Goal: Task Accomplishment & Management: Use online tool/utility

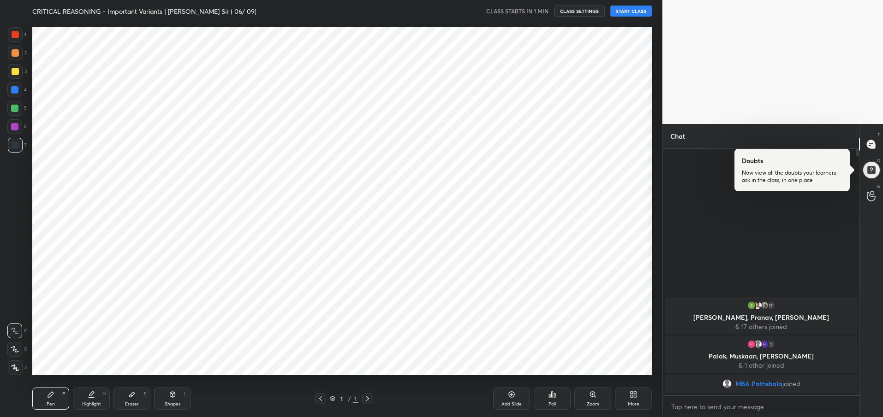
scroll to position [45752, 45485]
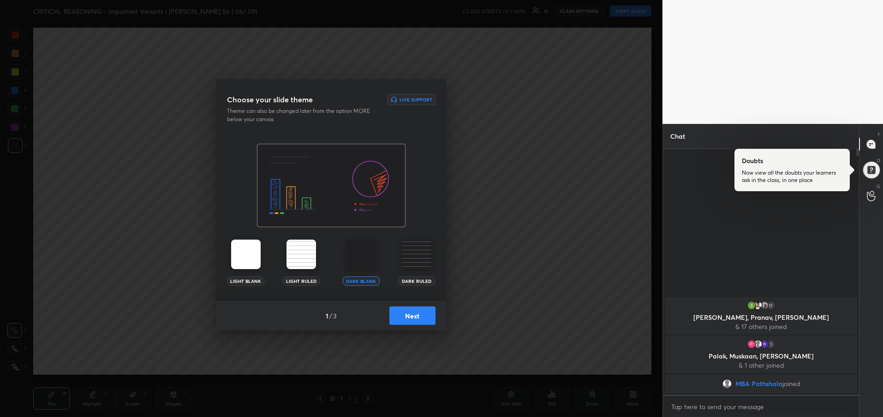
click at [415, 316] on button "Next" at bounding box center [412, 316] width 46 height 18
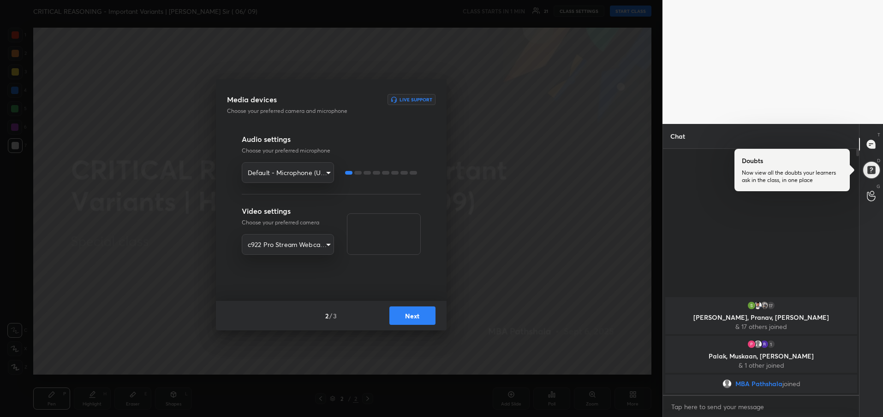
click at [415, 316] on button "Next" at bounding box center [412, 316] width 46 height 18
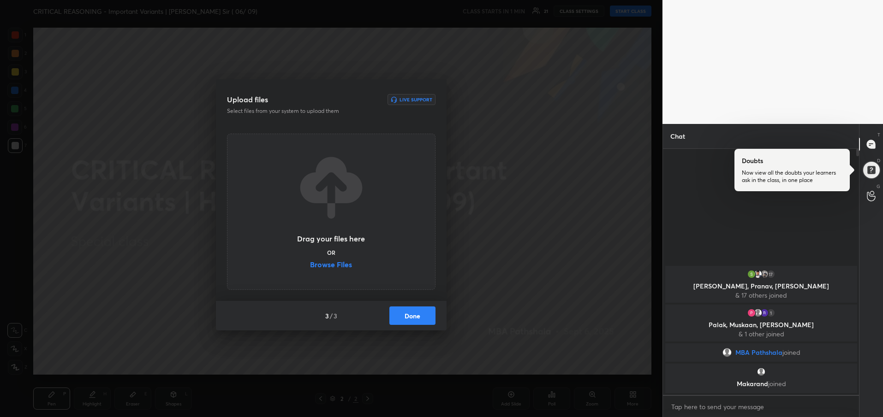
click at [344, 264] on label "Browse Files" at bounding box center [331, 266] width 42 height 10
click at [310, 264] on input "Browse Files" at bounding box center [310, 266] width 0 height 10
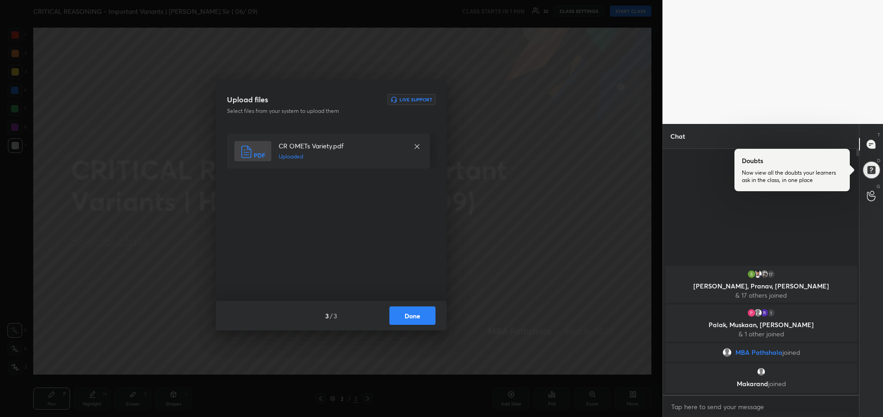
click at [405, 320] on button "Done" at bounding box center [412, 316] width 46 height 18
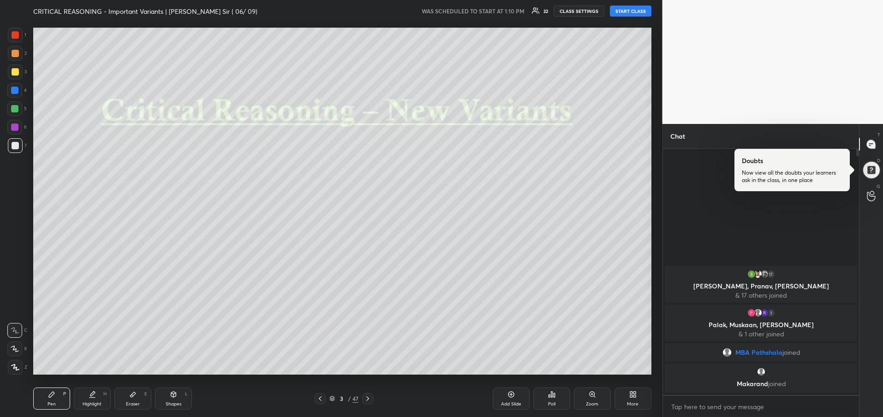
click at [624, 9] on button "START CLASS" at bounding box center [630, 11] width 41 height 11
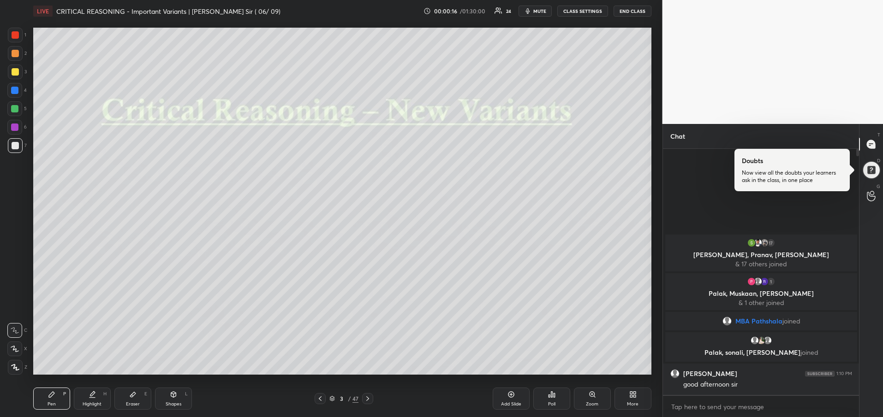
click at [14, 72] on div at bounding box center [15, 71] width 7 height 7
click at [14, 73] on div at bounding box center [15, 71] width 7 height 7
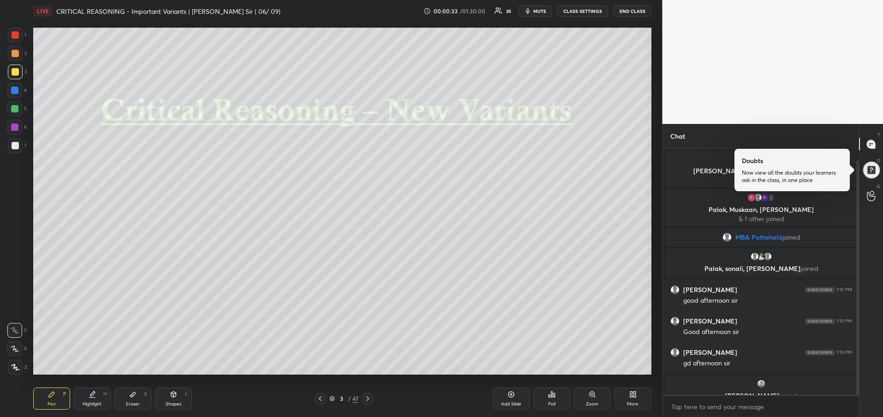
scroll to position [12, 0]
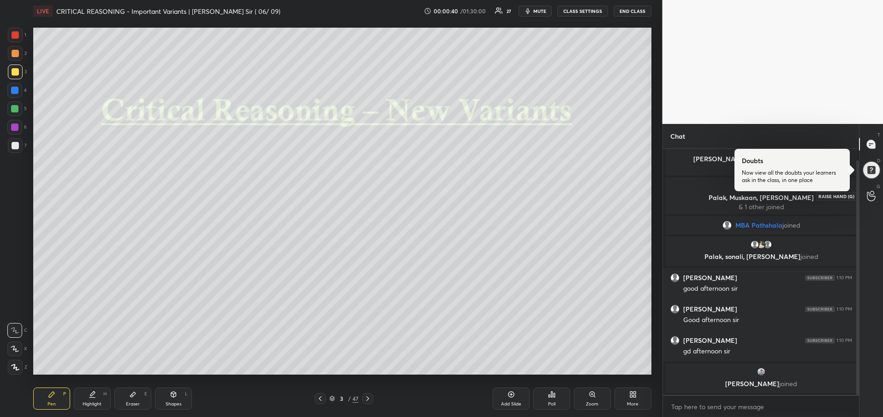
click at [873, 204] on div at bounding box center [871, 196] width 18 height 17
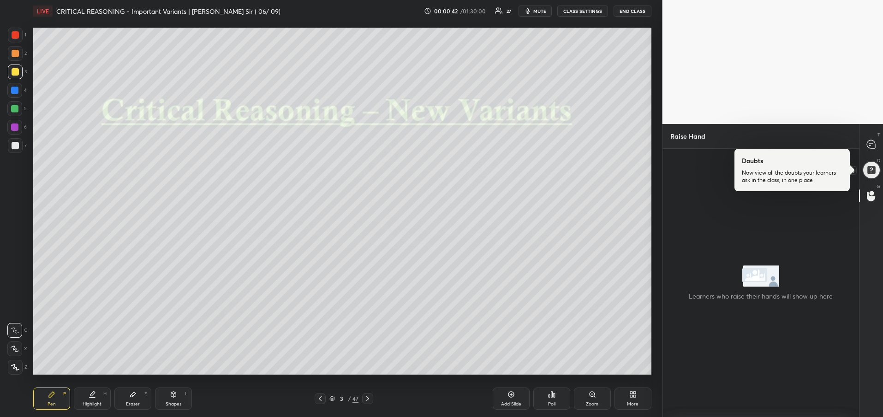
click at [871, 172] on div at bounding box center [870, 170] width 21 height 21
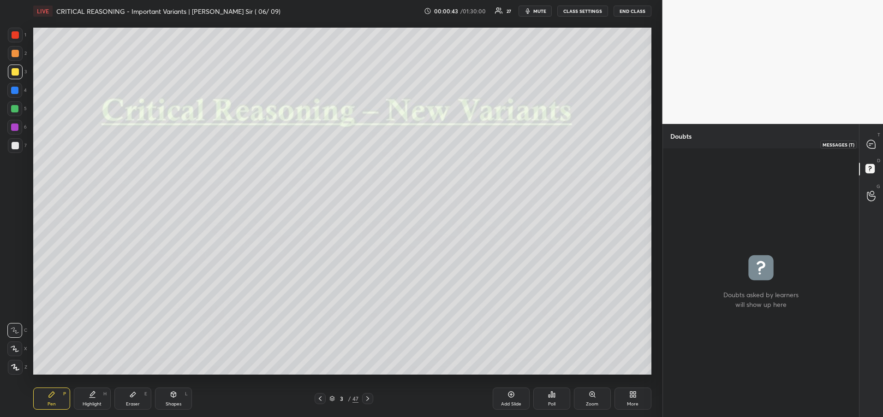
click at [867, 142] on icon at bounding box center [870, 144] width 8 height 8
type textarea "x"
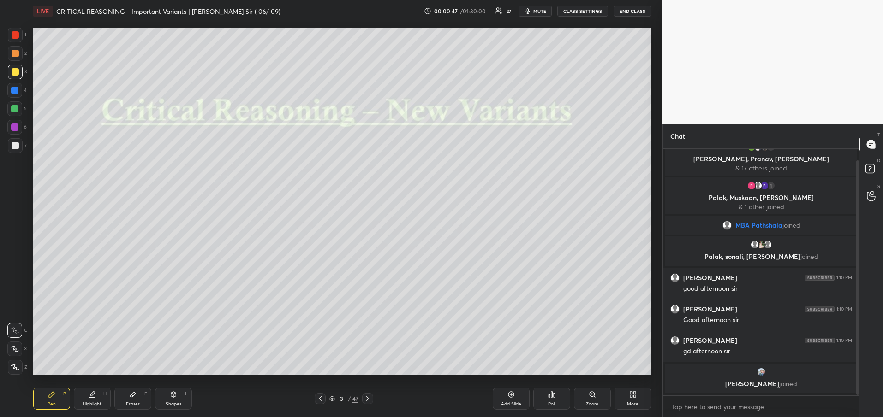
scroll to position [0, 0]
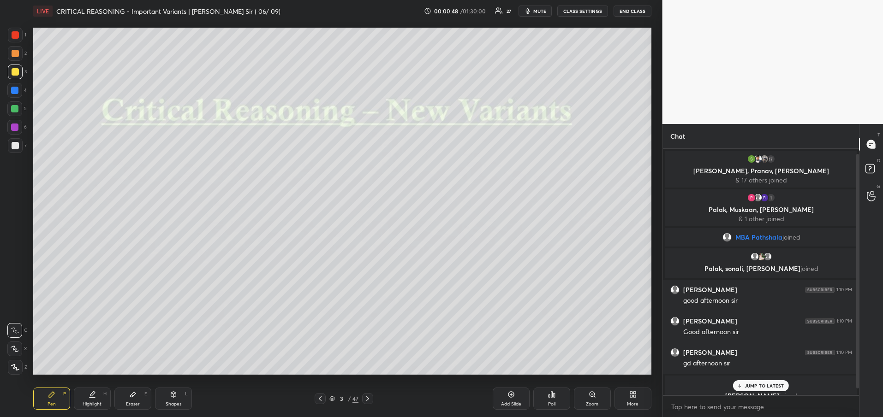
drag, startPoint x: 857, startPoint y: 377, endPoint x: 856, endPoint y: 351, distance: 25.4
click at [856, 351] on div at bounding box center [857, 271] width 3 height 235
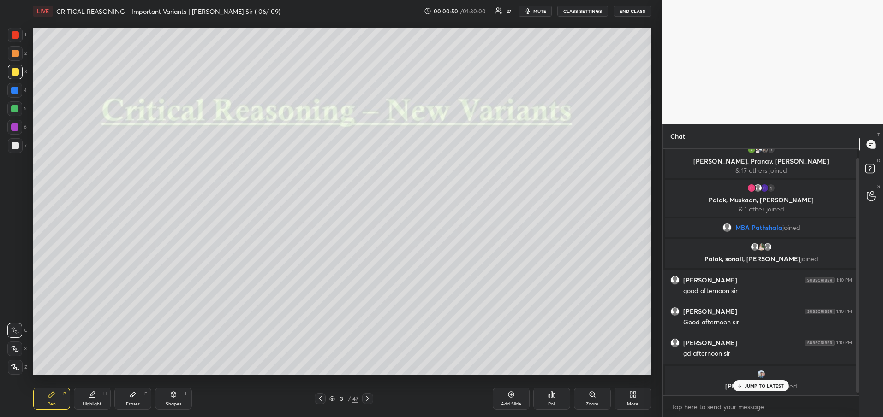
drag, startPoint x: 857, startPoint y: 351, endPoint x: 857, endPoint y: 376, distance: 24.9
click at [857, 376] on div at bounding box center [857, 275] width 3 height 235
drag, startPoint x: 857, startPoint y: 376, endPoint x: 856, endPoint y: 403, distance: 26.8
click at [856, 403] on div "17 [PERSON_NAME], [PERSON_NAME], [PERSON_NAME] & 17 others joined 1 Palak, [PER…" at bounding box center [761, 283] width 196 height 269
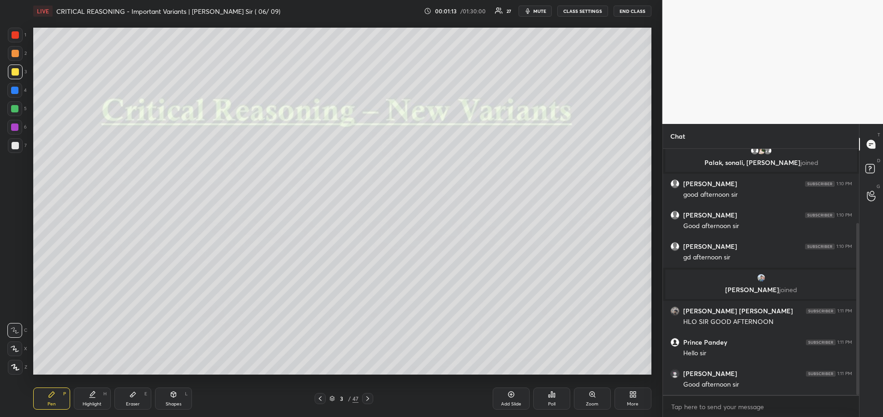
scroll to position [139, 0]
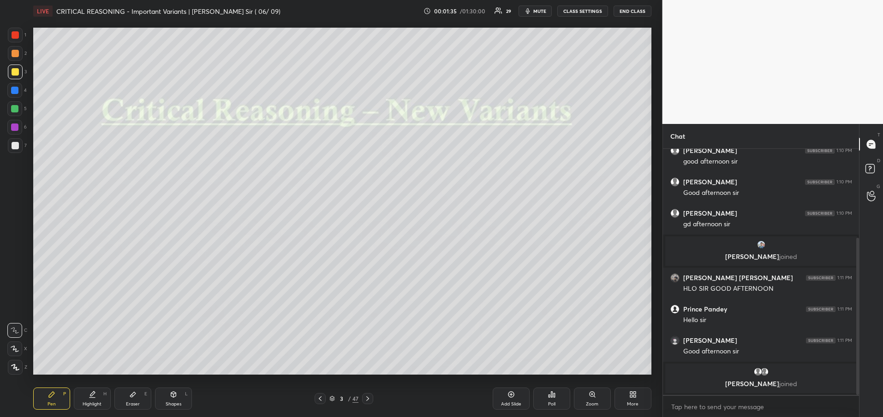
click at [13, 66] on div at bounding box center [15, 72] width 15 height 15
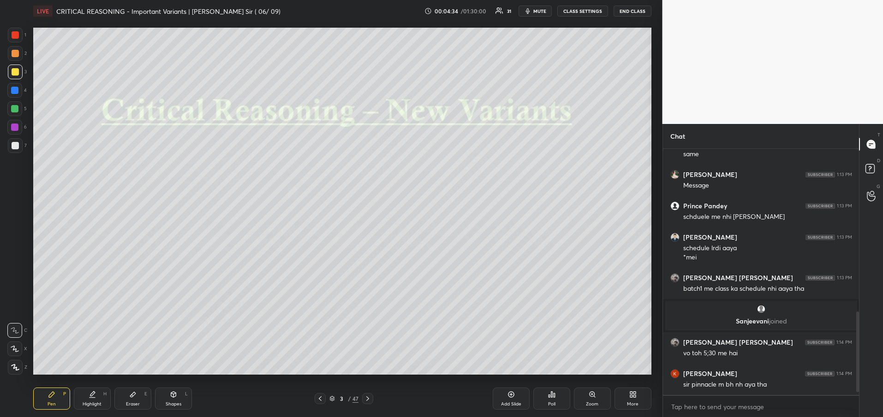
scroll to position [513, 0]
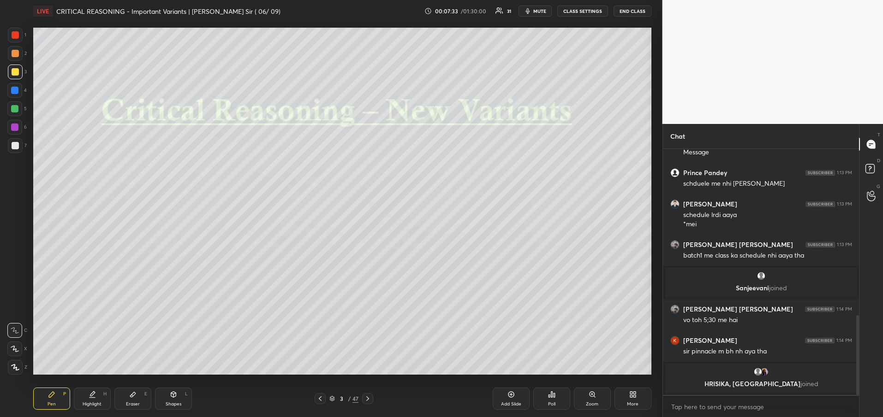
click at [12, 73] on div at bounding box center [15, 71] width 7 height 7
click at [16, 72] on div at bounding box center [15, 71] width 7 height 7
click at [16, 68] on div at bounding box center [15, 71] width 7 height 7
click at [18, 69] on div at bounding box center [15, 72] width 15 height 15
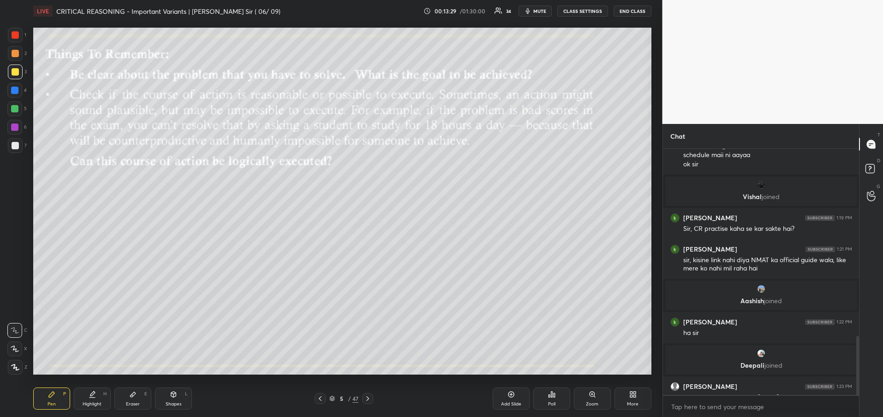
scroll to position [784, 0]
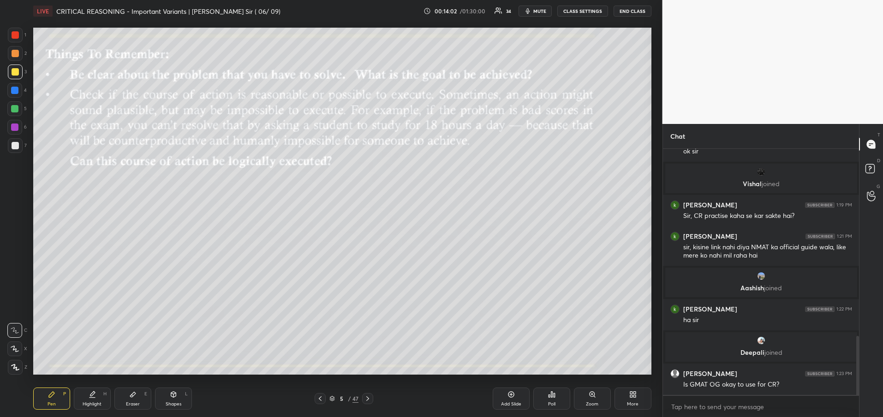
click at [364, 400] on icon at bounding box center [367, 398] width 7 height 7
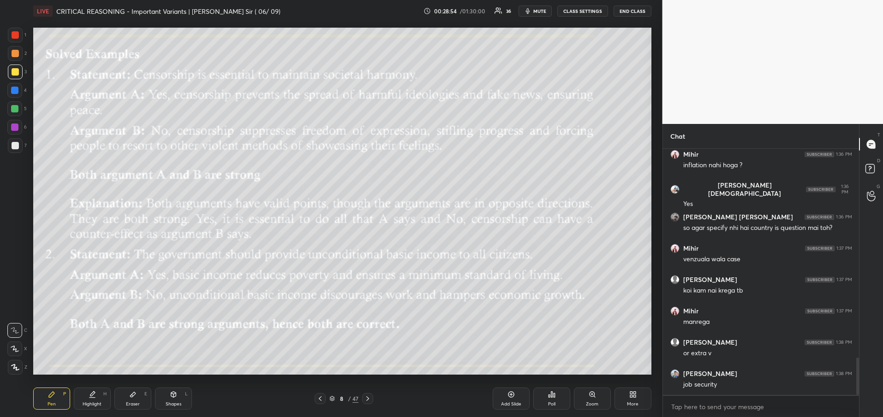
scroll to position [1417, 0]
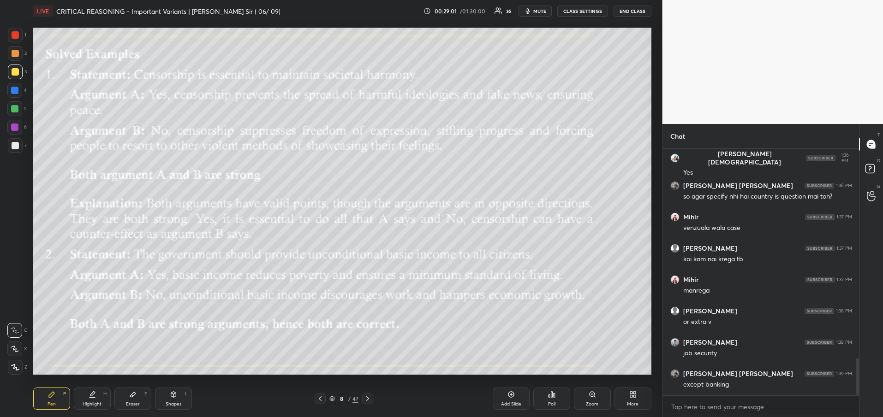
click at [367, 397] on icon at bounding box center [367, 398] width 7 height 7
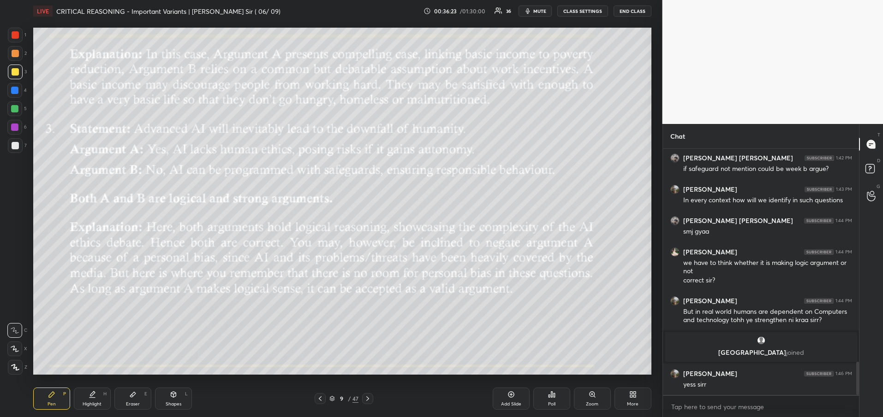
scroll to position [1587, 0]
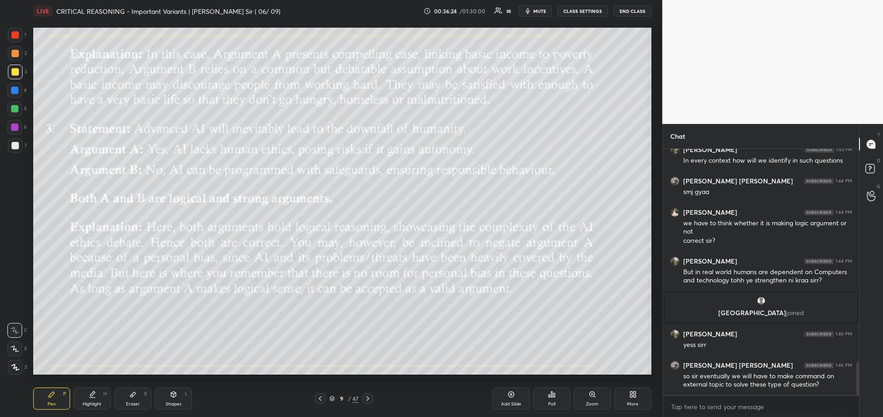
click at [370, 401] on icon at bounding box center [367, 398] width 7 height 7
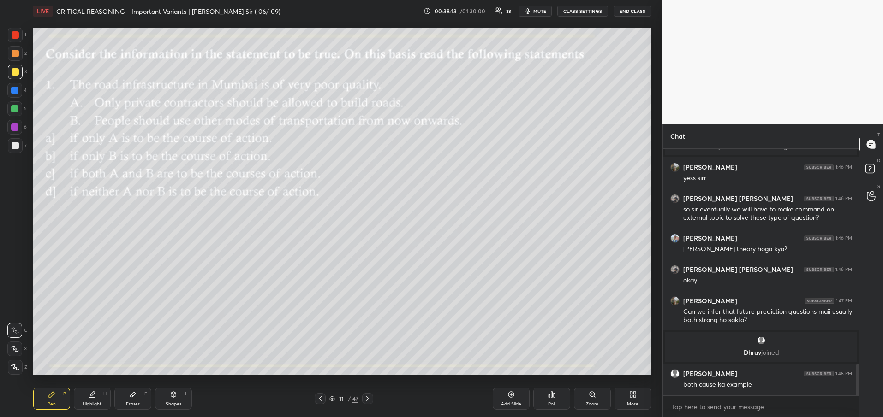
scroll to position [1704, 0]
click at [547, 406] on div "Poll" at bounding box center [551, 399] width 37 height 22
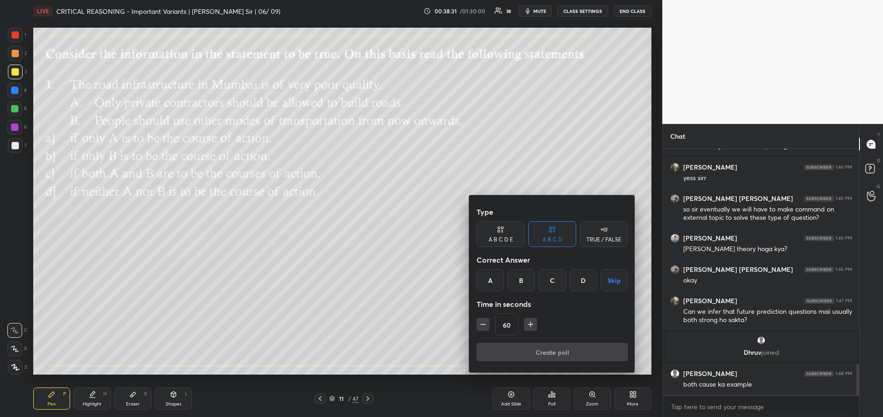
scroll to position [1713, 0]
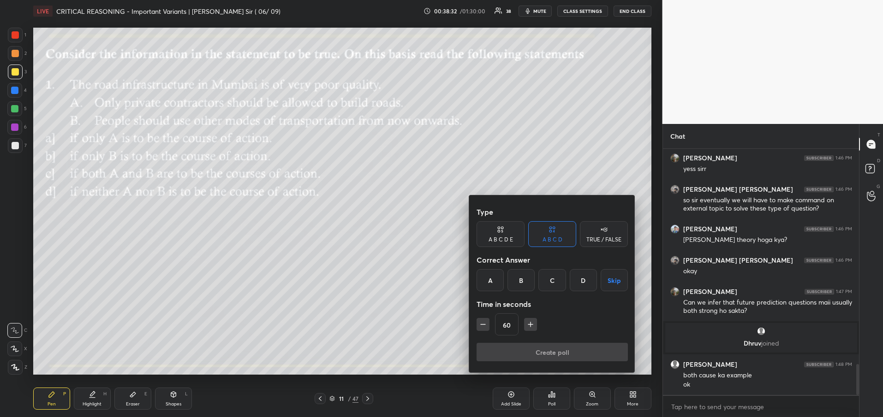
click at [582, 280] on div "D" at bounding box center [582, 280] width 27 height 22
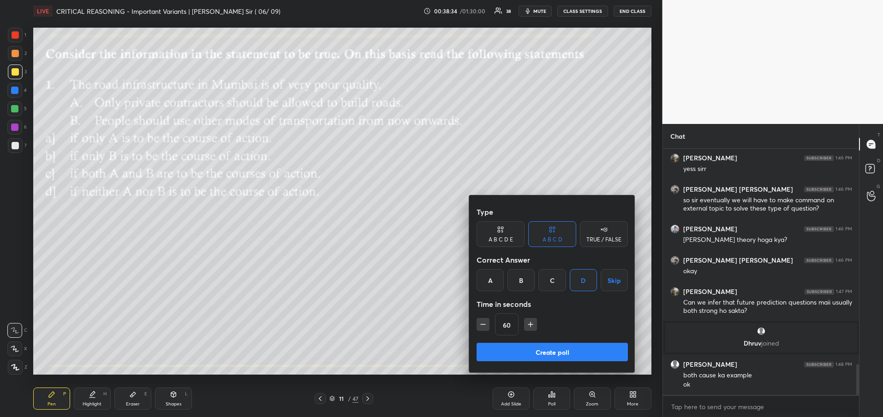
click at [532, 320] on icon "button" at bounding box center [530, 324] width 9 height 9
type input "105"
click at [523, 357] on button "Create poll" at bounding box center [551, 352] width 151 height 18
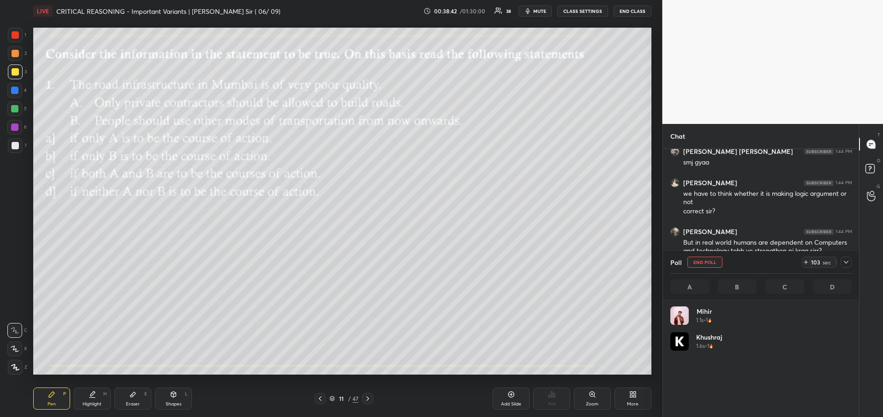
scroll to position [108, 178]
click at [847, 261] on icon at bounding box center [845, 262] width 7 height 7
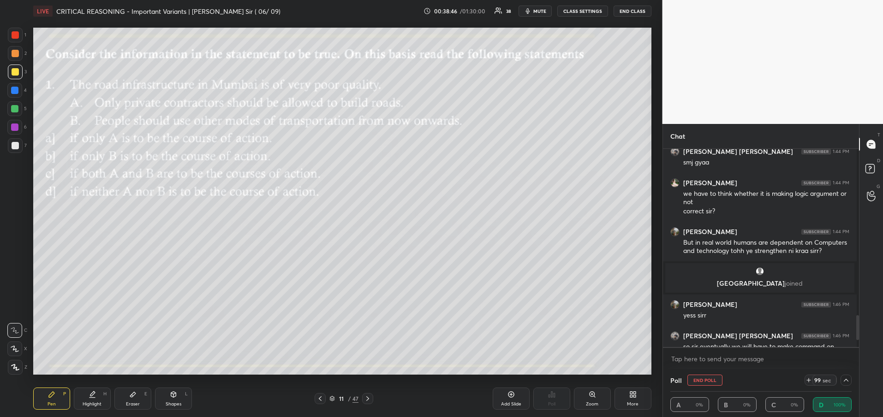
scroll to position [0, 3]
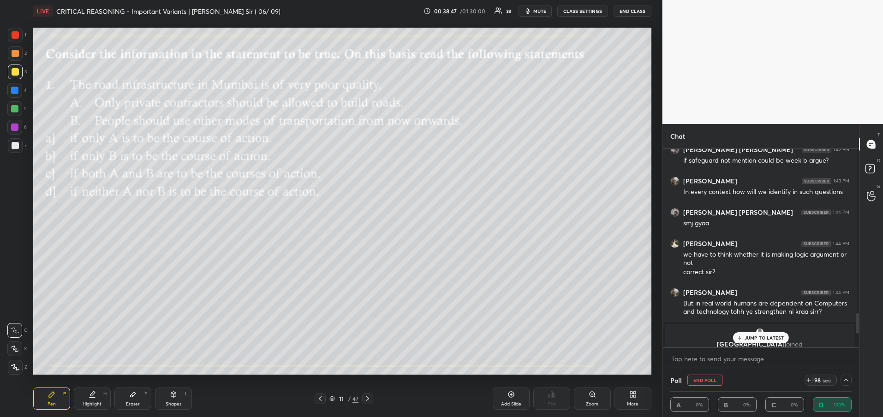
click at [762, 336] on p "JUMP TO LATEST" at bounding box center [764, 338] width 40 height 6
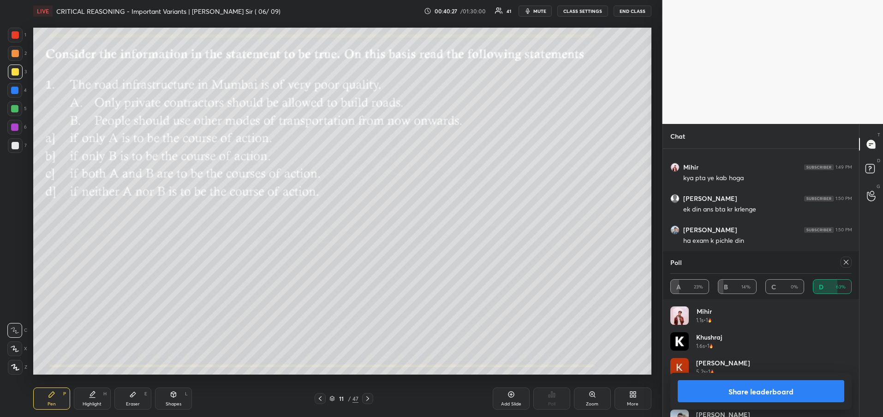
scroll to position [2051, 0]
click at [845, 261] on icon at bounding box center [845, 262] width 7 height 7
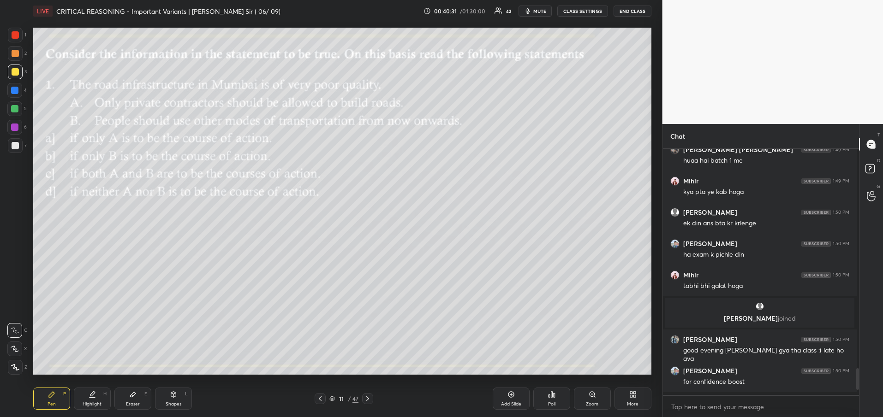
scroll to position [3, 3]
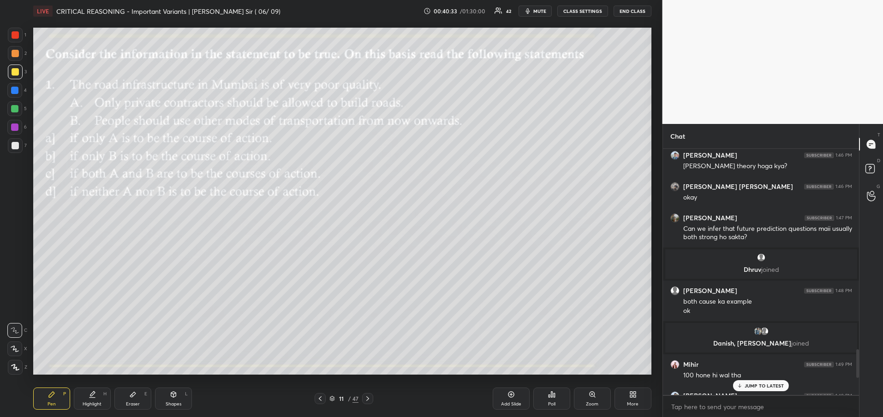
click at [756, 386] on p "JUMP TO LATEST" at bounding box center [764, 386] width 40 height 6
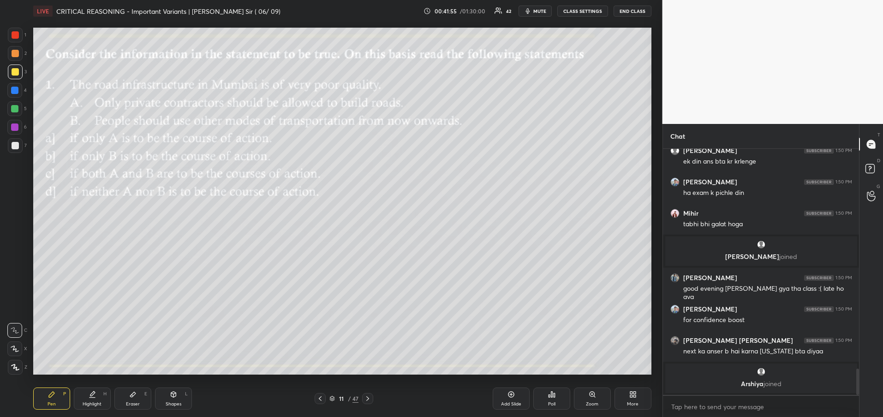
scroll to position [2023, 0]
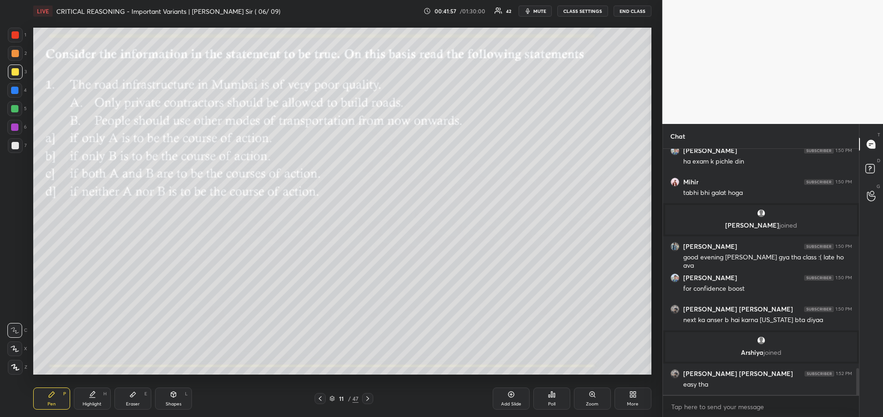
click at [368, 397] on icon at bounding box center [367, 398] width 7 height 7
click at [548, 395] on icon at bounding box center [551, 394] width 7 height 7
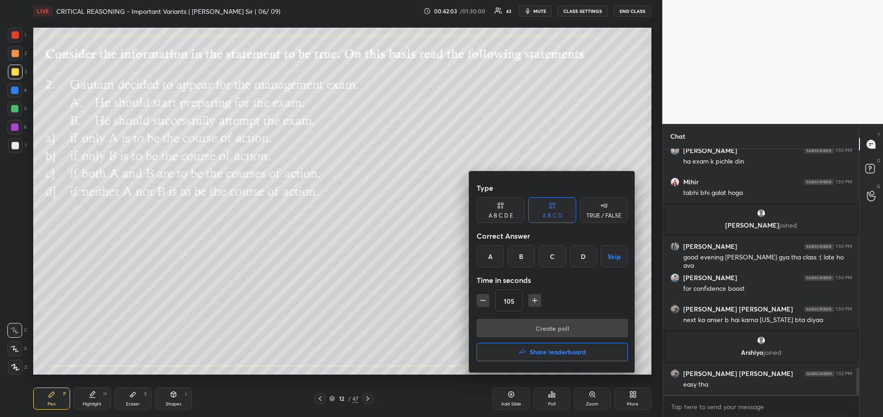
click at [548, 263] on div "C" at bounding box center [551, 256] width 27 height 22
click at [537, 331] on button "Create poll" at bounding box center [551, 328] width 151 height 18
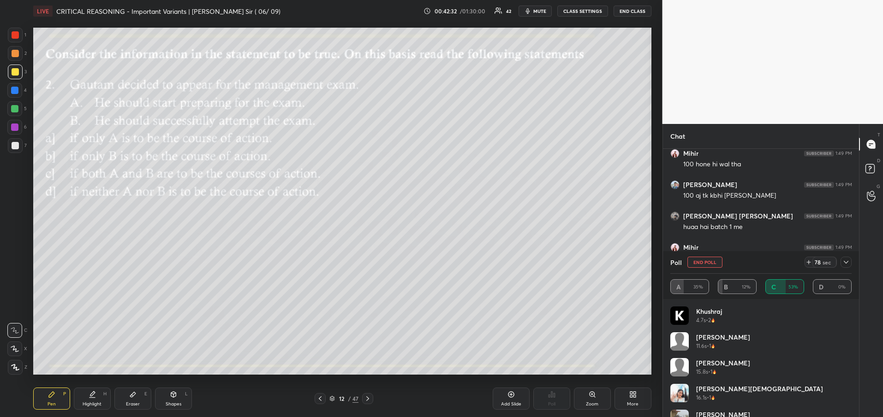
scroll to position [2119, 0]
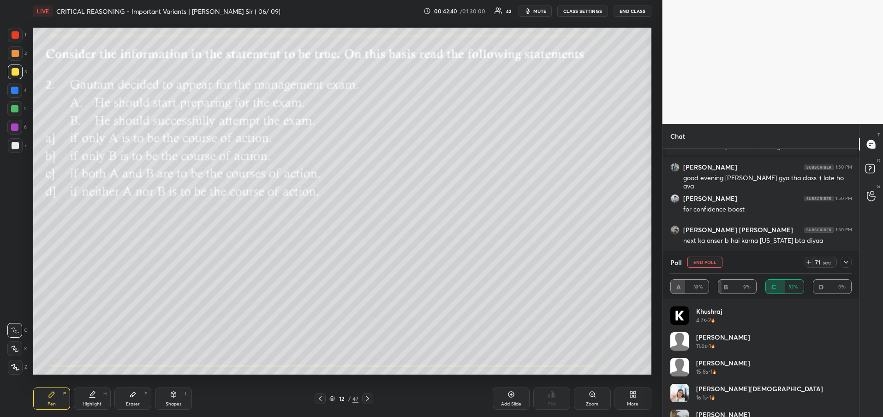
click at [846, 262] on icon at bounding box center [845, 262] width 7 height 7
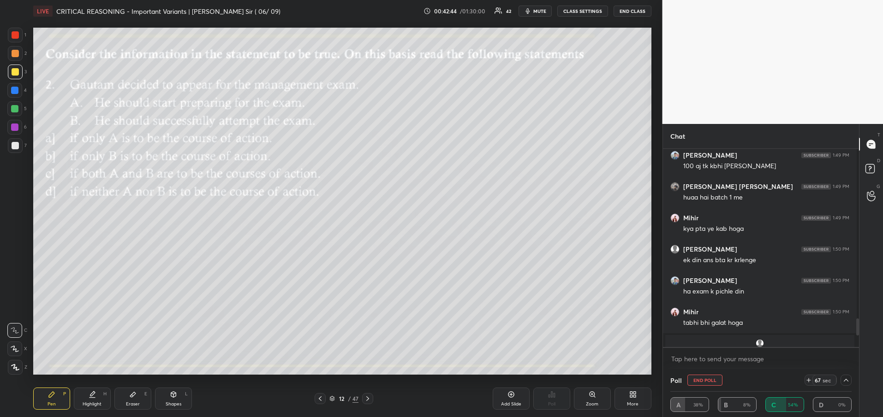
scroll to position [2103, 0]
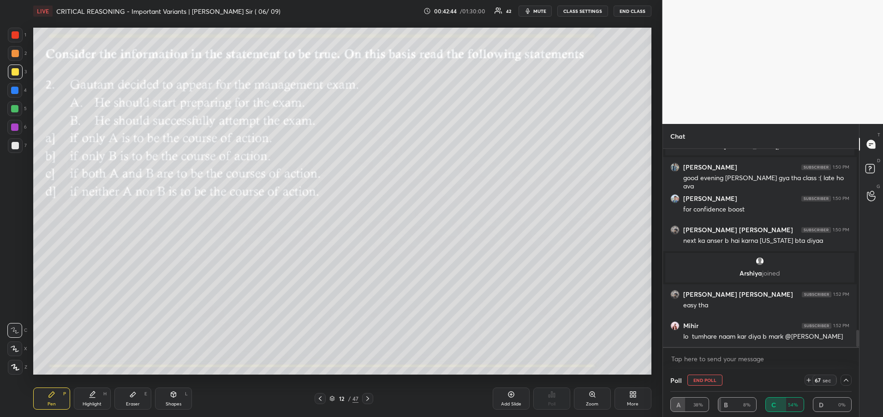
drag, startPoint x: 855, startPoint y: 328, endPoint x: 857, endPoint y: 354, distance: 26.3
click at [857, 354] on div "Chat [PERSON_NAME] 1:50 PM tabhi bhi galat [PERSON_NAME] joined [PERSON_NAME] 1…" at bounding box center [760, 270] width 197 height 293
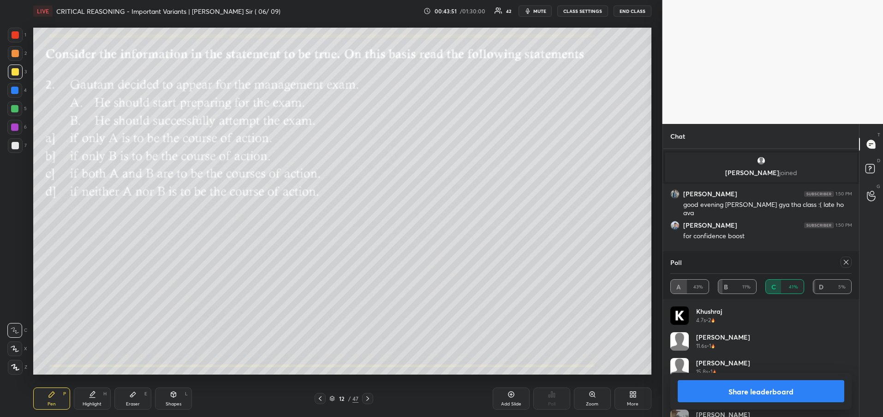
scroll to position [1939, 0]
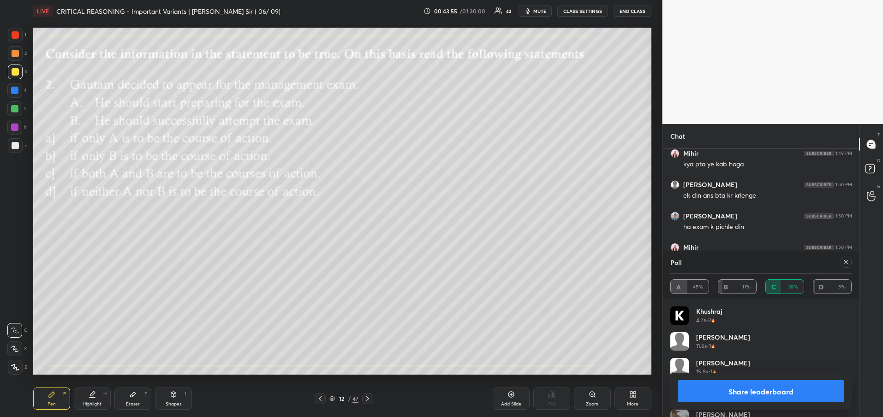
click at [849, 261] on icon at bounding box center [845, 262] width 7 height 7
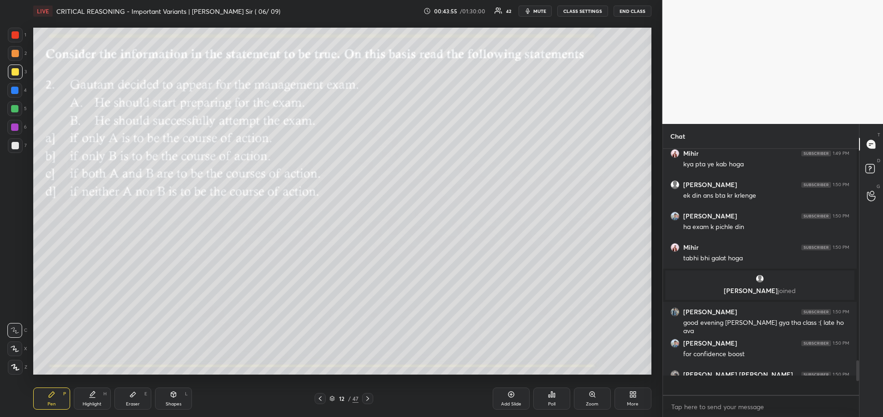
scroll to position [258, 190]
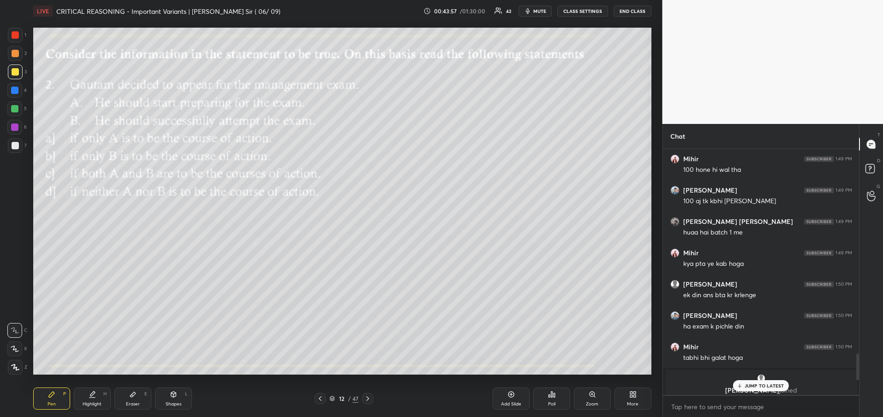
click at [771, 388] on p "JUMP TO LATEST" at bounding box center [764, 386] width 40 height 6
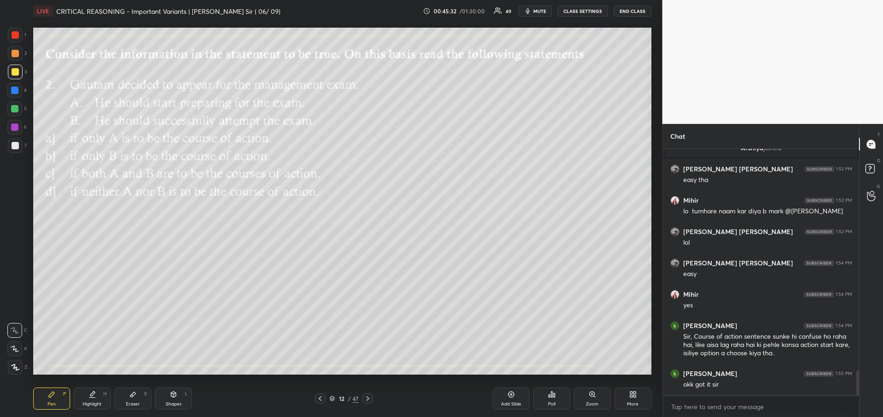
scroll to position [2276, 0]
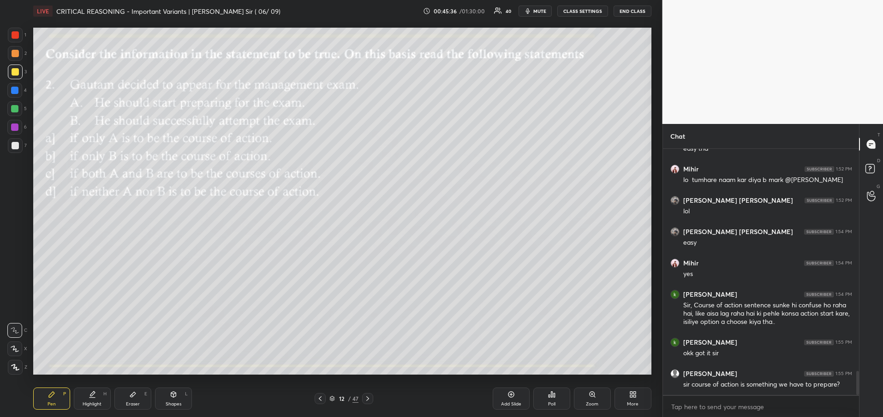
click at [367, 400] on icon at bounding box center [367, 398] width 7 height 7
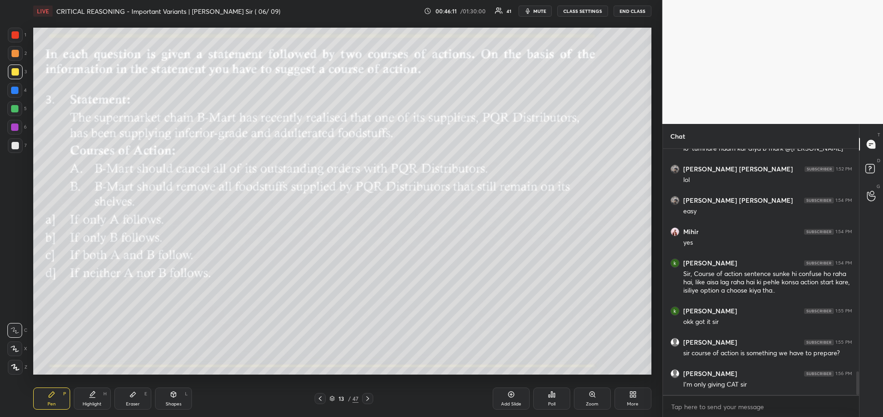
scroll to position [2339, 0]
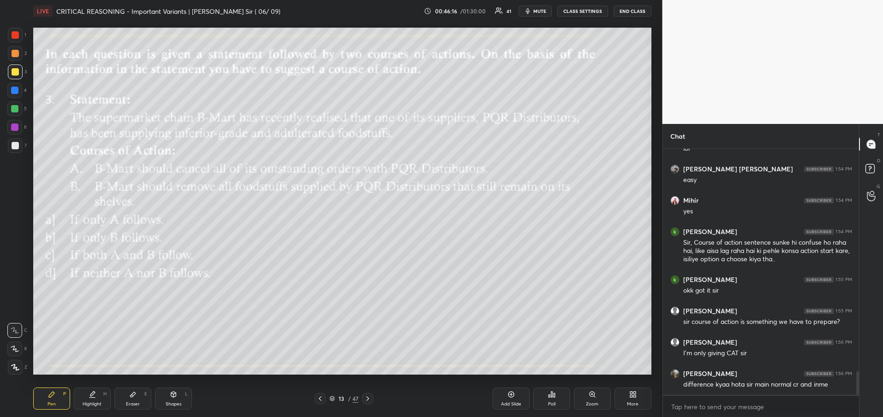
click at [553, 398] on icon at bounding box center [551, 394] width 7 height 7
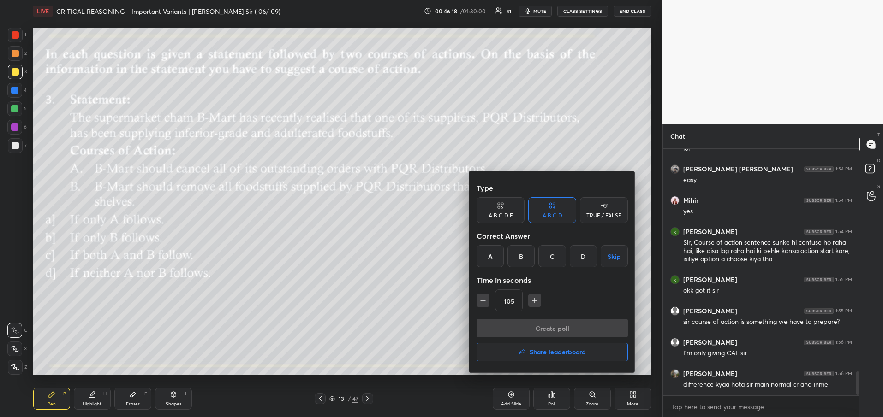
click at [551, 256] on div "C" at bounding box center [551, 256] width 27 height 22
click at [541, 332] on button "Create poll" at bounding box center [551, 328] width 151 height 18
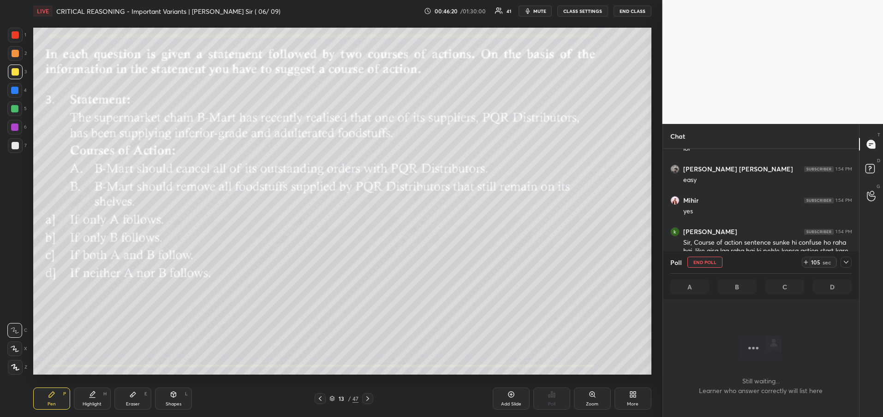
scroll to position [3, 3]
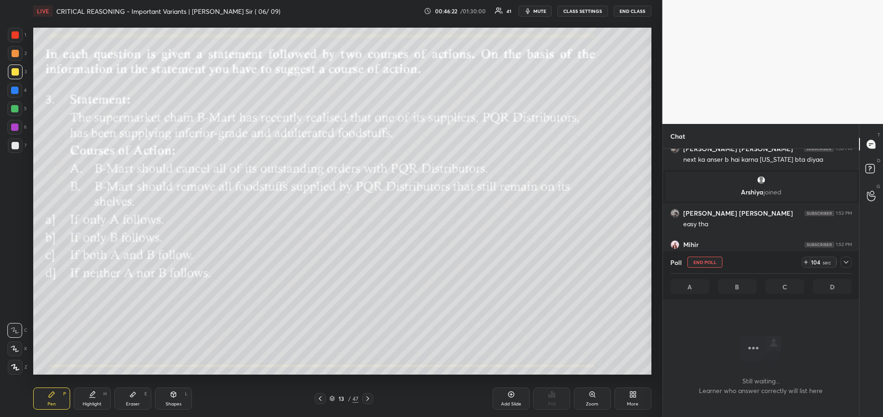
click at [848, 262] on icon at bounding box center [845, 262] width 7 height 7
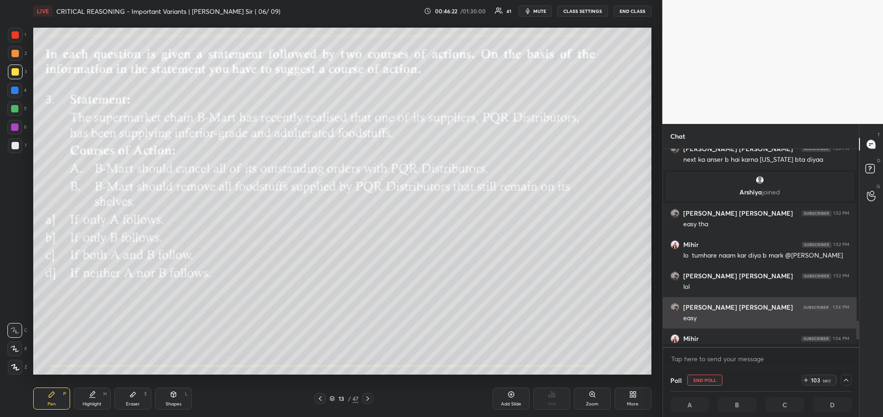
scroll to position [0, 0]
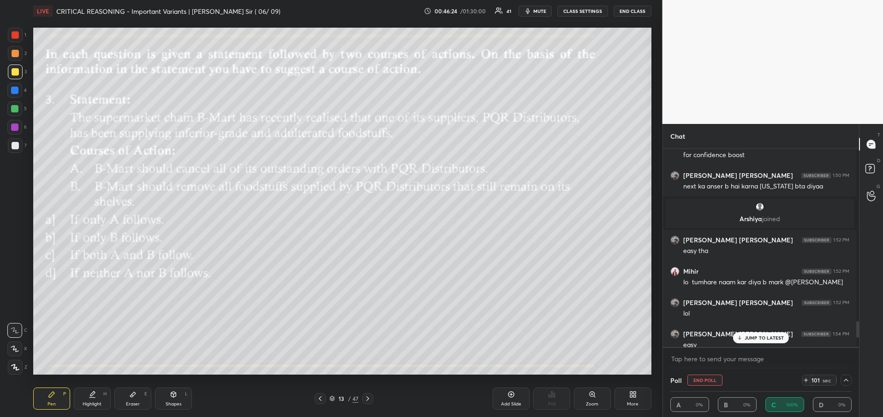
click at [753, 341] on div "JUMP TO LATEST" at bounding box center [760, 337] width 55 height 11
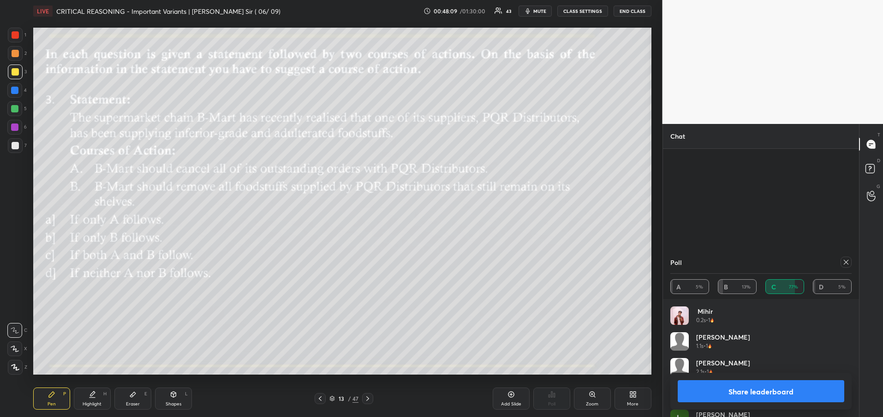
scroll to position [2694, 0]
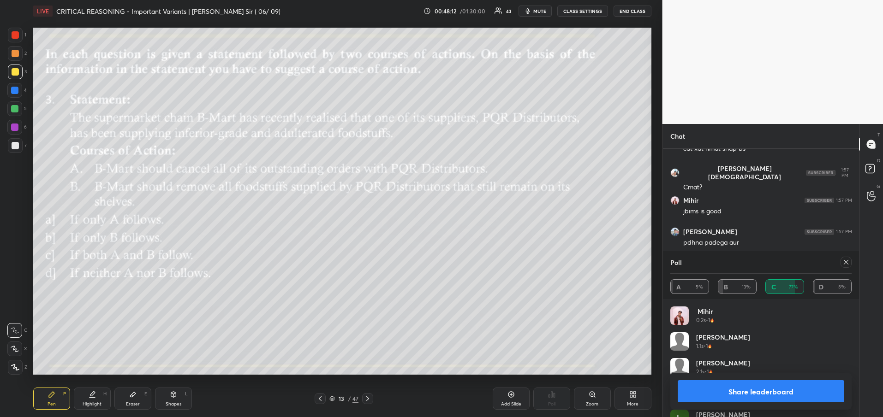
click at [812, 392] on button "Share leaderboard" at bounding box center [760, 391] width 167 height 22
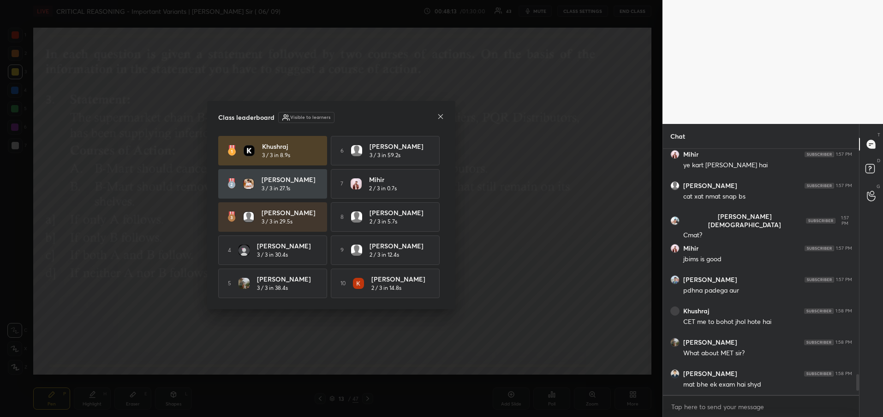
scroll to position [2428, 0]
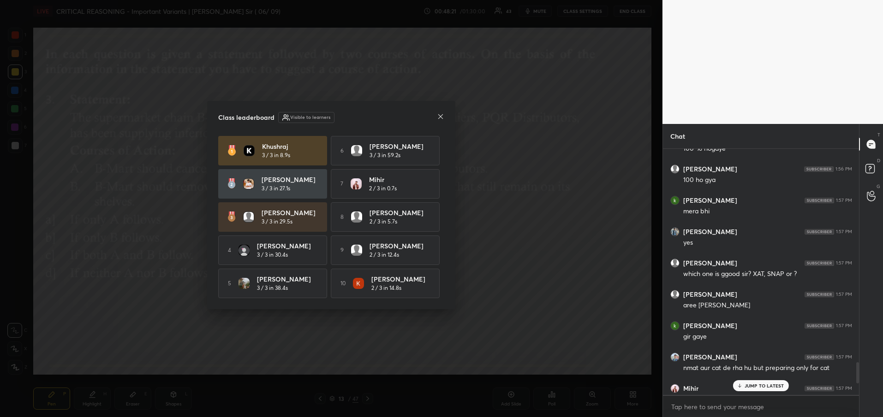
click at [439, 115] on icon at bounding box center [440, 116] width 7 height 7
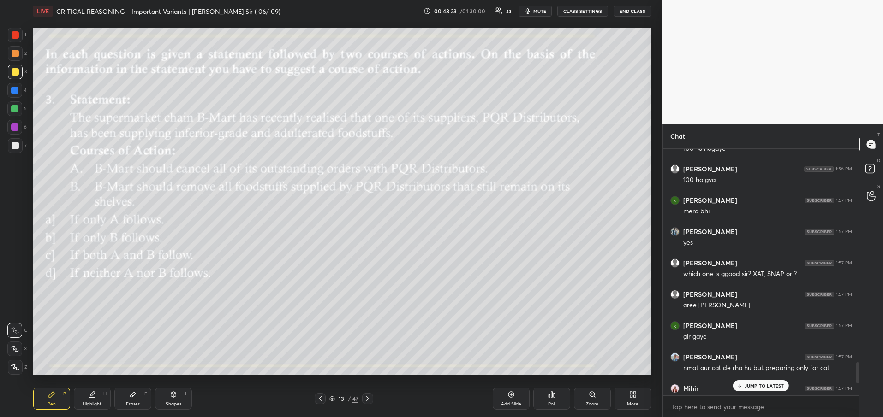
click at [745, 387] on p "JUMP TO LATEST" at bounding box center [764, 386] width 40 height 6
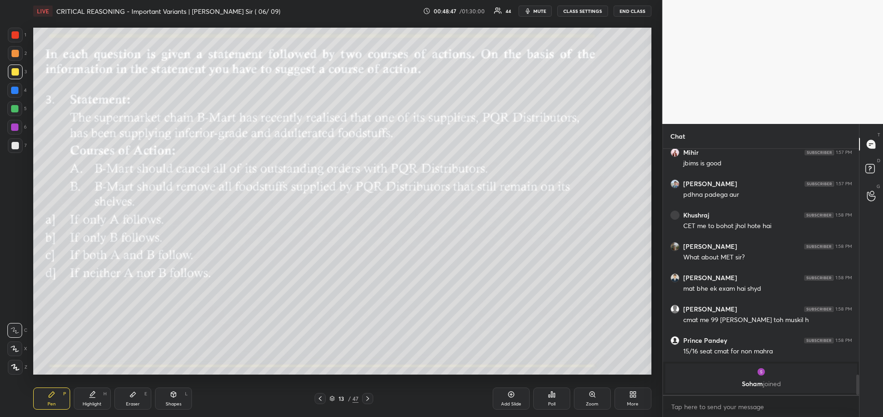
scroll to position [2697, 0]
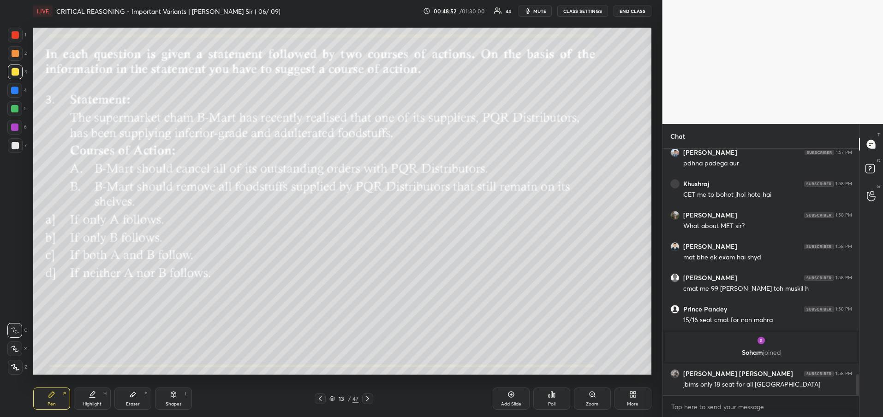
click at [16, 69] on div at bounding box center [15, 71] width 7 height 7
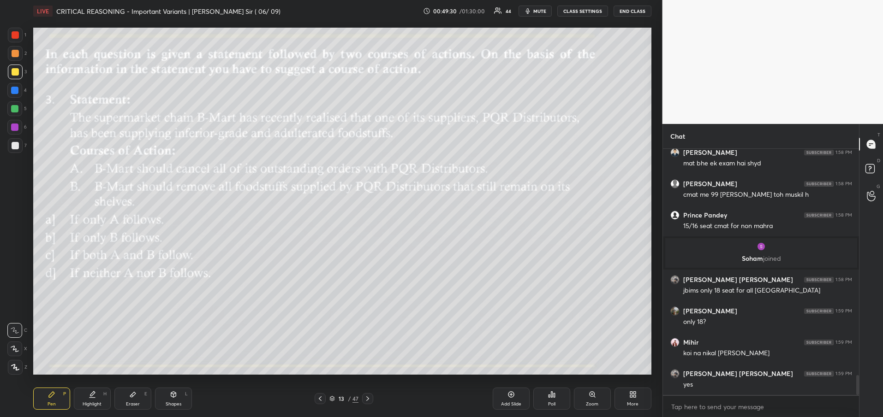
scroll to position [2822, 0]
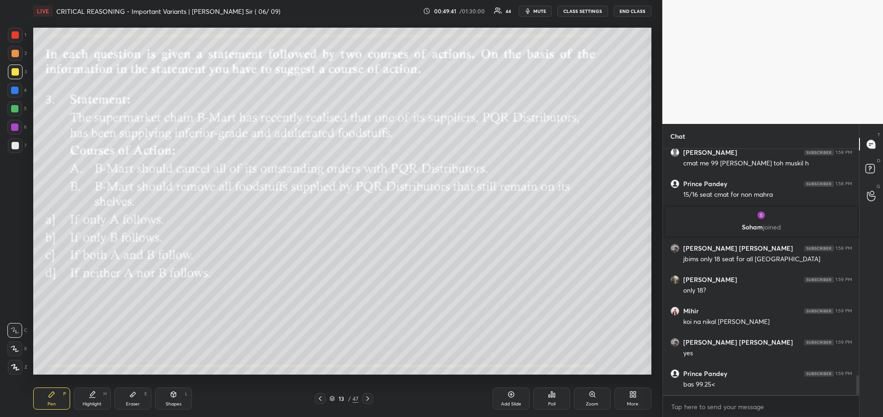
click at [371, 399] on icon at bounding box center [367, 398] width 7 height 7
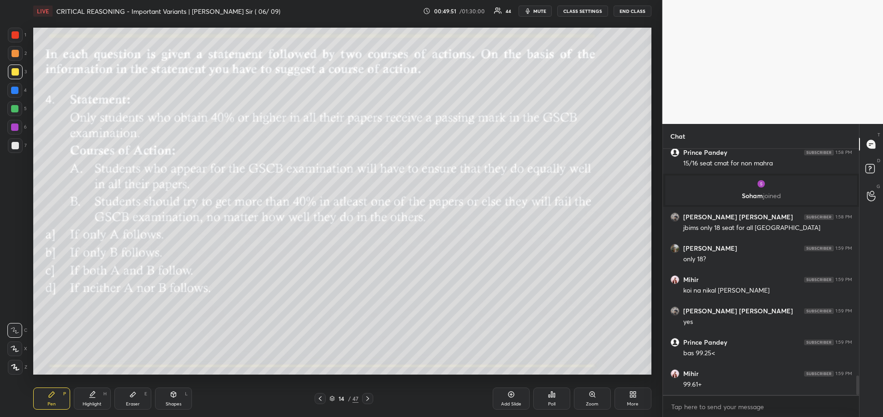
click at [553, 400] on div "Poll" at bounding box center [551, 399] width 37 height 22
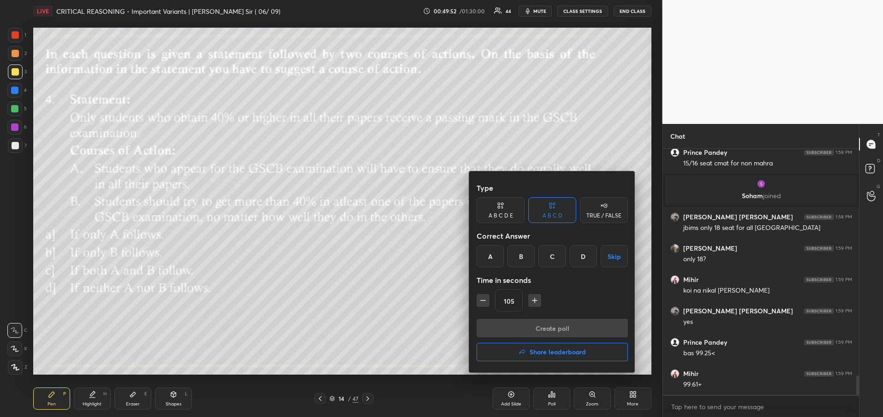
click at [591, 260] on div "D" at bounding box center [582, 256] width 27 height 22
click at [555, 328] on button "Create poll" at bounding box center [551, 328] width 151 height 18
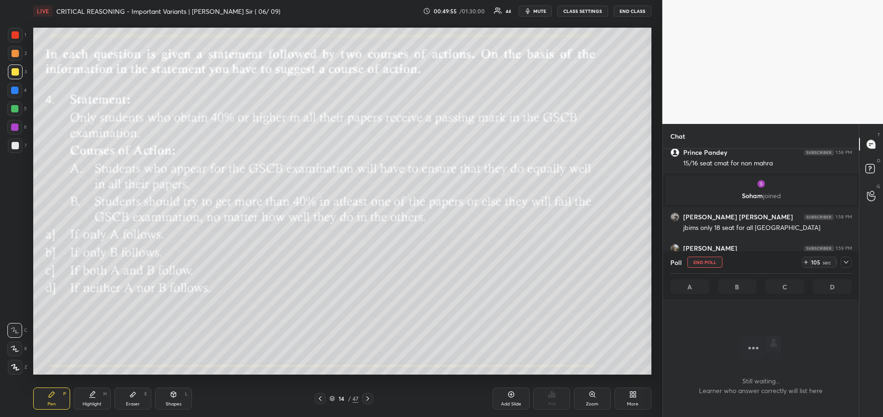
scroll to position [3, 3]
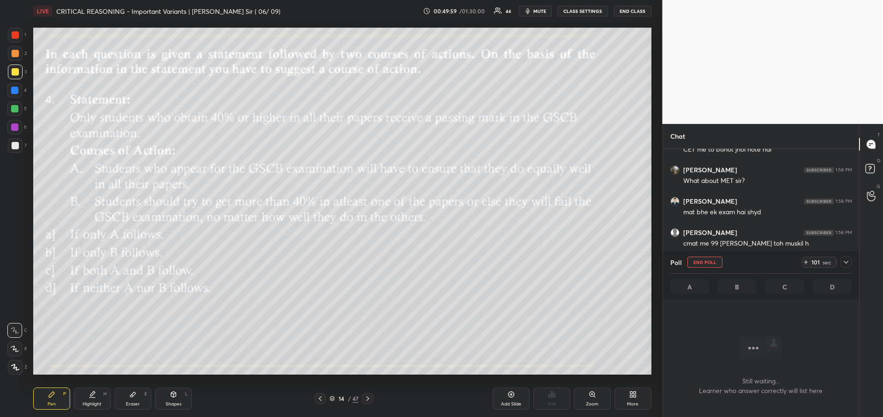
click at [850, 262] on div at bounding box center [845, 262] width 11 height 11
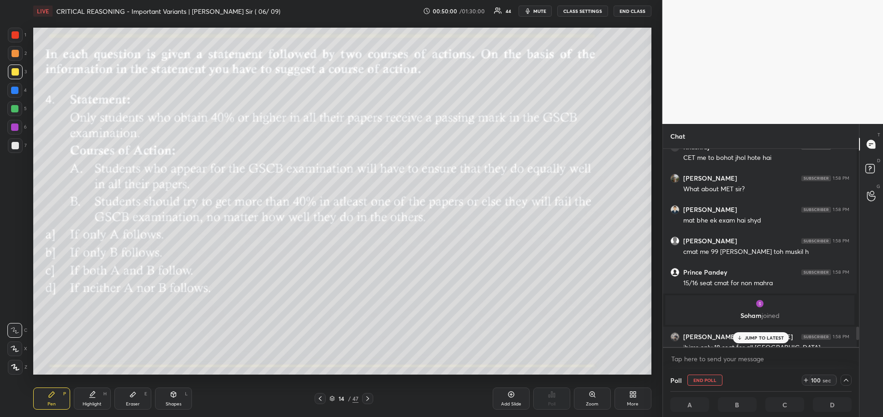
scroll to position [2684, 0]
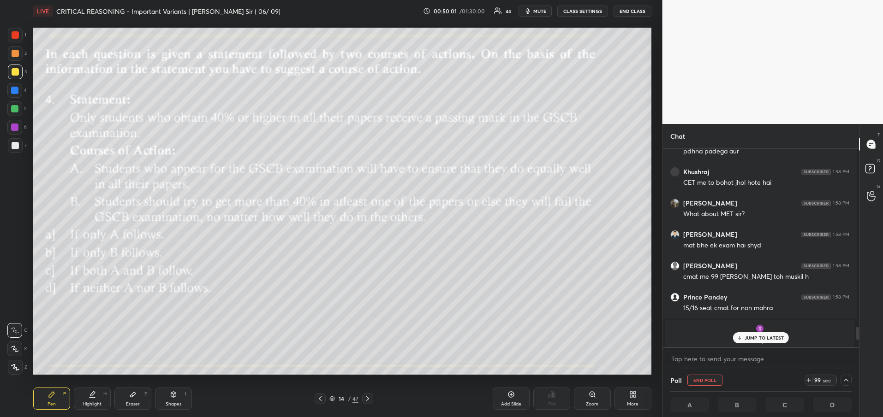
click at [751, 340] on p "JUMP TO LATEST" at bounding box center [764, 338] width 40 height 6
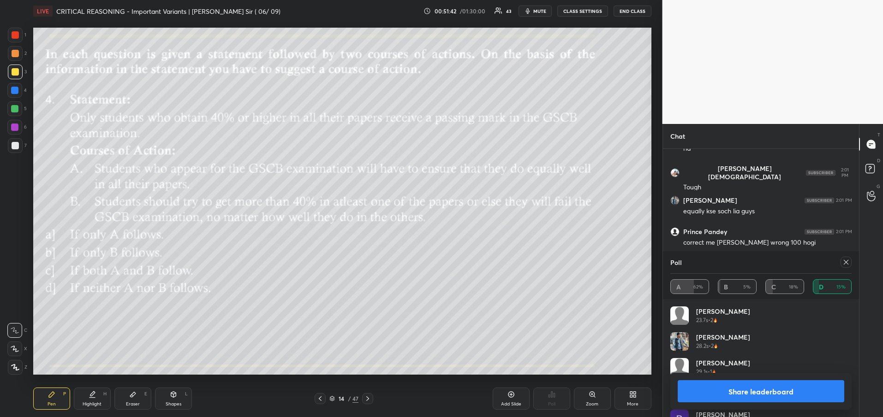
scroll to position [3184, 0]
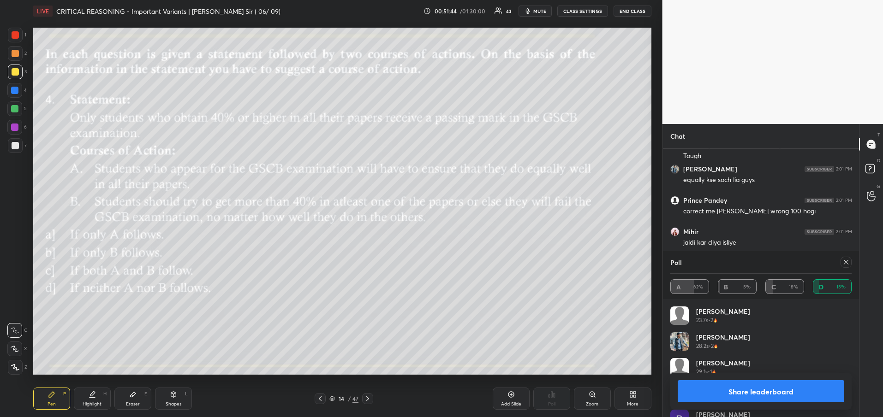
click at [799, 396] on button "Share leaderboard" at bounding box center [760, 391] width 167 height 22
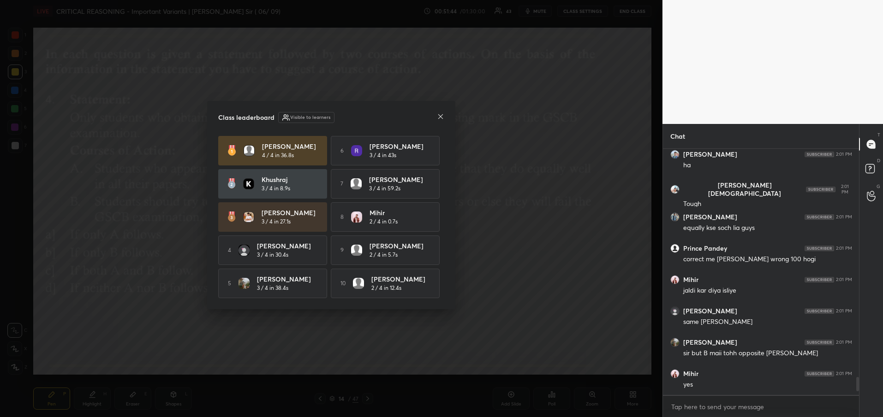
scroll to position [3, 3]
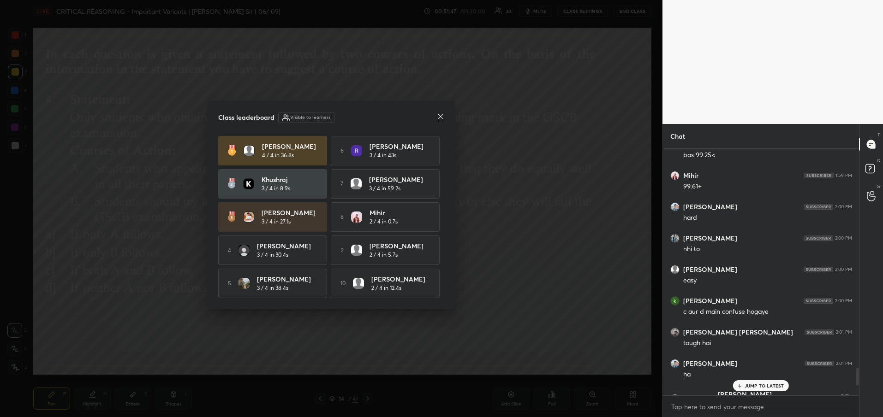
click at [437, 113] on icon at bounding box center [440, 116] width 7 height 7
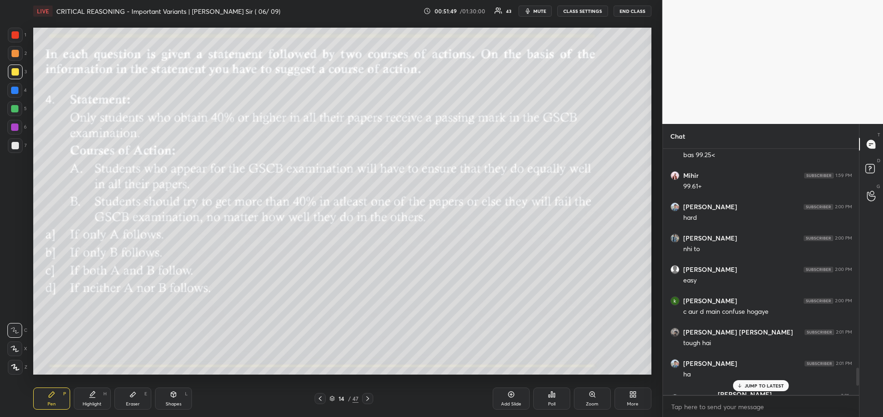
click at [758, 383] on p "JUMP TO LATEST" at bounding box center [764, 386] width 40 height 6
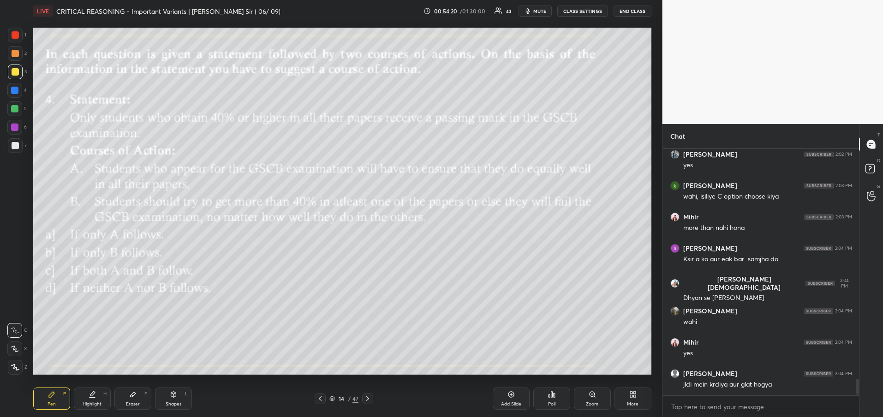
scroll to position [3490, 0]
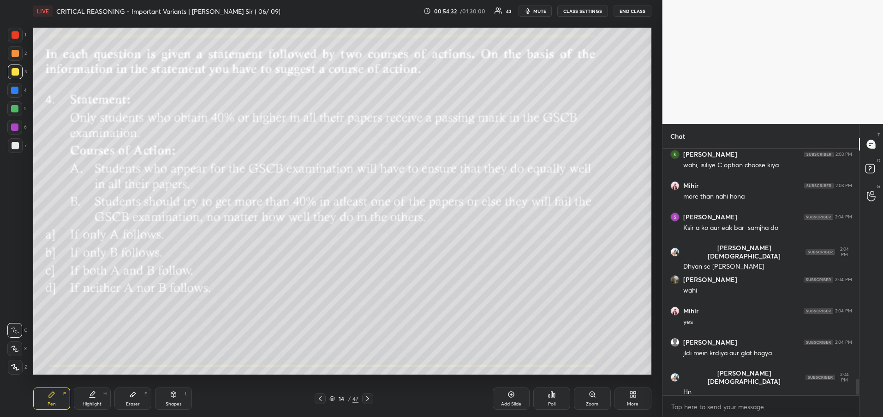
click at [366, 399] on icon at bounding box center [367, 398] width 7 height 7
click at [554, 399] on div "Poll" at bounding box center [551, 399] width 37 height 22
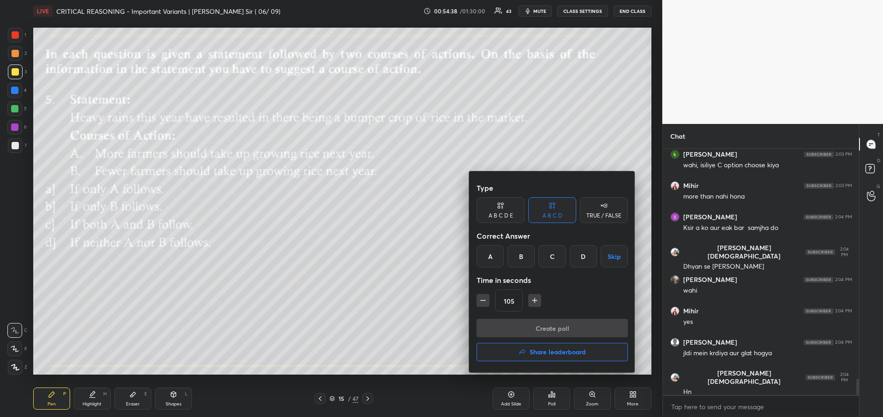
click at [585, 260] on div "D" at bounding box center [582, 256] width 27 height 22
drag, startPoint x: 533, startPoint y: 302, endPoint x: 526, endPoint y: 329, distance: 28.3
click at [526, 329] on div "Type A B C D E A B C D TRUE / FALSE Correct Answer A B C D Skip Time in seconds…" at bounding box center [552, 272] width 166 height 201
click at [526, 329] on button "Create poll" at bounding box center [551, 328] width 151 height 18
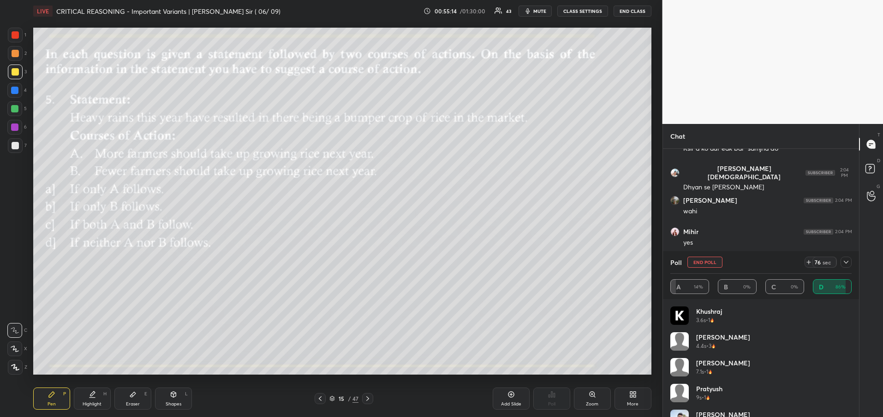
scroll to position [3482, 0]
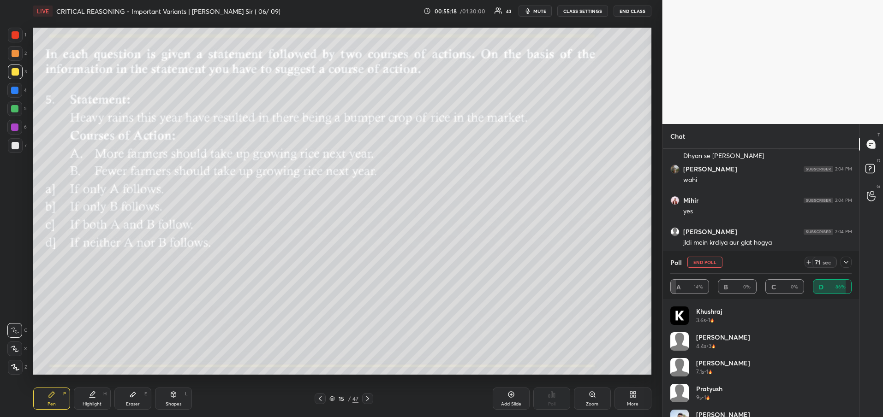
click at [847, 262] on icon at bounding box center [845, 262] width 5 height 3
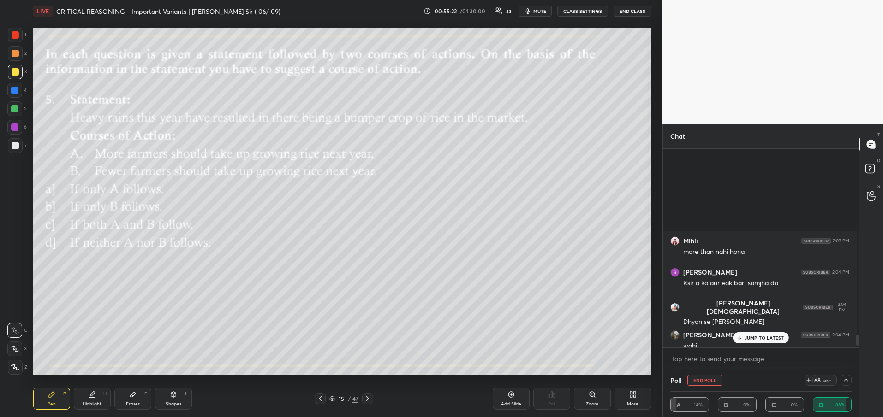
scroll to position [3466, 0]
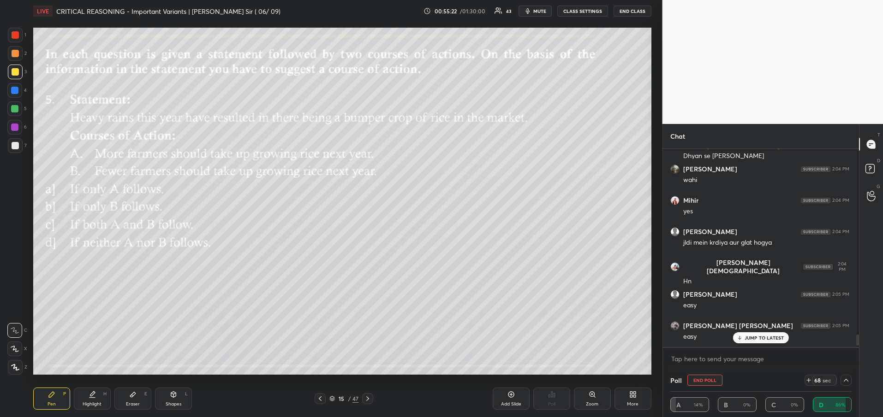
drag, startPoint x: 853, startPoint y: 337, endPoint x: 853, endPoint y: 371, distance: 34.1
click at [853, 371] on div "Chat [PERSON_NAME] 2:03 PM more than nahi hona [PERSON_NAME] 2:04 PM Ksir a ko …" at bounding box center [760, 270] width 197 height 293
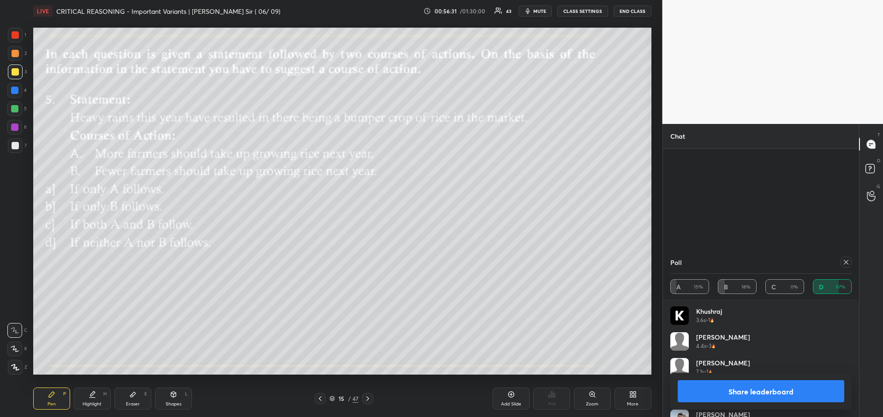
scroll to position [3521, 0]
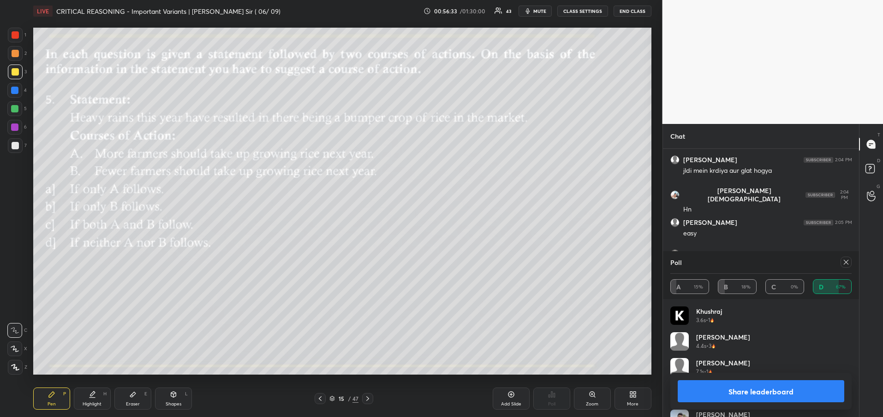
click at [847, 262] on icon at bounding box center [845, 262] width 7 height 7
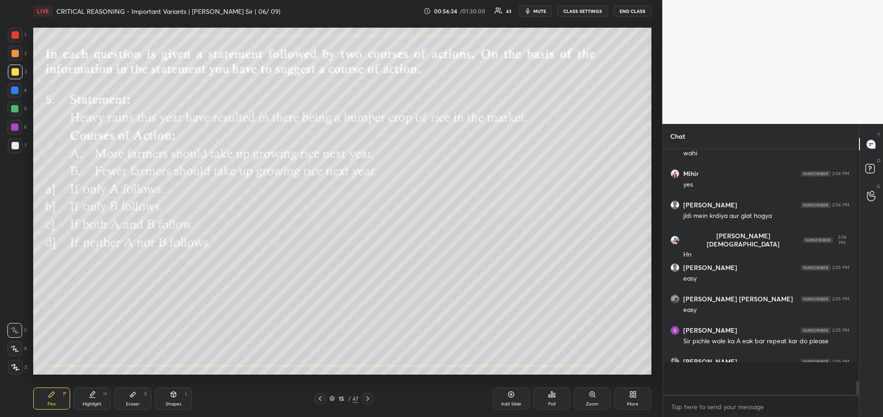
scroll to position [3, 3]
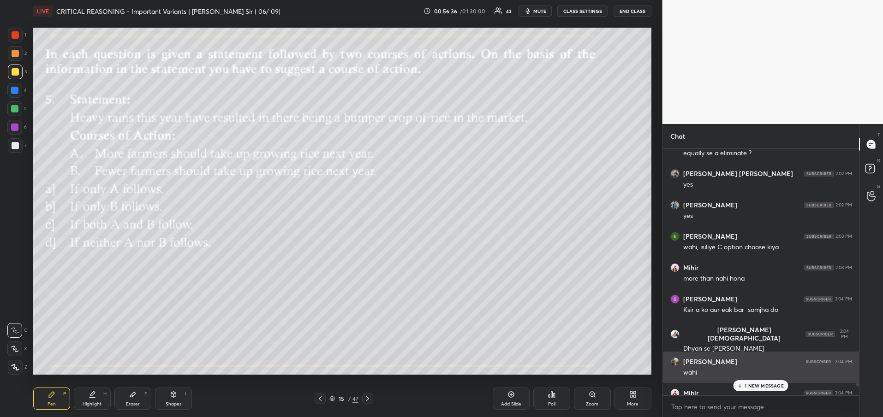
click at [759, 379] on div "[PERSON_NAME] 2:04 PM wahi" at bounding box center [761, 367] width 196 height 31
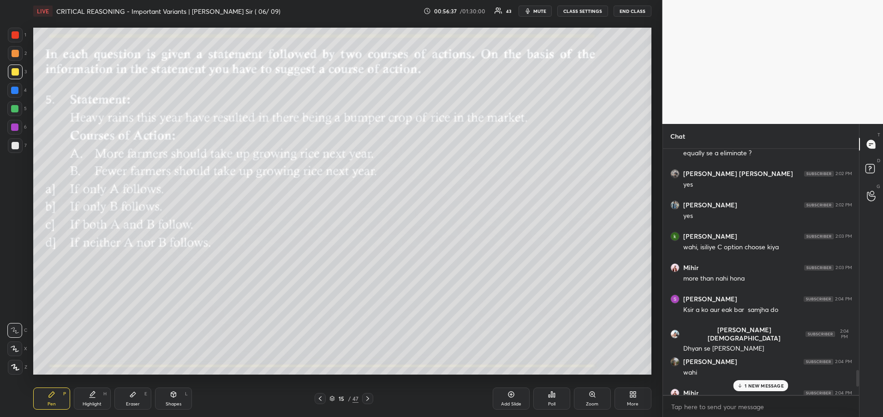
click at [756, 385] on p "1 NEW MESSAGE" at bounding box center [763, 386] width 39 height 6
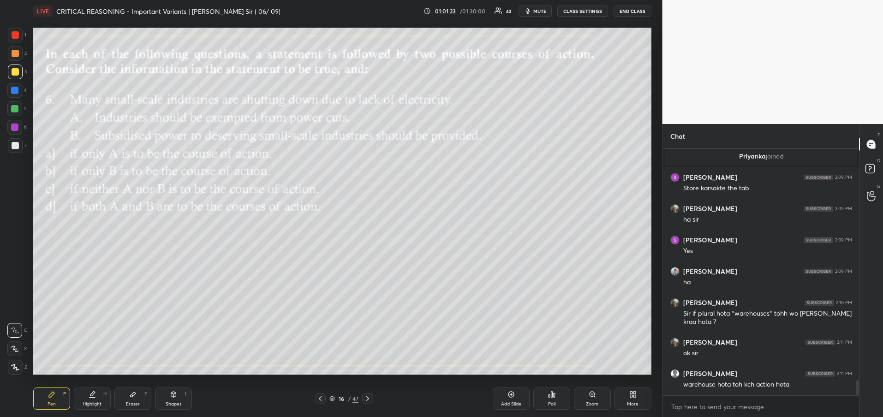
scroll to position [3902, 0]
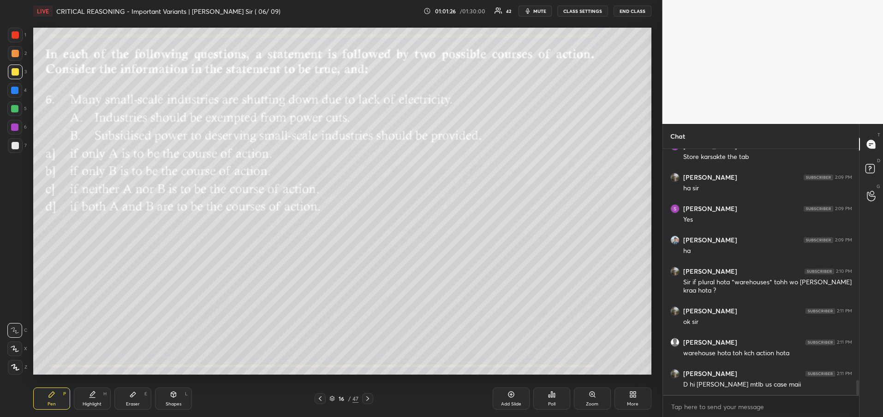
click at [557, 402] on div "Poll" at bounding box center [551, 399] width 37 height 22
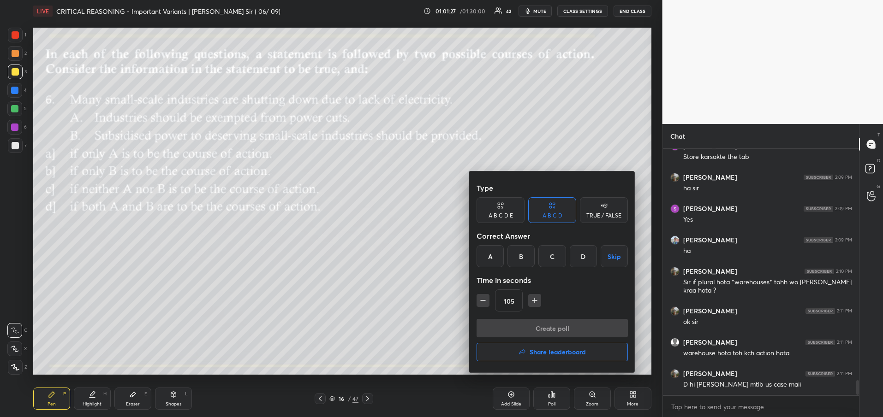
click at [585, 254] on div "D" at bounding box center [582, 256] width 27 height 22
click at [551, 251] on div "C" at bounding box center [551, 256] width 27 height 22
click at [540, 327] on button "Create poll" at bounding box center [551, 328] width 151 height 18
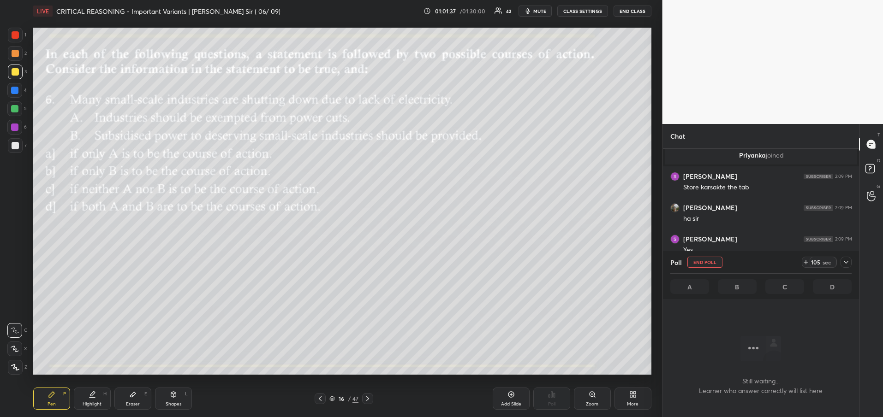
scroll to position [3715, 0]
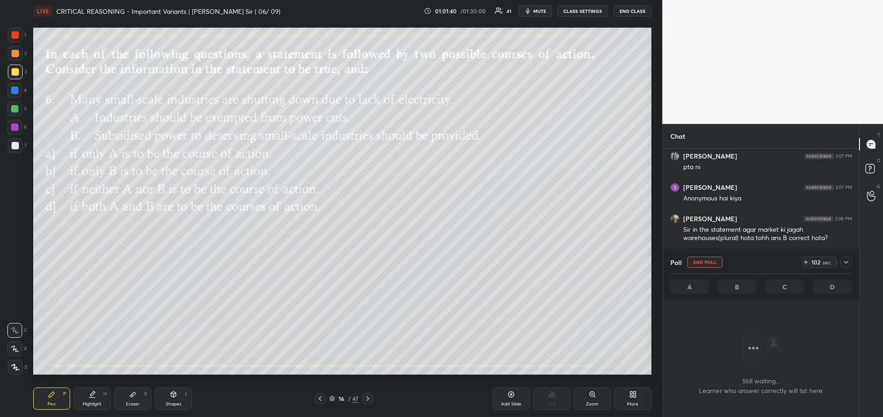
click at [848, 265] on icon at bounding box center [845, 262] width 7 height 7
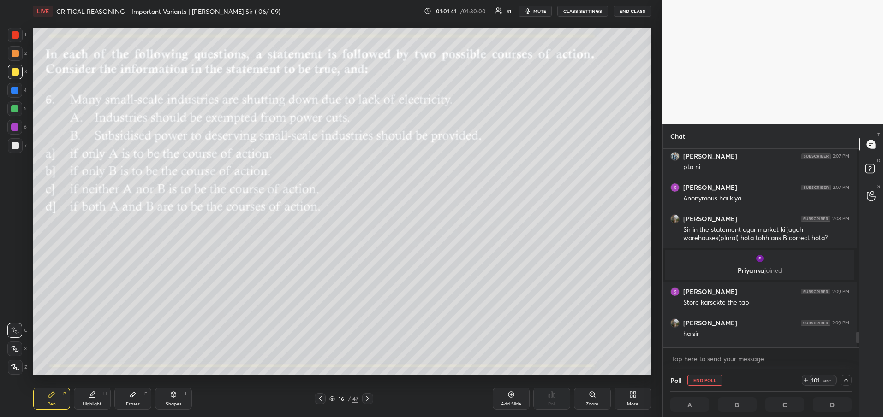
scroll to position [3698, 0]
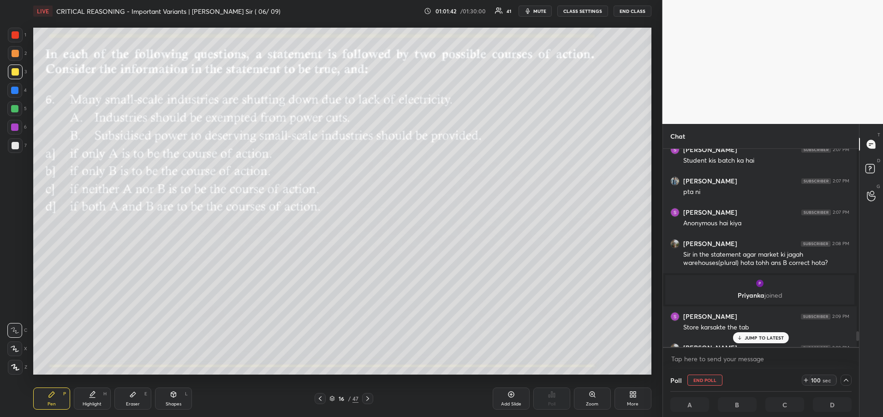
click at [763, 338] on p "JUMP TO LATEST" at bounding box center [764, 338] width 40 height 6
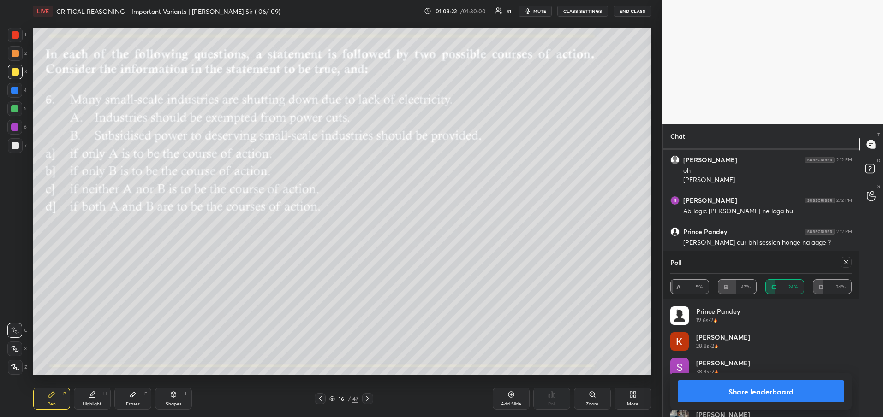
scroll to position [3853, 0]
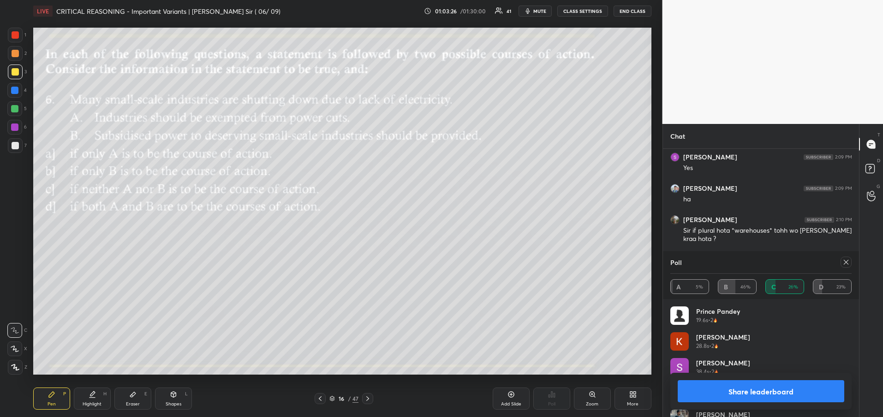
click at [781, 390] on button "Share leaderboard" at bounding box center [760, 391] width 167 height 22
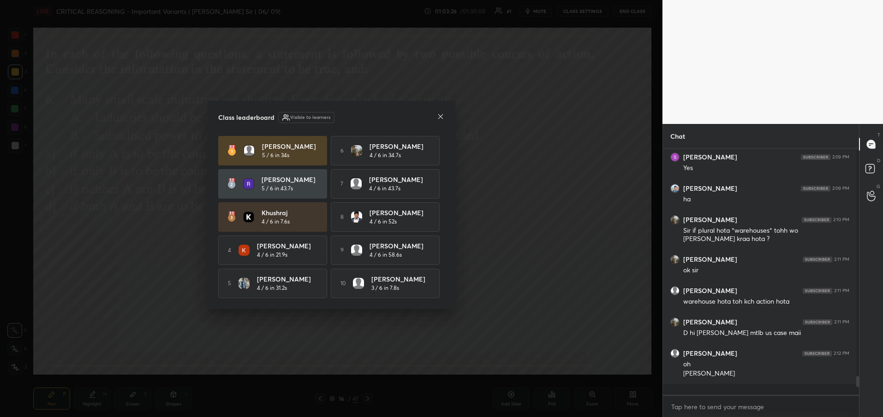
scroll to position [263, 190]
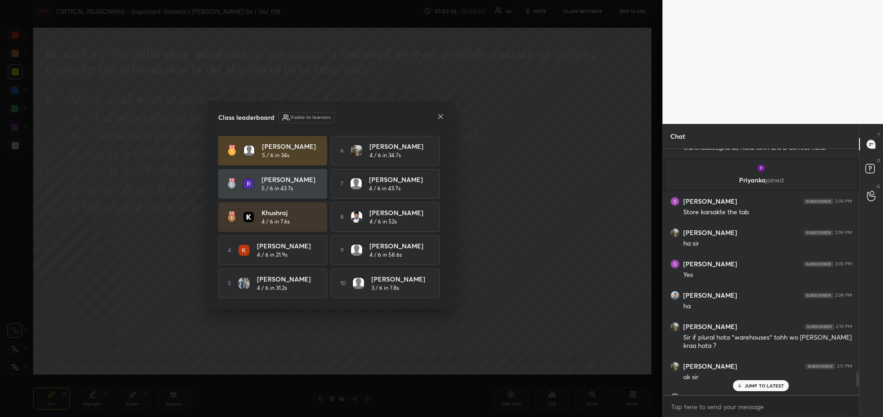
click at [439, 115] on icon at bounding box center [440, 116] width 7 height 7
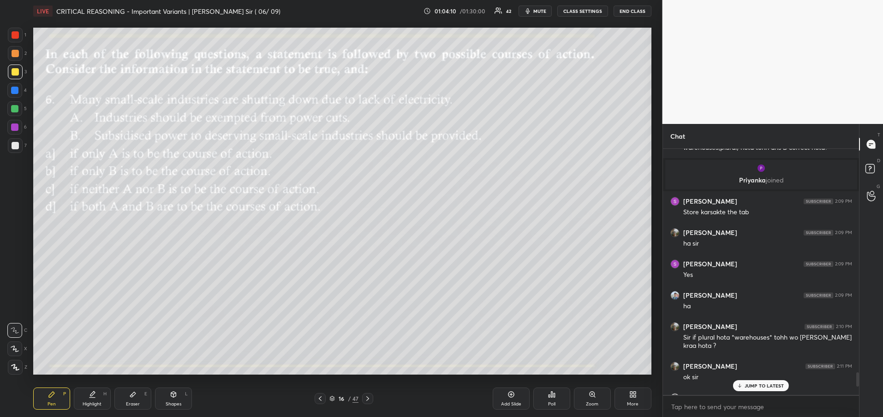
click at [763, 386] on p "JUMP TO LATEST" at bounding box center [764, 386] width 40 height 6
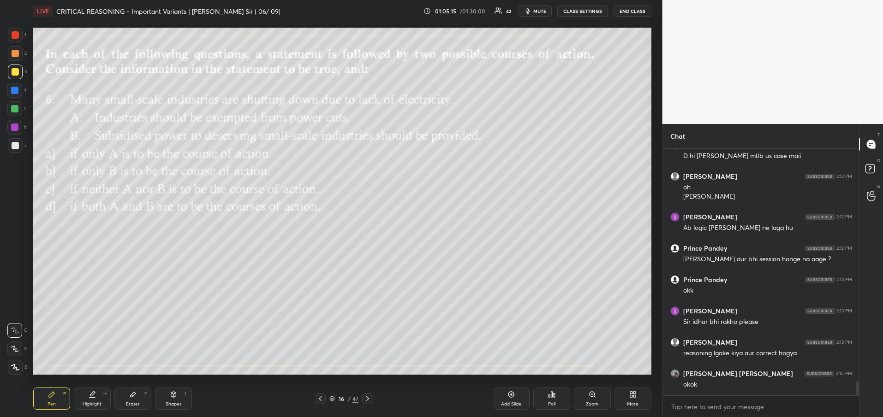
scroll to position [4104, 0]
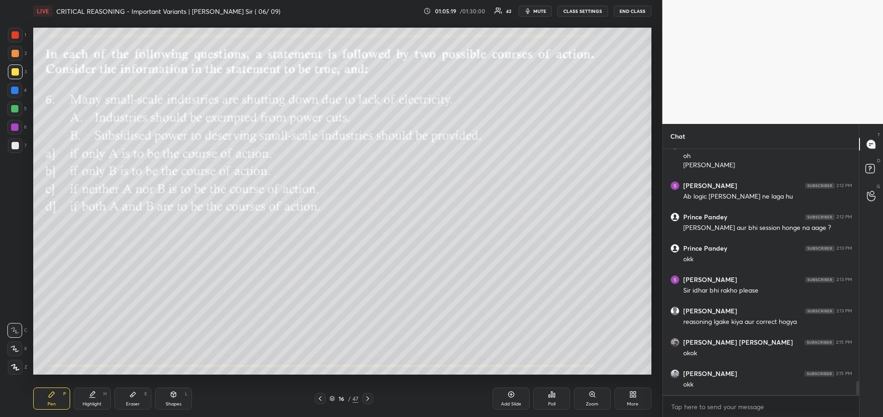
click at [367, 400] on icon at bounding box center [367, 399] width 3 height 5
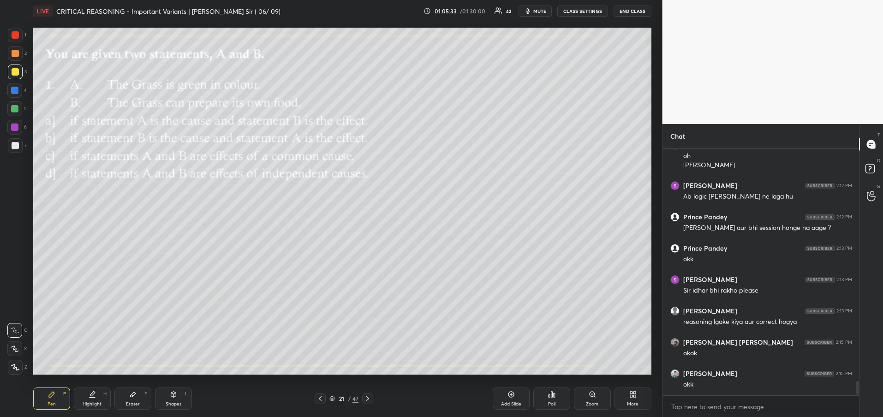
click at [553, 397] on icon at bounding box center [551, 394] width 7 height 7
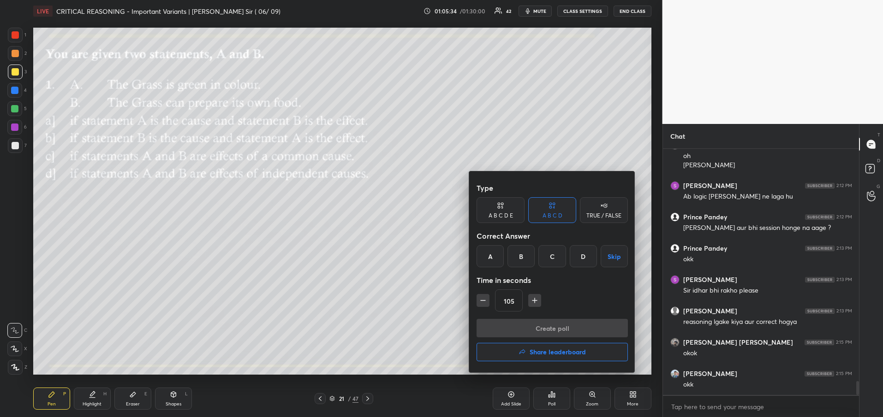
scroll to position [4135, 0]
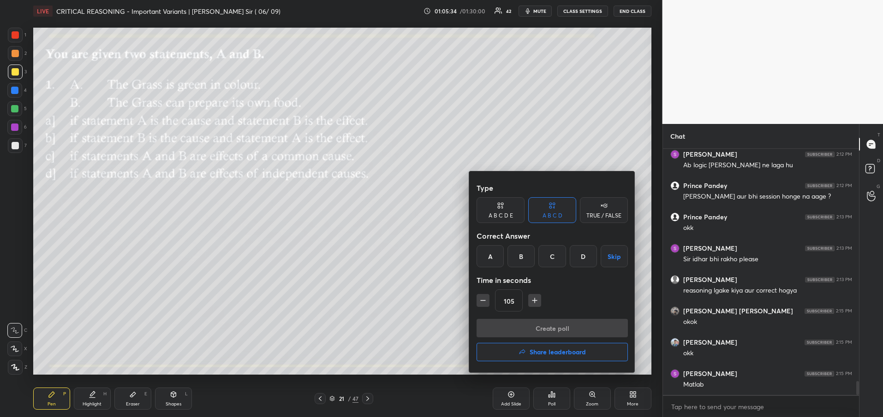
click at [585, 256] on div "D" at bounding box center [582, 256] width 27 height 22
click at [313, 81] on div at bounding box center [441, 208] width 883 height 417
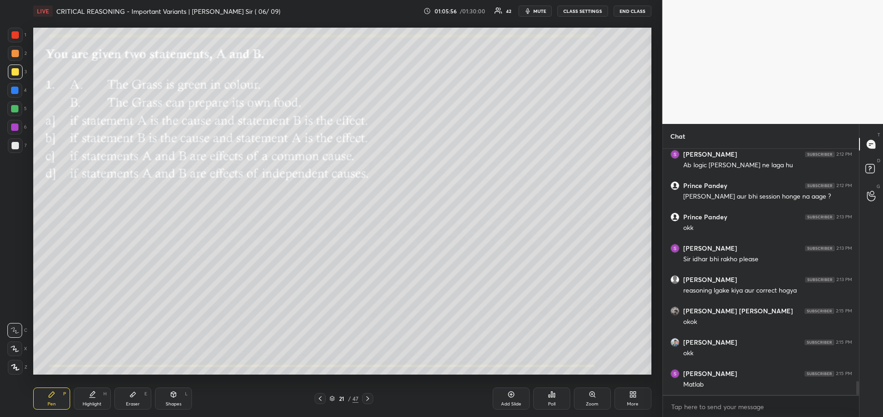
scroll to position [4166, 0]
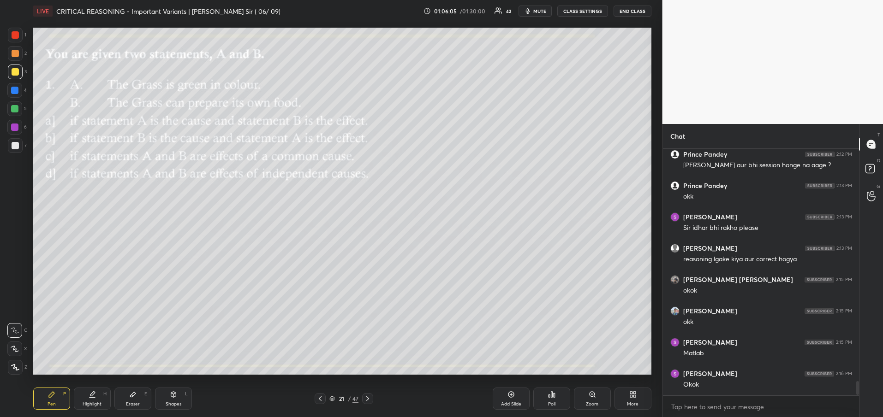
click at [553, 404] on div "Poll" at bounding box center [551, 404] width 7 height 5
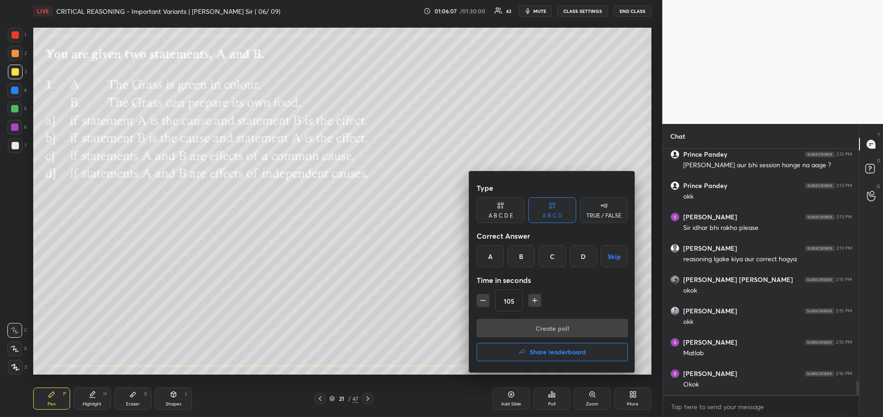
click at [581, 256] on div "D" at bounding box center [582, 256] width 27 height 22
click at [563, 330] on button "Create poll" at bounding box center [551, 328] width 151 height 18
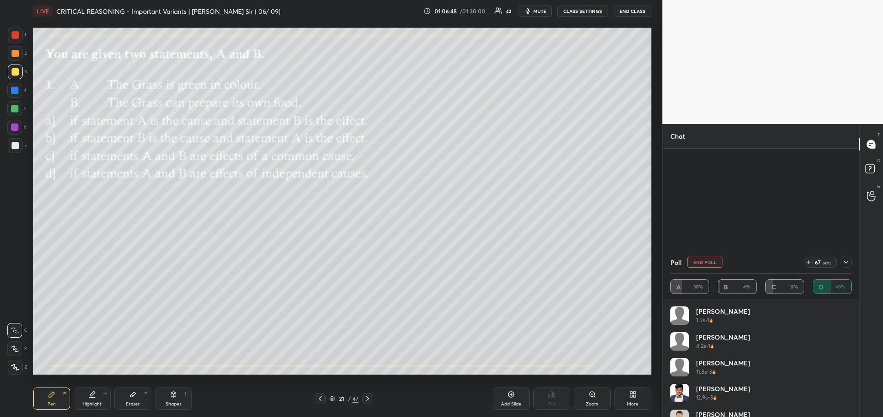
scroll to position [4178, 0]
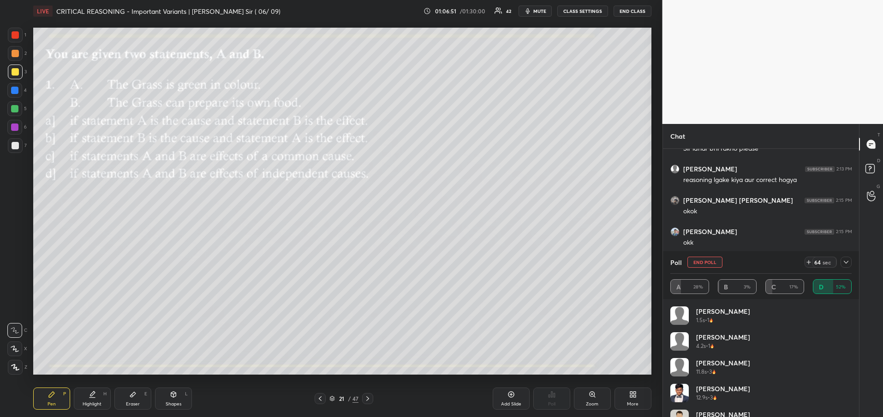
click at [846, 261] on icon at bounding box center [845, 262] width 7 height 7
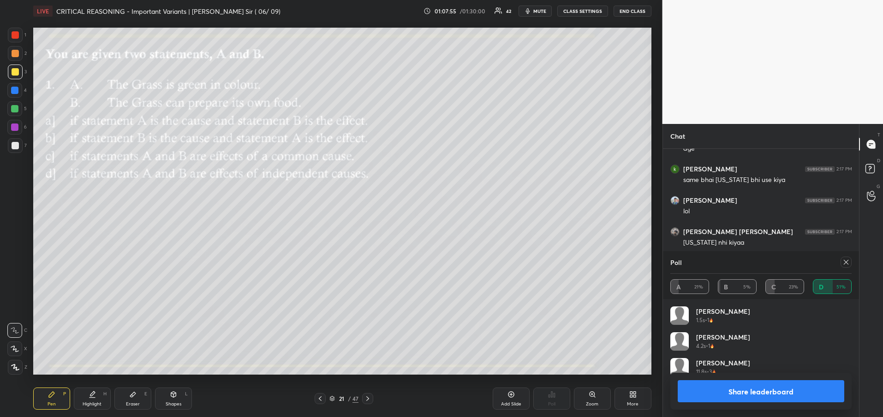
scroll to position [108, 178]
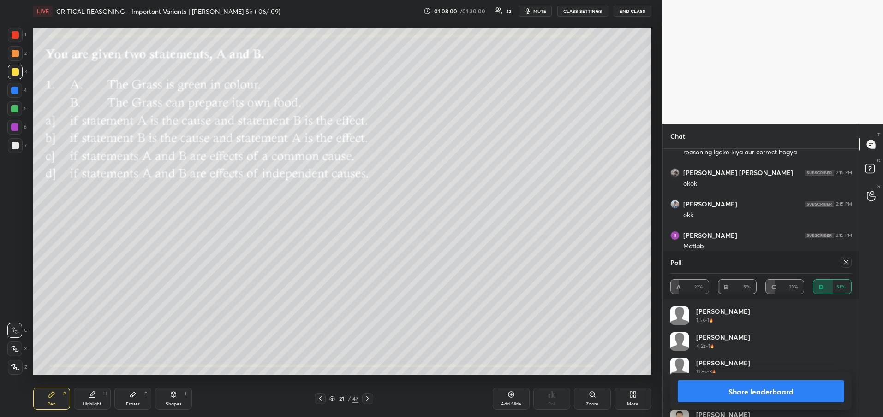
click at [843, 265] on icon at bounding box center [845, 262] width 7 height 7
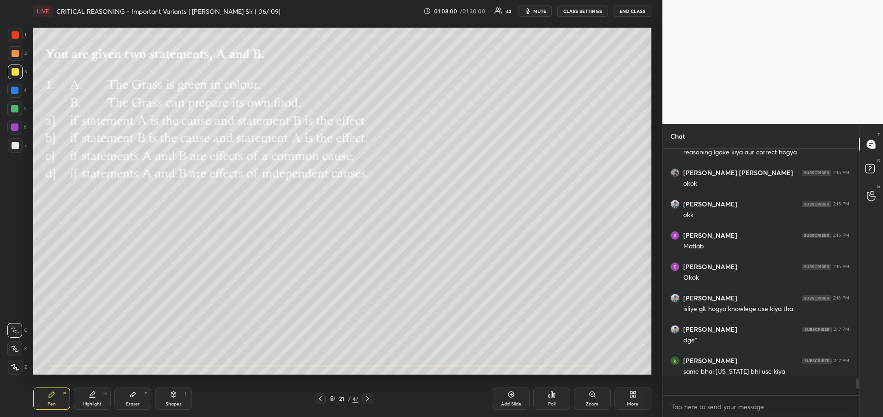
scroll to position [258, 190]
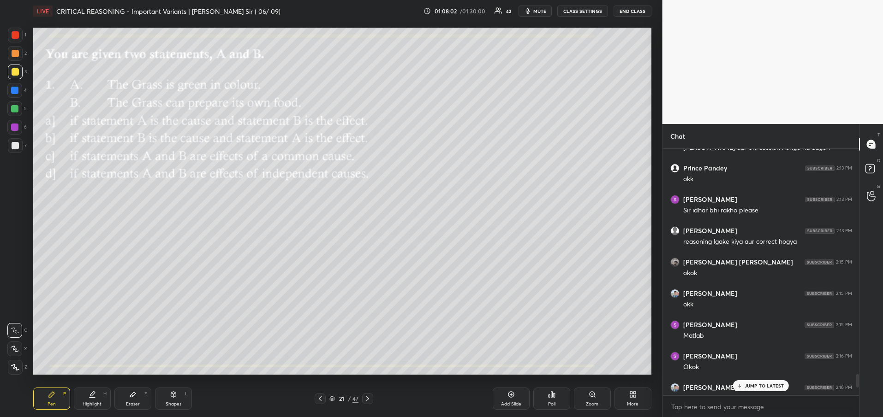
click at [760, 384] on p "JUMP TO LATEST" at bounding box center [764, 386] width 40 height 6
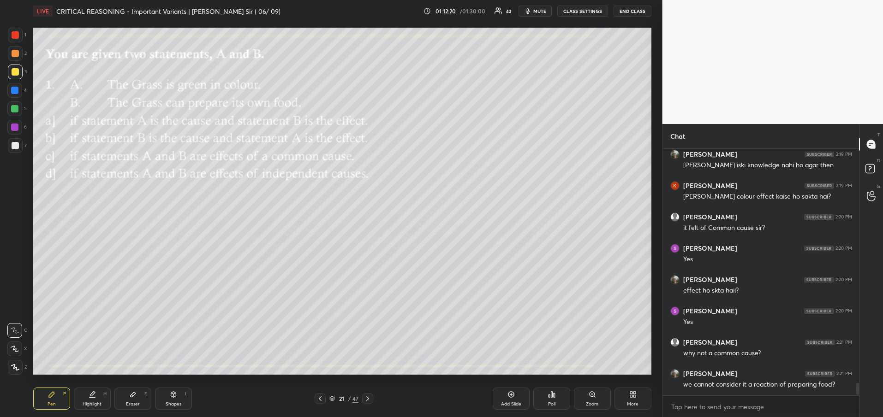
scroll to position [4808, 0]
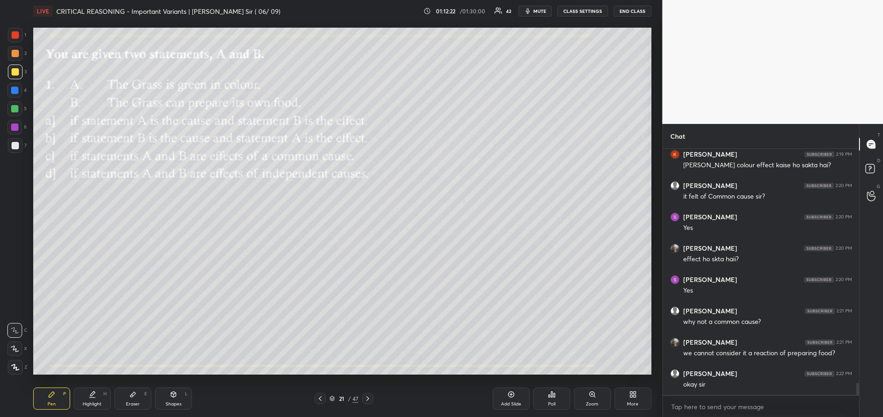
click at [368, 400] on icon at bounding box center [367, 398] width 7 height 7
click at [550, 395] on icon at bounding box center [551, 394] width 7 height 7
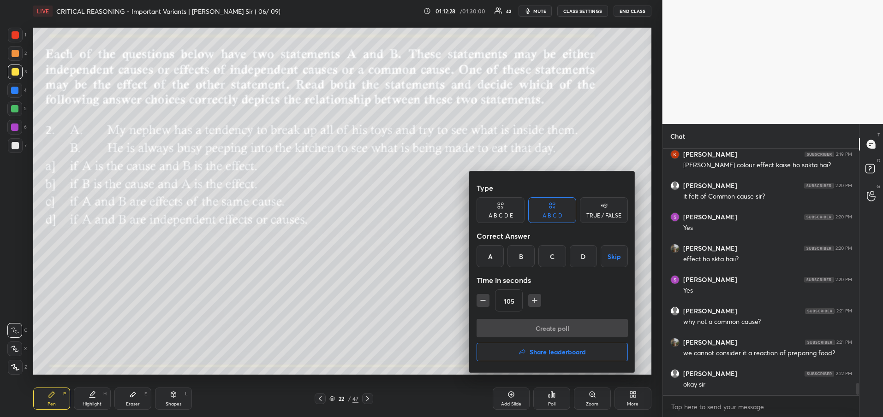
click at [557, 260] on div "C" at bounding box center [551, 256] width 27 height 22
click at [543, 327] on button "Create poll" at bounding box center [551, 328] width 151 height 18
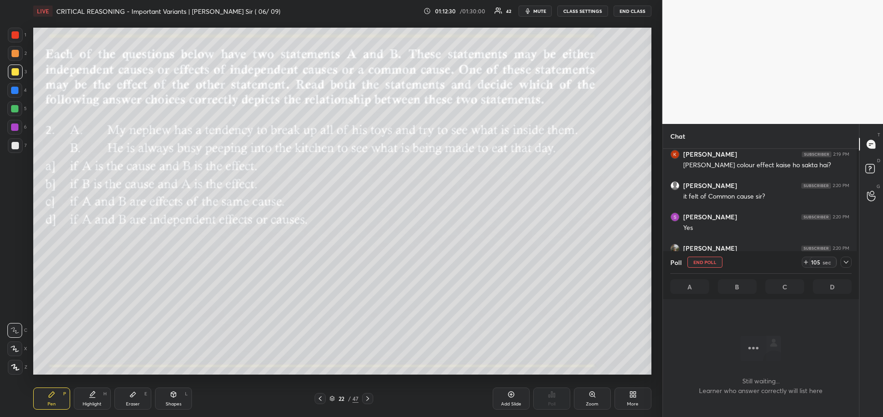
scroll to position [3, 3]
click at [849, 263] on icon at bounding box center [845, 262] width 7 height 7
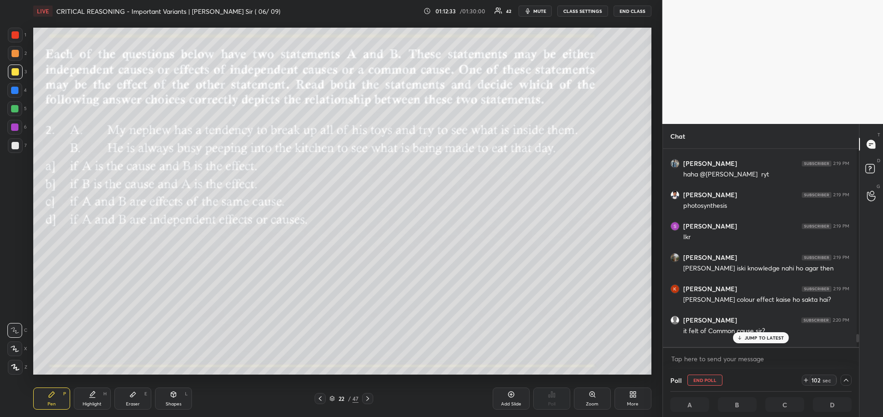
scroll to position [4482, 0]
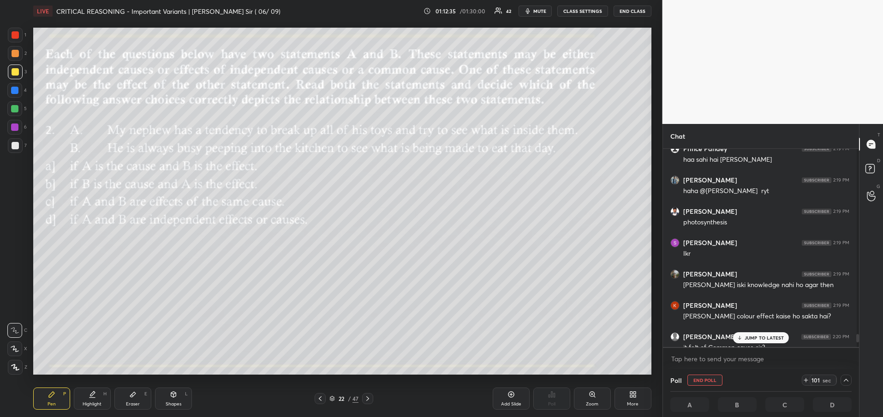
click at [755, 342] on div "JUMP TO LATEST" at bounding box center [760, 337] width 55 height 11
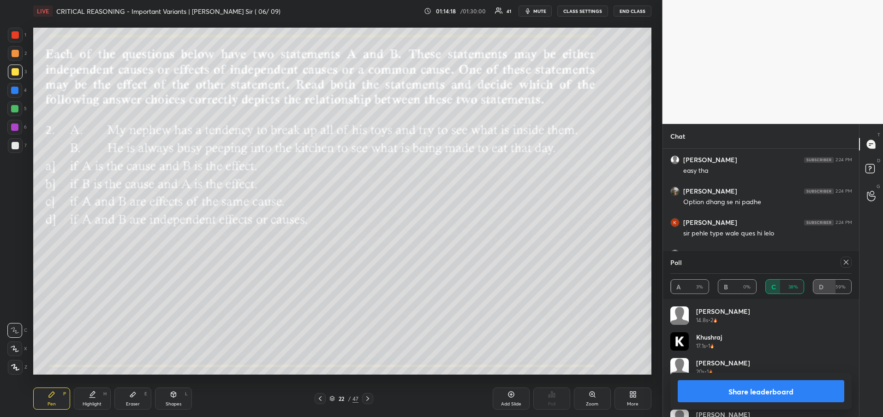
scroll to position [5059, 0]
click at [784, 394] on button "Share leaderboard" at bounding box center [760, 391] width 167 height 22
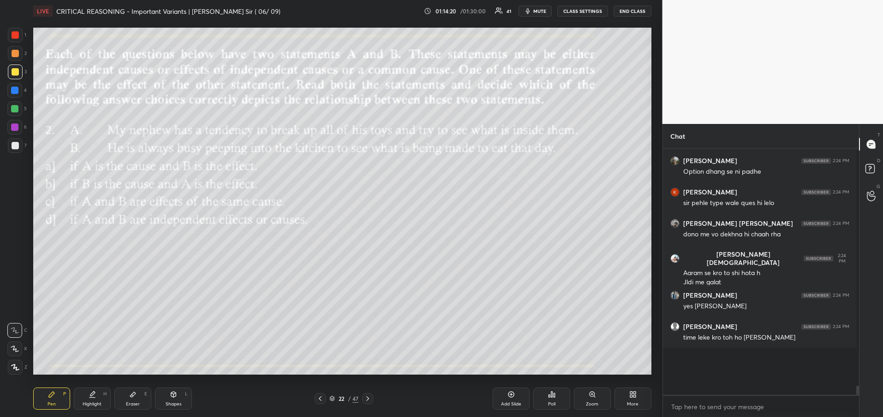
scroll to position [5022, 0]
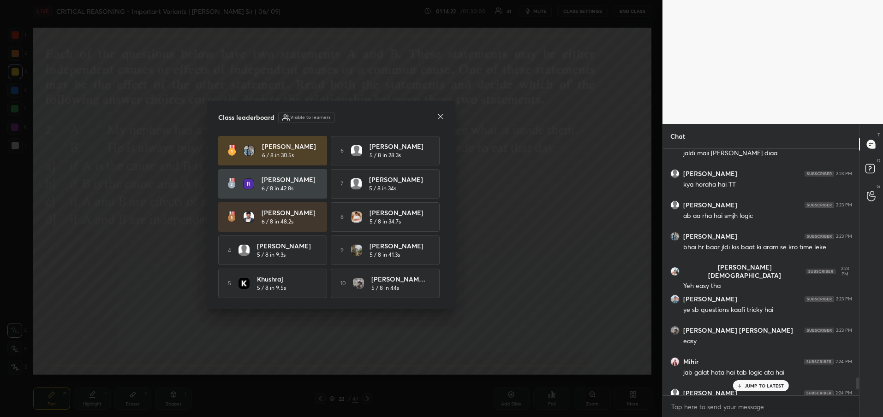
click at [441, 118] on icon at bounding box center [440, 116] width 7 height 7
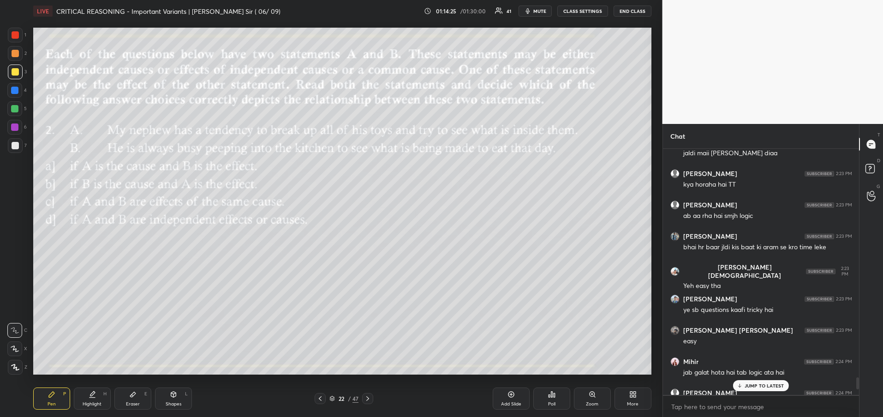
click at [764, 387] on p "JUMP TO LATEST" at bounding box center [764, 386] width 40 height 6
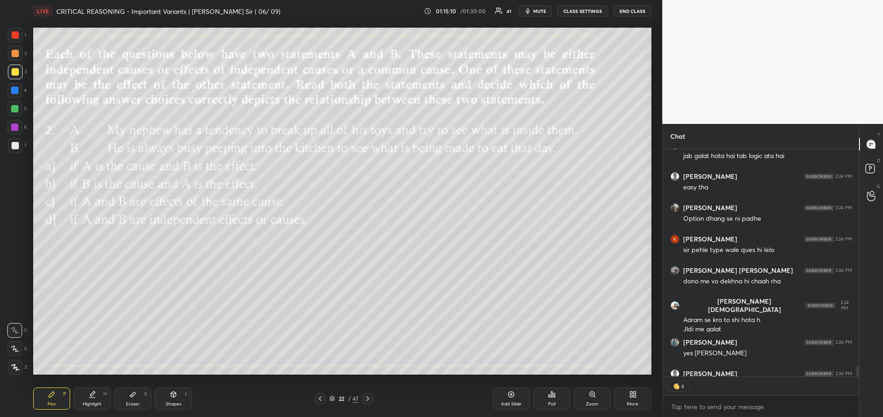
scroll to position [5069, 0]
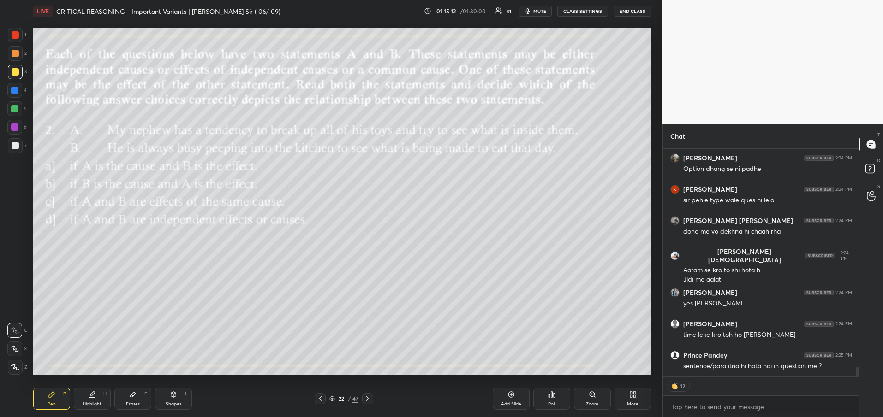
drag, startPoint x: 858, startPoint y: 373, endPoint x: 859, endPoint y: 385, distance: 12.0
click at [859, 385] on div "Chat [PERSON_NAME] 2:24 PM easy tha [PERSON_NAME] 2:24 PM Option dhang se ni pa…" at bounding box center [772, 270] width 221 height 293
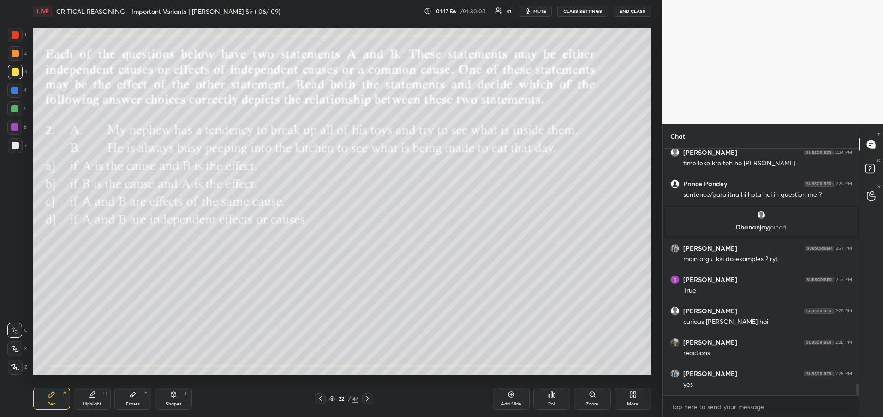
scroll to position [5206, 0]
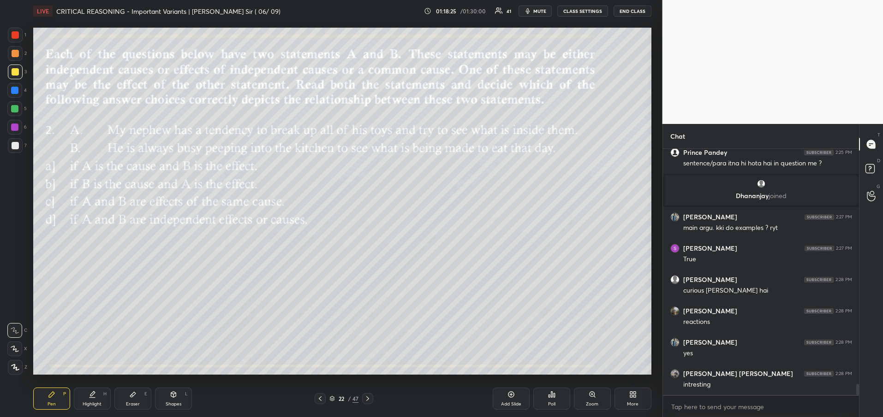
click at [369, 399] on icon at bounding box center [367, 399] width 3 height 5
click at [542, 399] on div "Poll" at bounding box center [551, 399] width 37 height 22
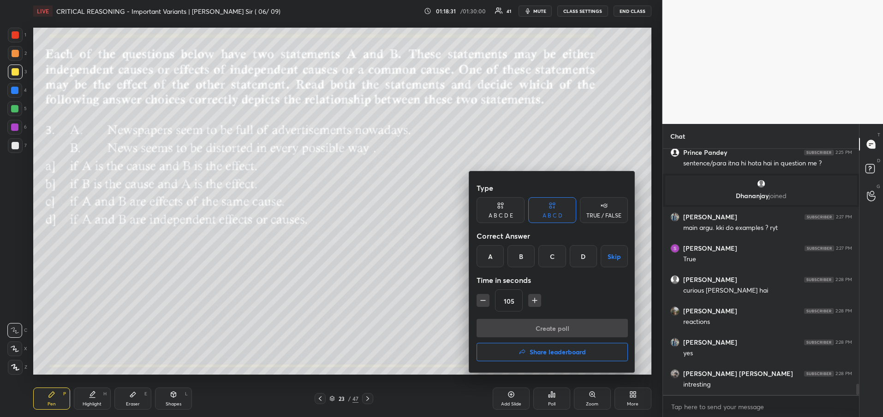
click at [590, 257] on div "D" at bounding box center [582, 256] width 27 height 22
click at [559, 332] on button "Create poll" at bounding box center [551, 328] width 151 height 18
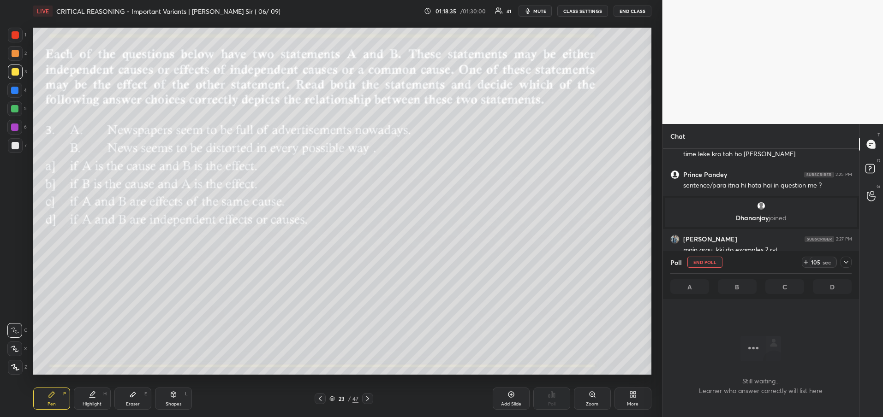
scroll to position [5060, 0]
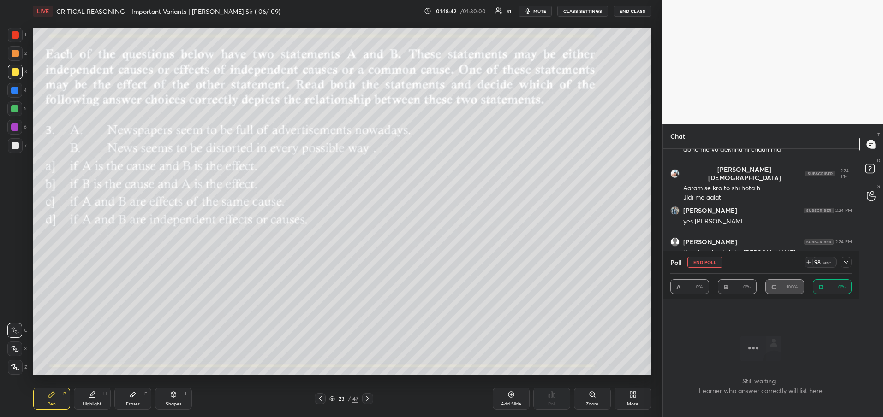
click at [846, 263] on icon at bounding box center [845, 262] width 5 height 3
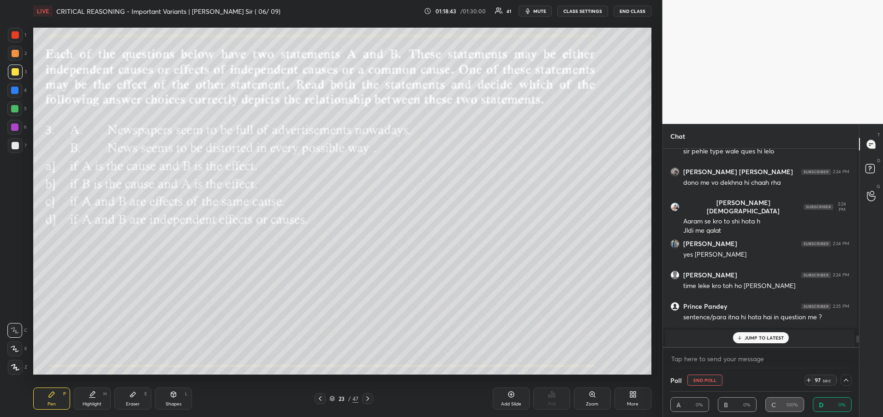
scroll to position [0, 3]
click at [766, 337] on p "JUMP TO LATEST" at bounding box center [764, 338] width 40 height 6
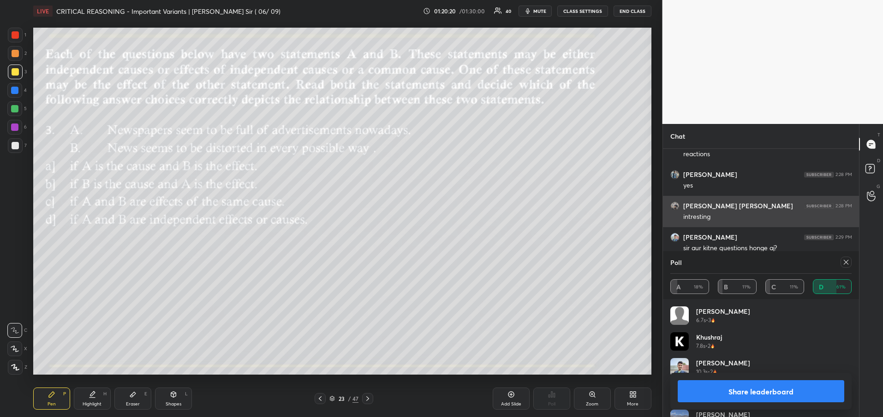
scroll to position [5138, 0]
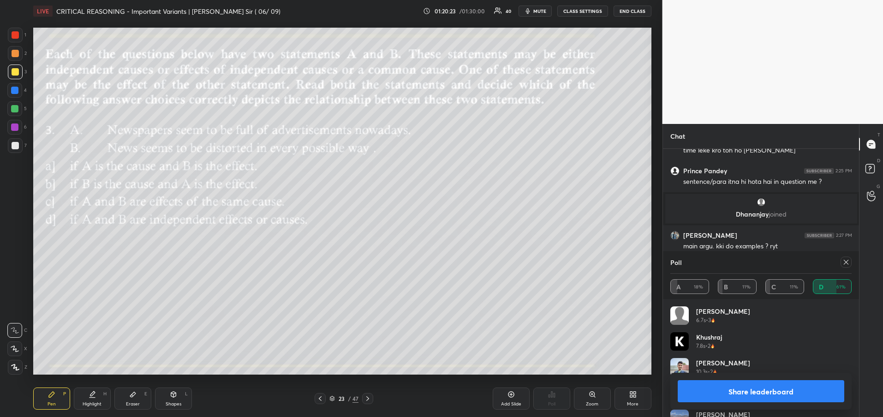
click at [848, 261] on icon at bounding box center [845, 262] width 7 height 7
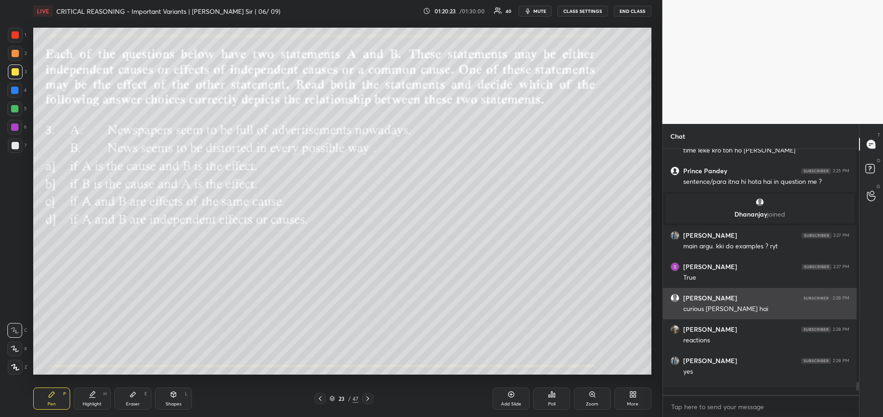
scroll to position [263, 190]
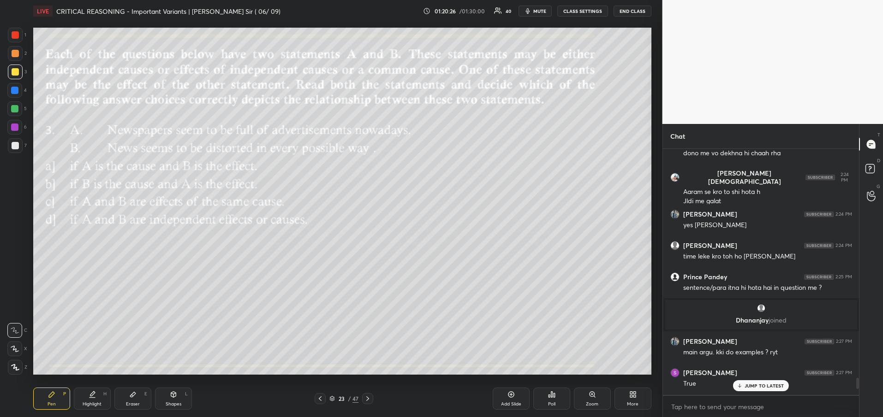
click at [777, 387] on p "JUMP TO LATEST" at bounding box center [764, 386] width 40 height 6
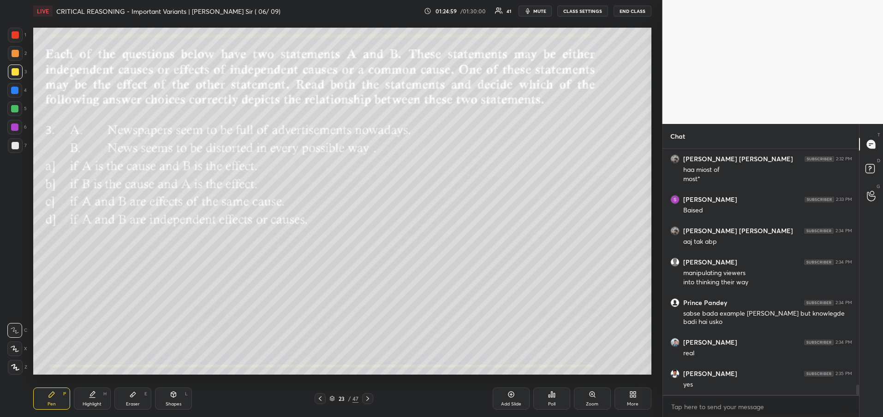
scroll to position [5671, 0]
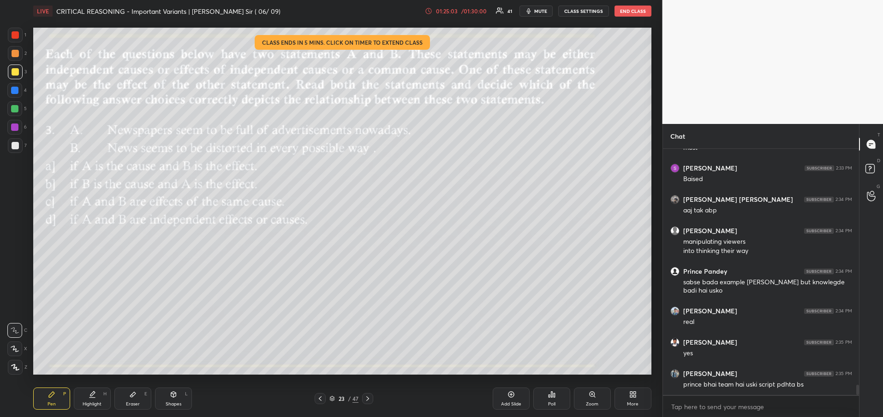
click at [476, 12] on div "/ 01:30:00" at bounding box center [474, 11] width 29 height 6
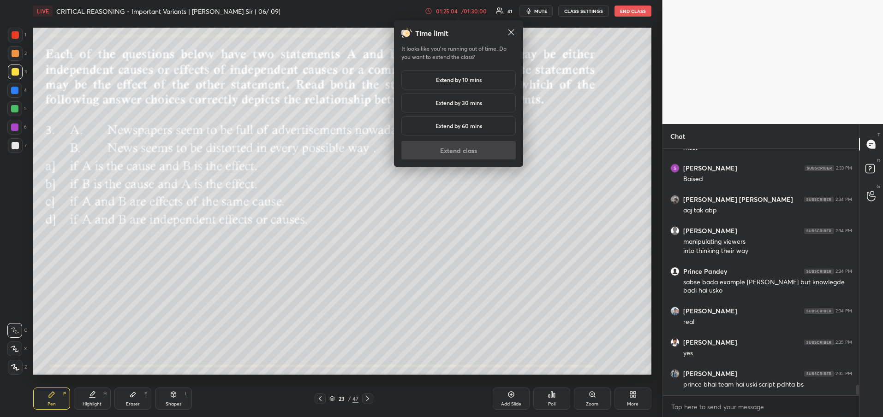
click at [448, 81] on h5 "Extend by 10 mins" at bounding box center [459, 80] width 46 height 8
click at [442, 154] on button "Extend class" at bounding box center [458, 150] width 114 height 18
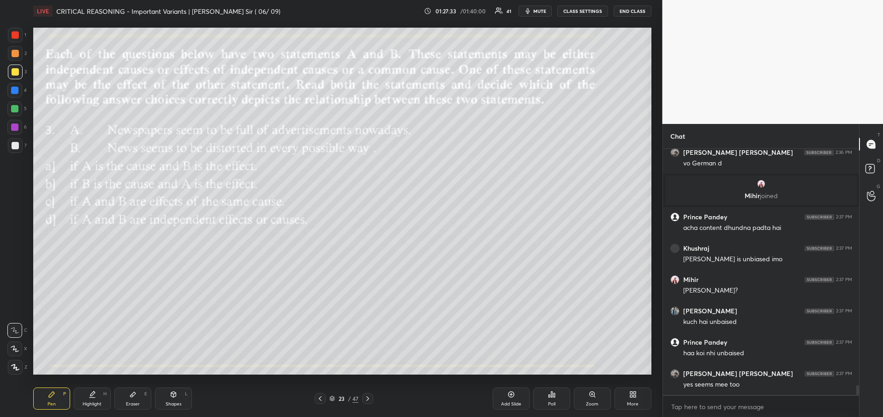
scroll to position [6043, 0]
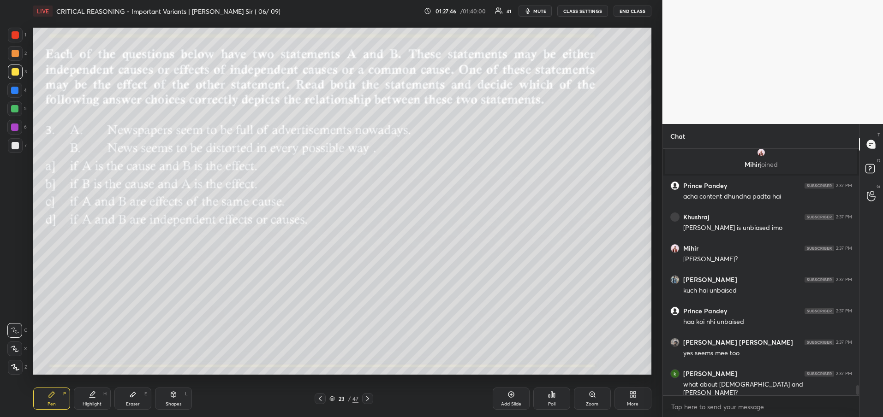
click at [370, 399] on icon at bounding box center [367, 398] width 7 height 7
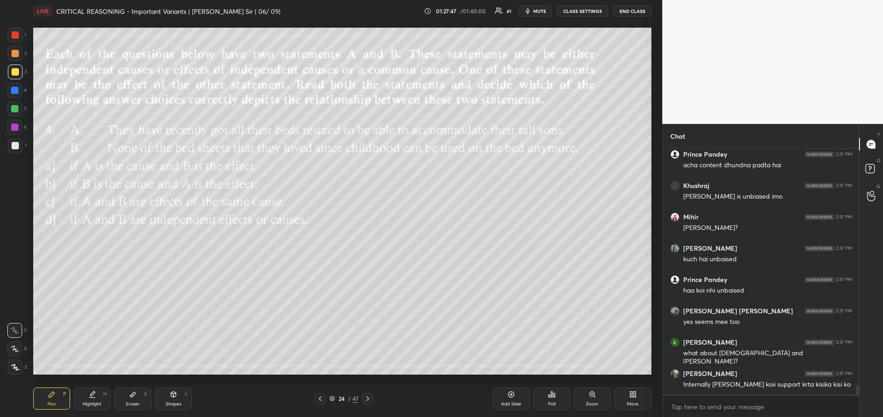
click at [370, 399] on icon at bounding box center [367, 398] width 7 height 7
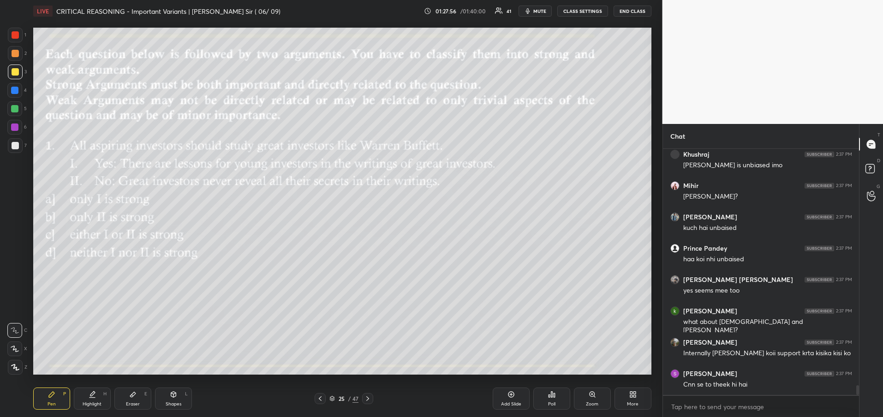
scroll to position [6146, 0]
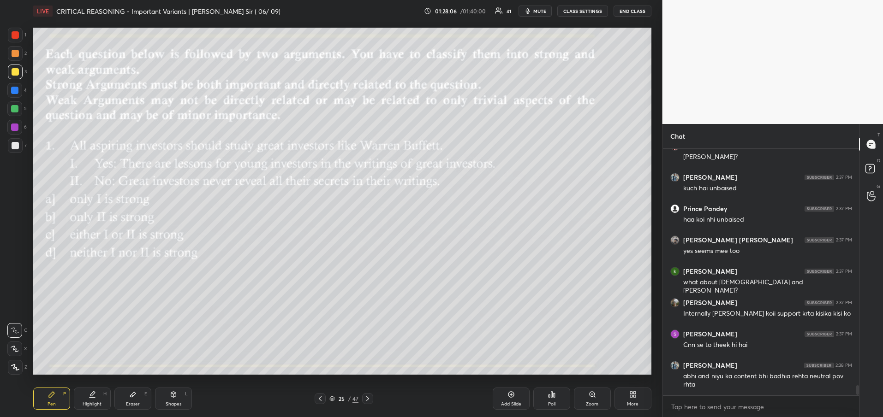
click at [548, 407] on div "Poll" at bounding box center [551, 399] width 37 height 22
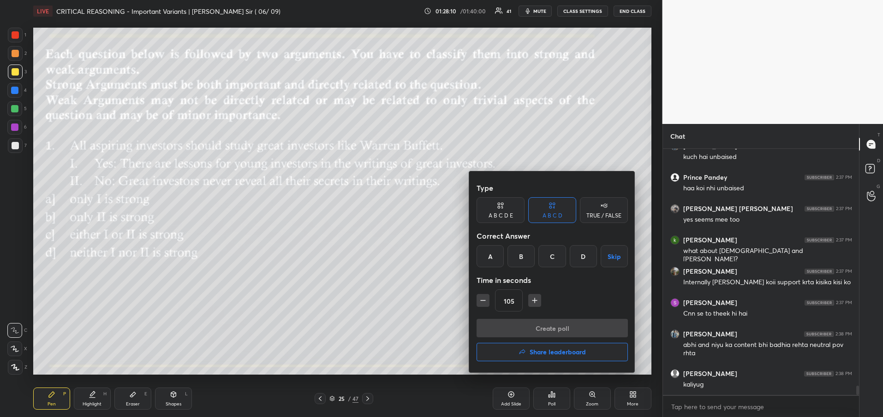
scroll to position [6208, 0]
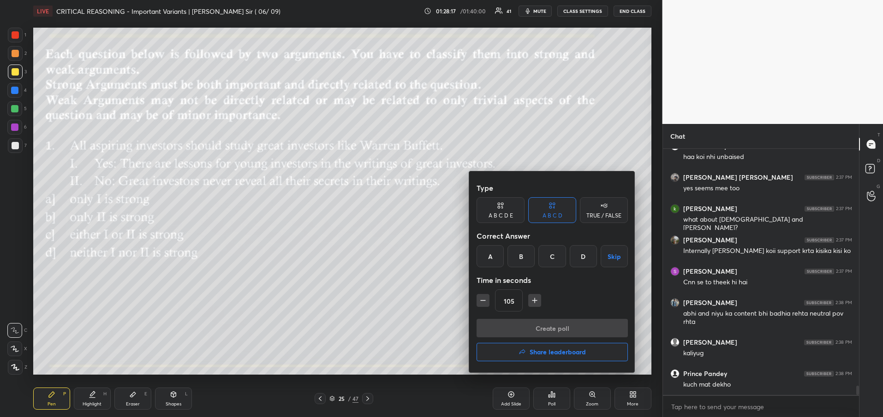
click at [488, 263] on div "A" at bounding box center [489, 256] width 27 height 22
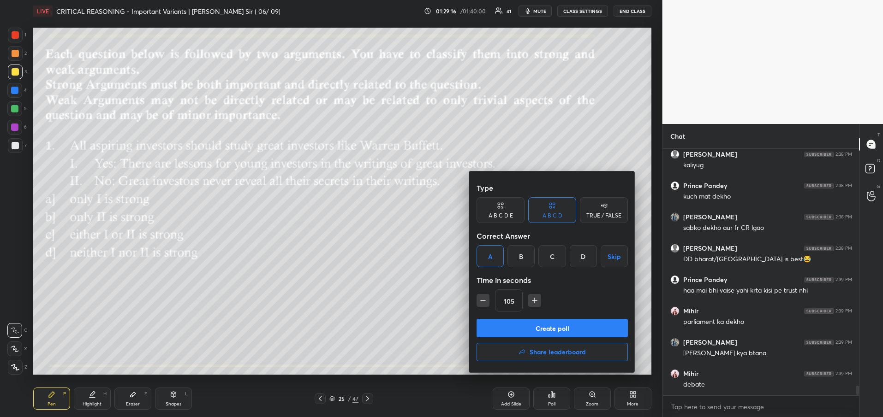
scroll to position [6428, 0]
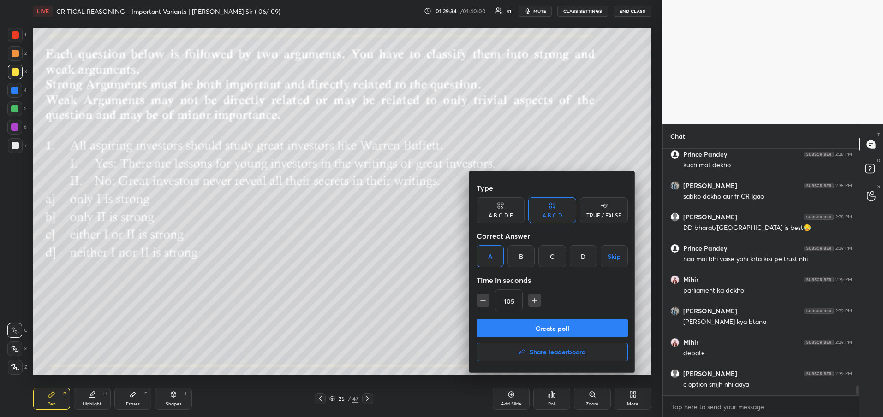
click at [538, 329] on button "Create poll" at bounding box center [551, 328] width 151 height 18
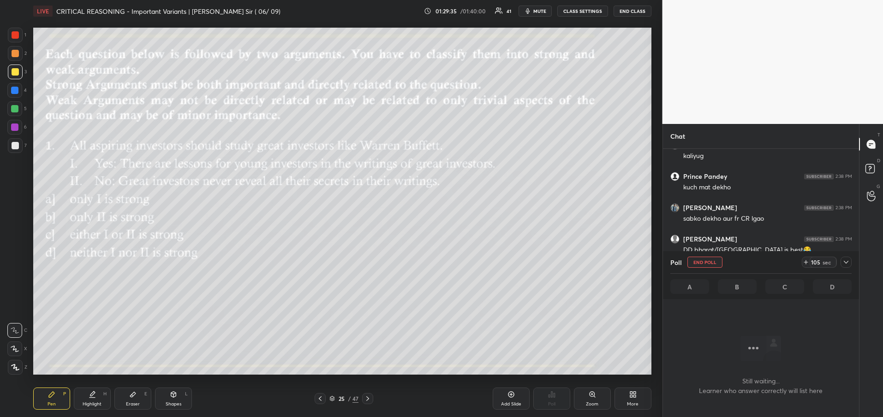
scroll to position [6112, 0]
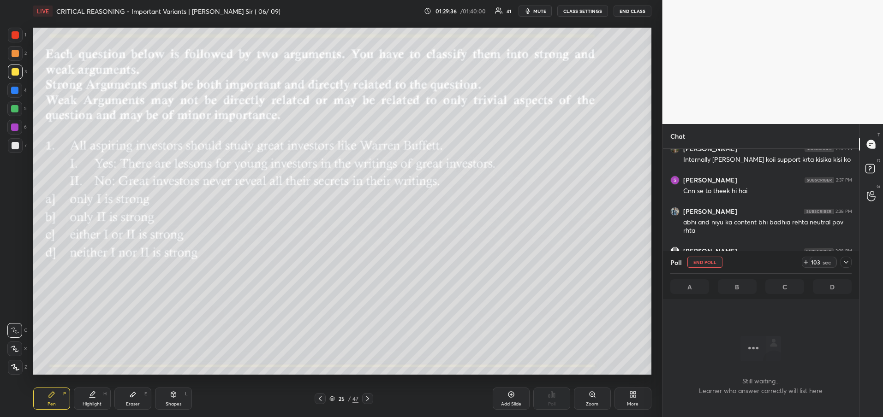
click at [845, 261] on icon at bounding box center [845, 262] width 7 height 7
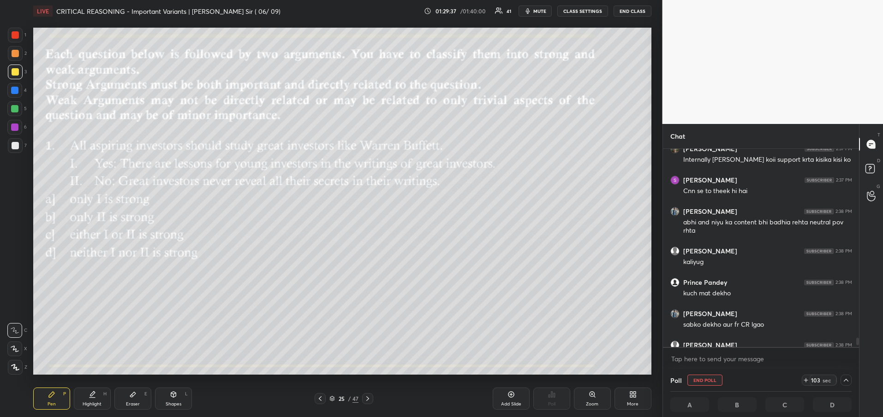
scroll to position [0, 3]
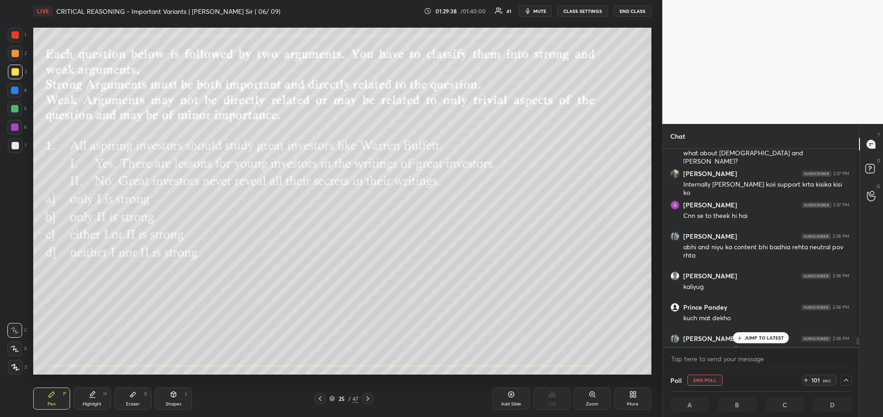
click at [747, 340] on p "JUMP TO LATEST" at bounding box center [764, 338] width 40 height 6
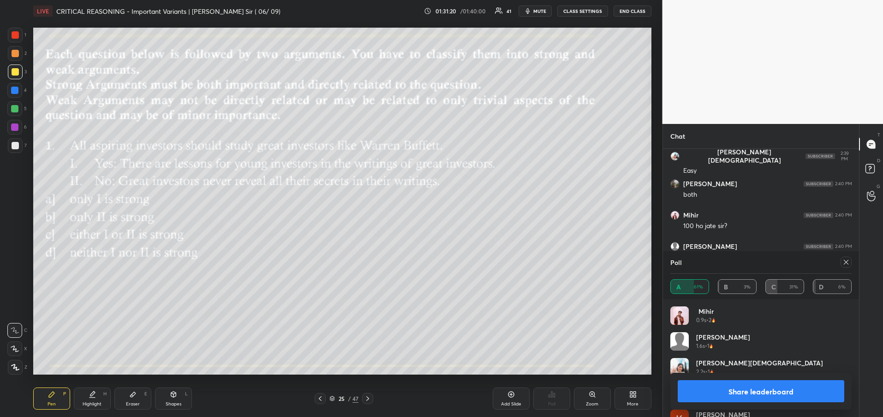
scroll to position [6267, 0]
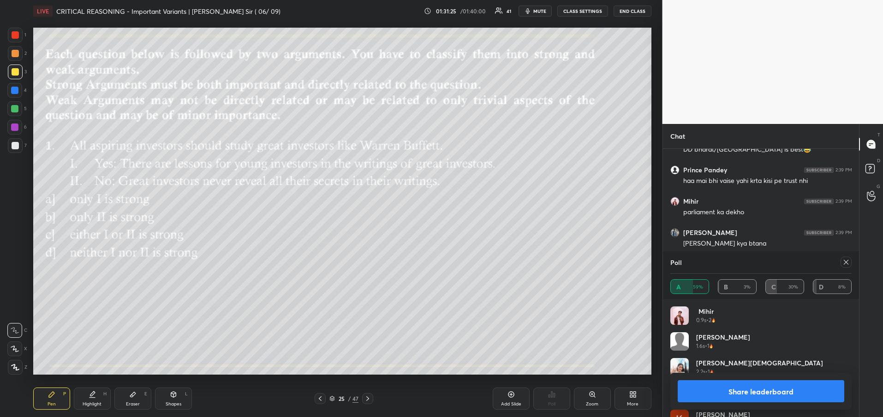
click at [847, 266] on icon at bounding box center [845, 262] width 7 height 7
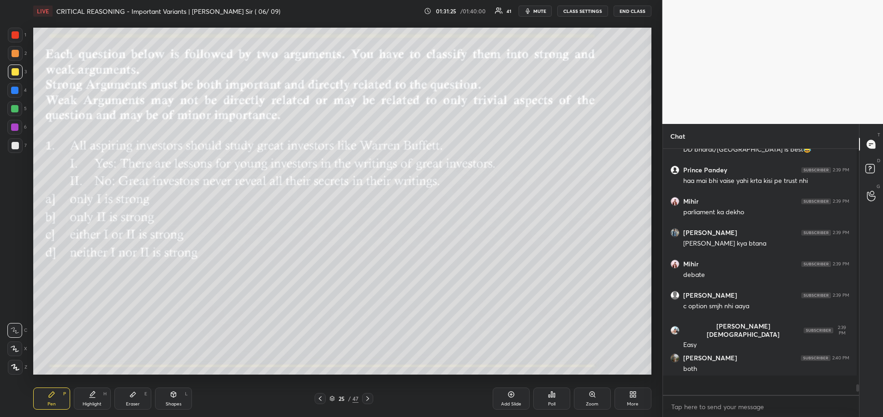
scroll to position [258, 190]
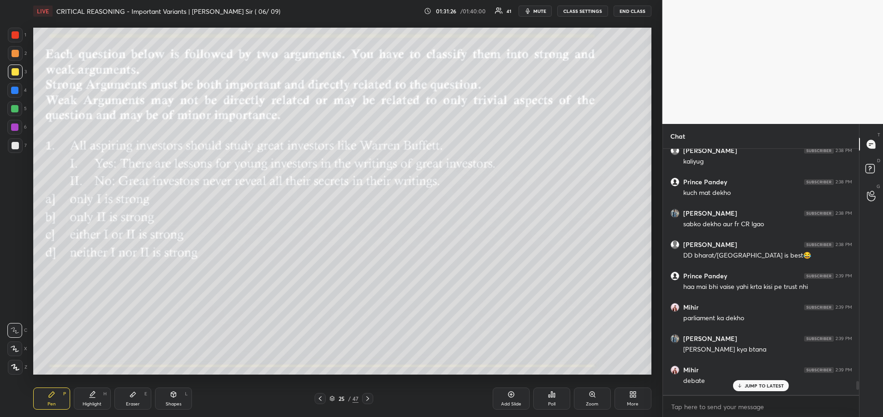
click at [771, 386] on p "JUMP TO LATEST" at bounding box center [764, 386] width 40 height 6
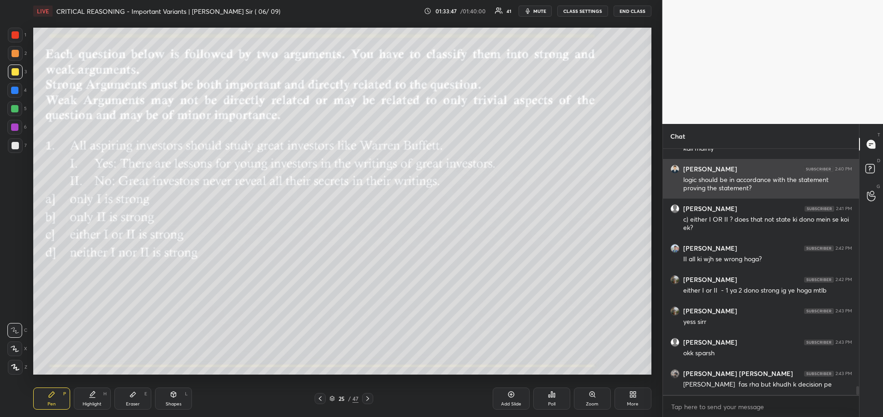
scroll to position [6655, 0]
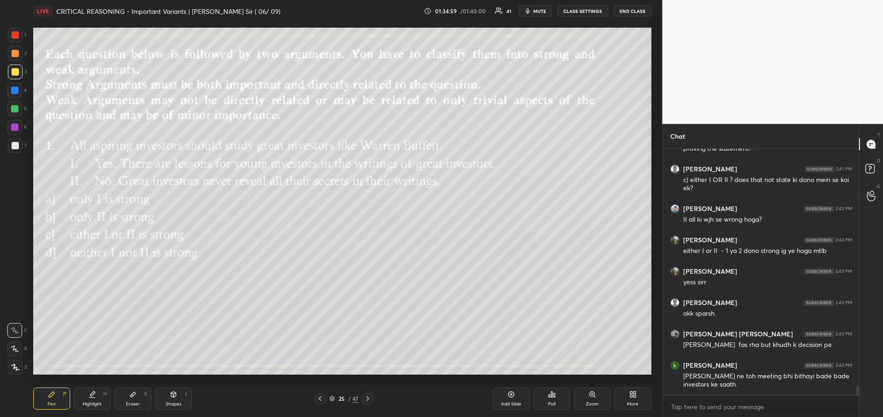
click at [370, 399] on icon at bounding box center [367, 398] width 7 height 7
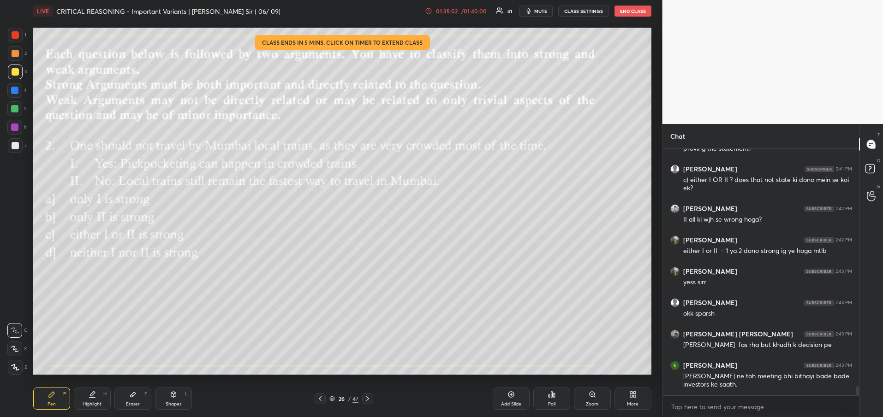
click at [483, 12] on div "/ 01:40:00" at bounding box center [474, 11] width 29 height 6
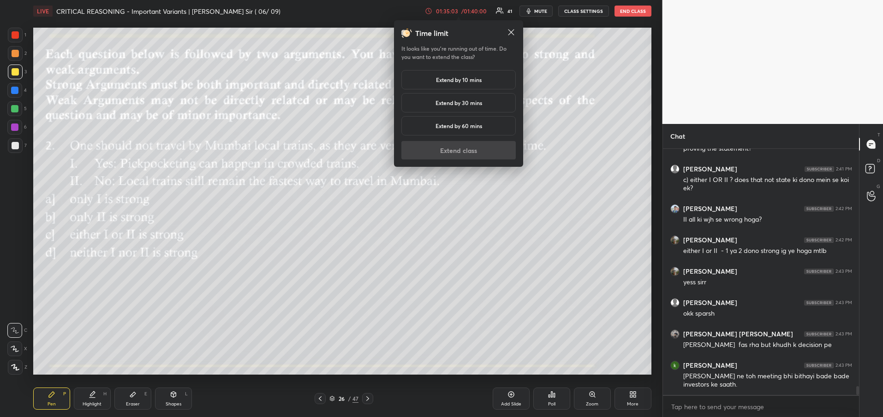
click at [460, 85] on div "Extend by 10 mins" at bounding box center [458, 79] width 114 height 19
click at [450, 154] on button "Extend class" at bounding box center [458, 150] width 114 height 18
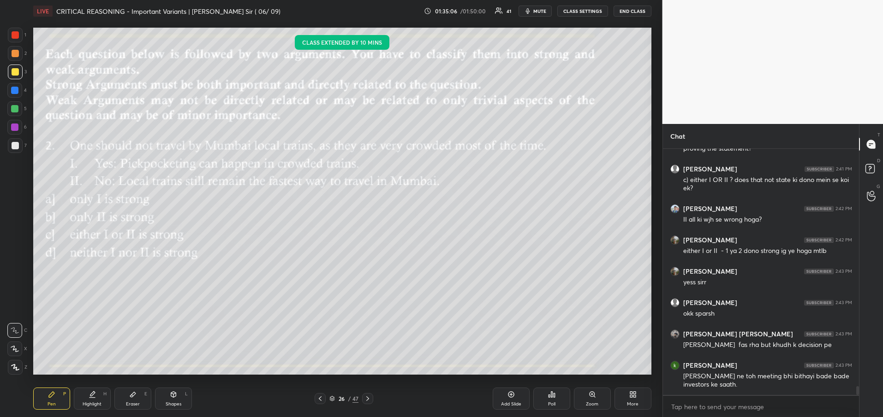
click at [548, 399] on div "Poll" at bounding box center [551, 399] width 37 height 22
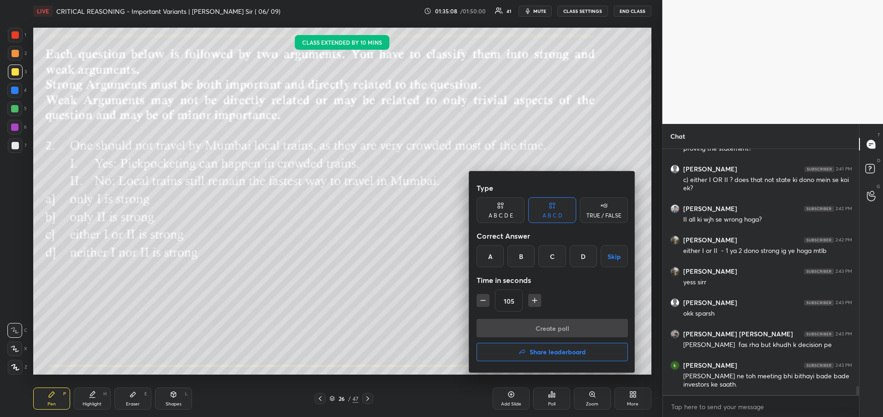
click at [549, 255] on div "C" at bounding box center [551, 256] width 27 height 22
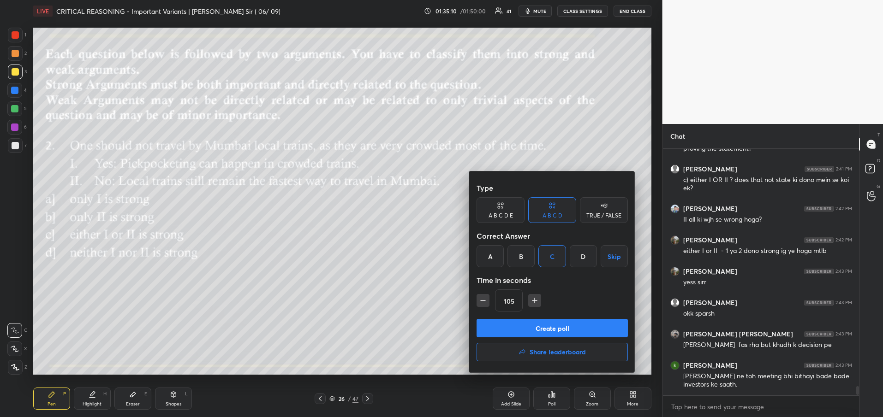
click at [527, 335] on button "Create poll" at bounding box center [551, 328] width 151 height 18
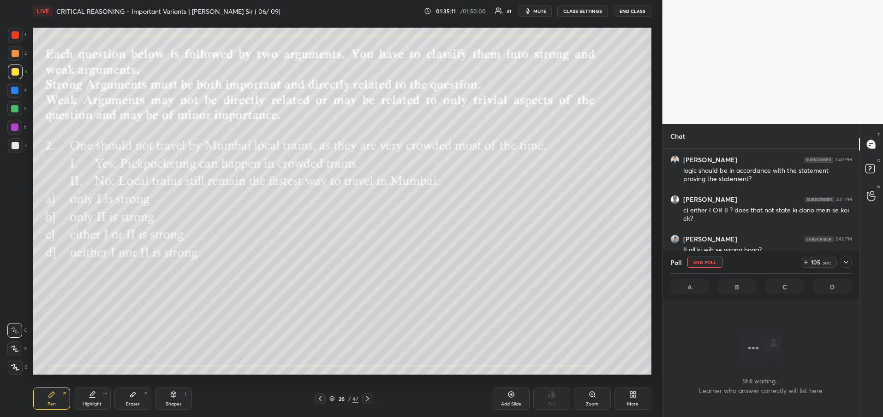
scroll to position [6420, 0]
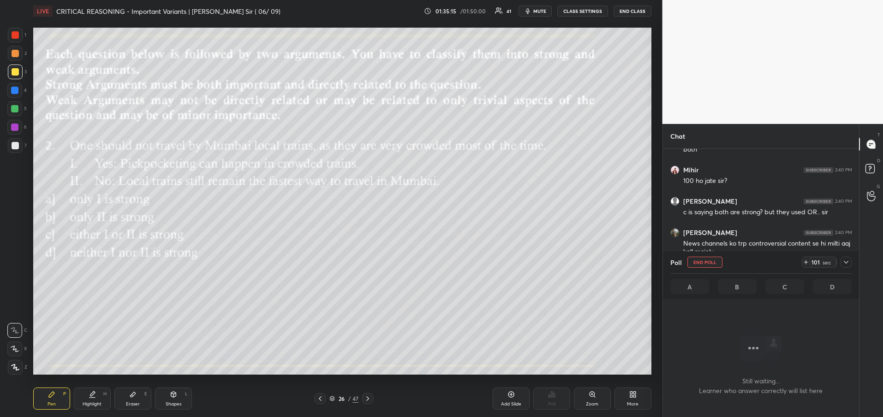
click at [848, 261] on icon at bounding box center [845, 262] width 7 height 7
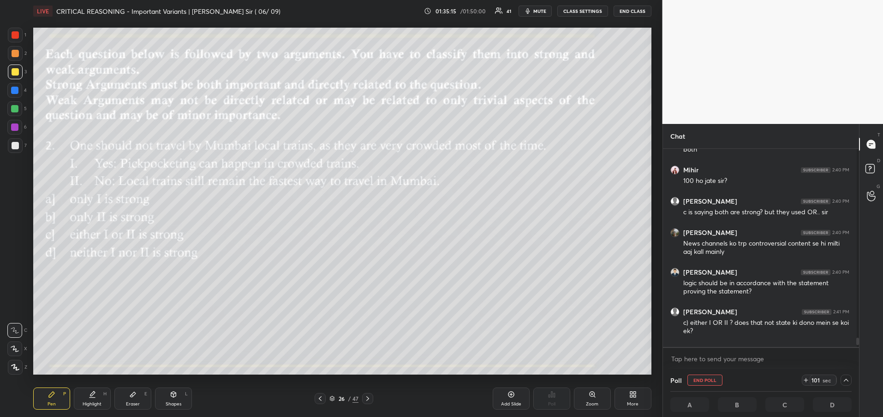
scroll to position [6395, 0]
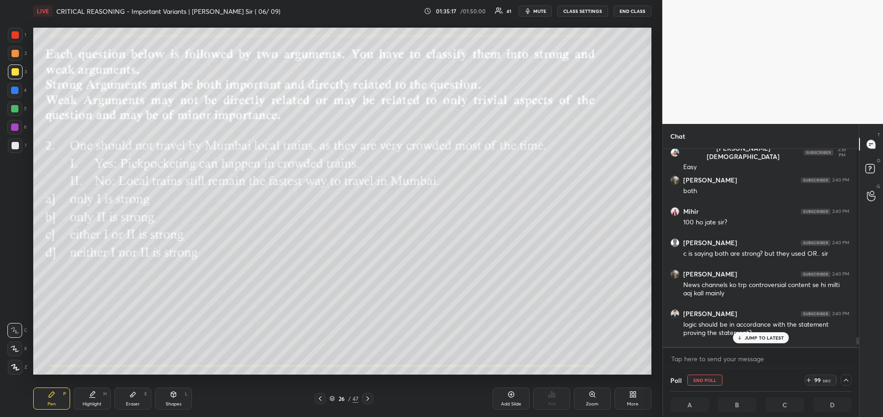
click at [757, 339] on p "JUMP TO LATEST" at bounding box center [764, 338] width 40 height 6
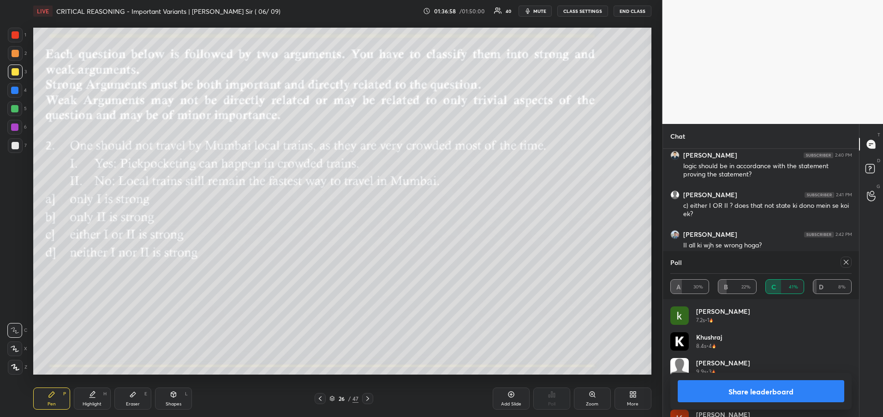
scroll to position [6735, 0]
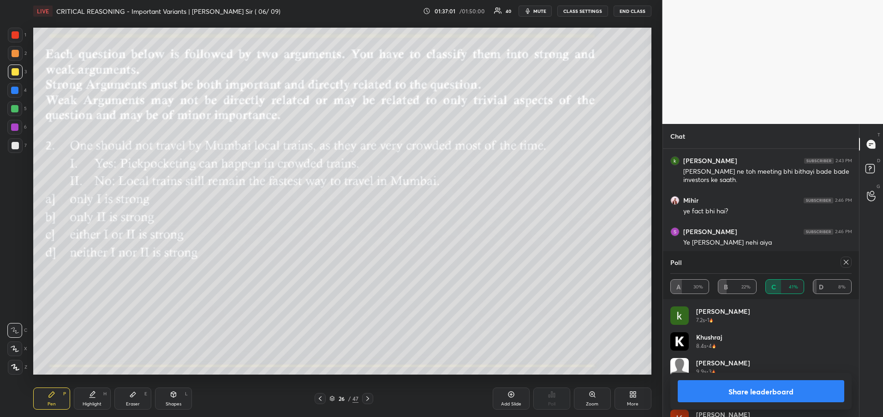
click at [848, 265] on icon at bounding box center [845, 262] width 7 height 7
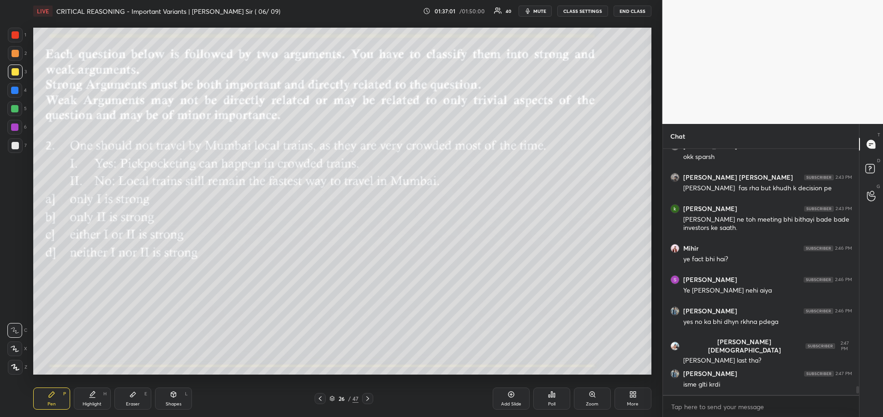
scroll to position [243, 193]
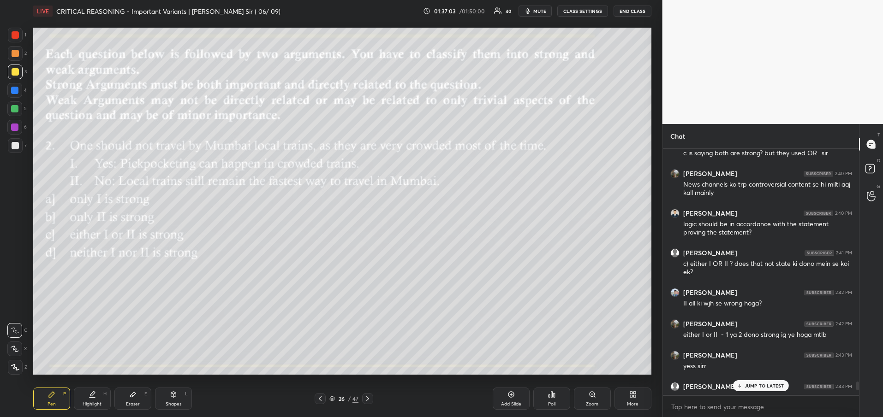
click at [770, 385] on p "JUMP TO LATEST" at bounding box center [764, 386] width 40 height 6
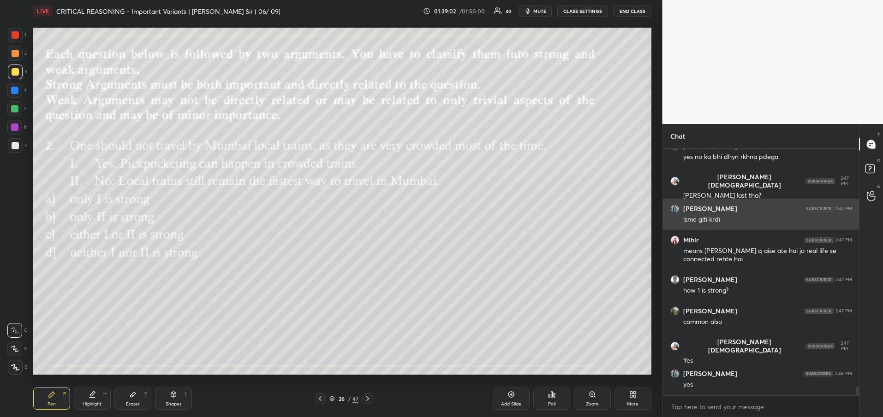
scroll to position [6900, 0]
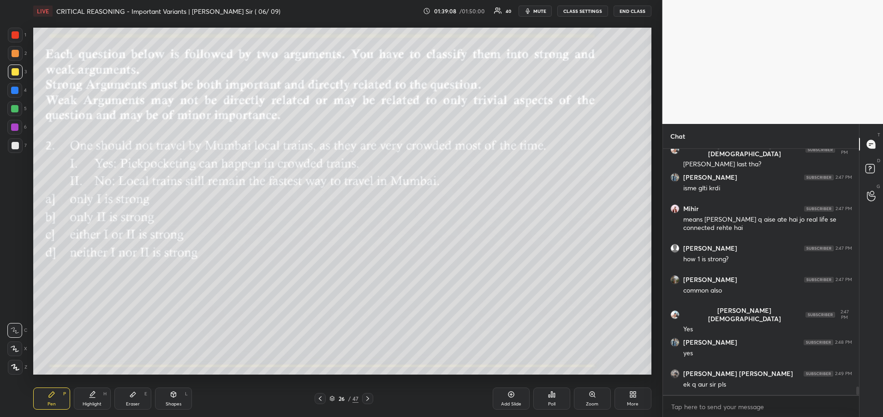
click at [366, 400] on icon at bounding box center [367, 398] width 7 height 7
click at [550, 409] on div "Poll" at bounding box center [551, 399] width 37 height 22
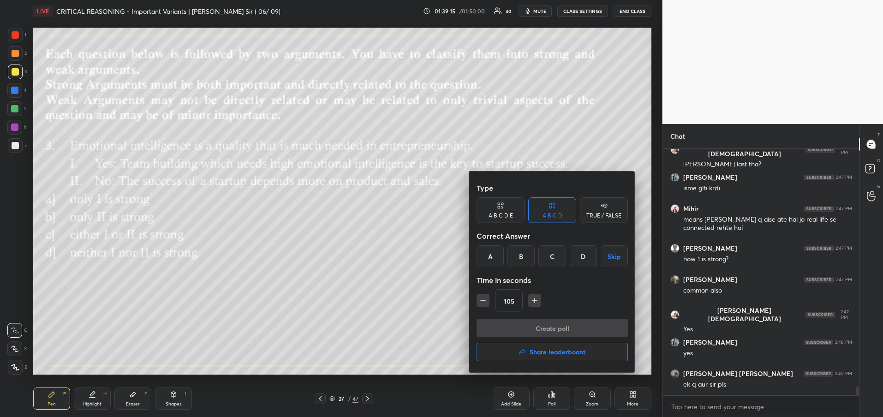
click at [492, 257] on div "A" at bounding box center [489, 256] width 27 height 22
click at [514, 332] on button "Create poll" at bounding box center [551, 328] width 151 height 18
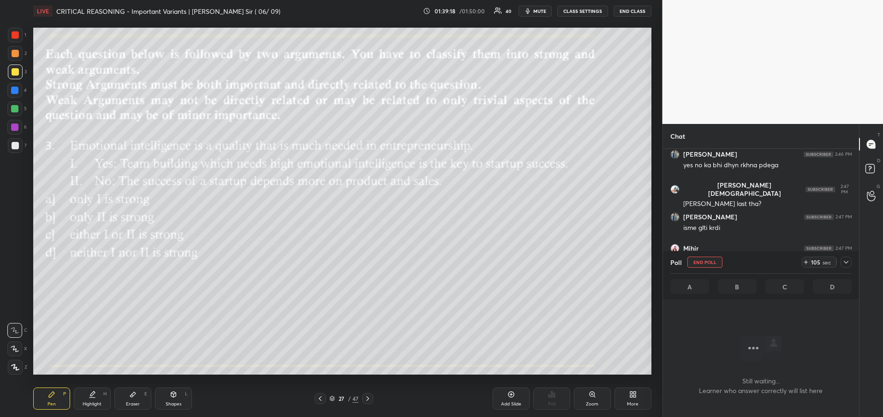
scroll to position [6666, 0]
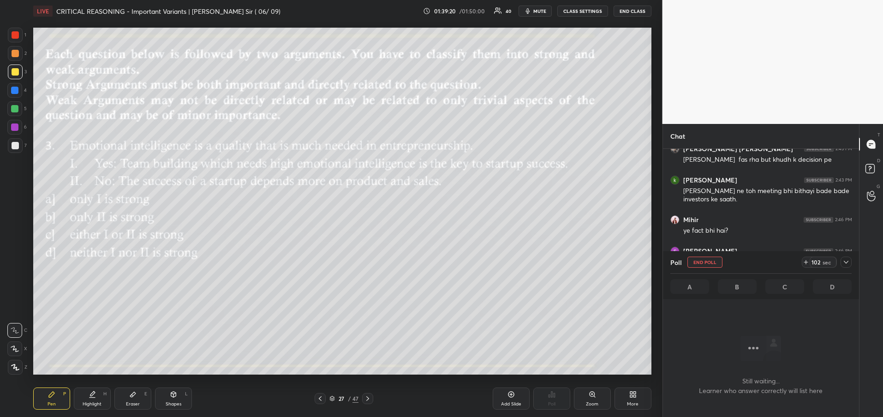
click at [849, 262] on icon at bounding box center [845, 262] width 7 height 7
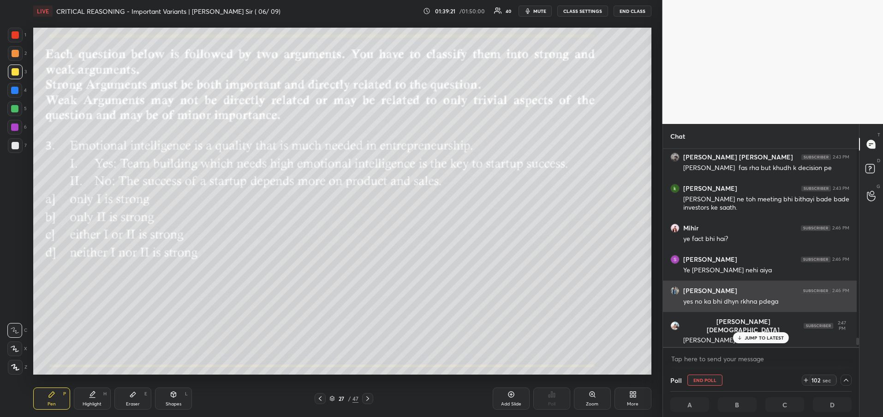
scroll to position [6649, 0]
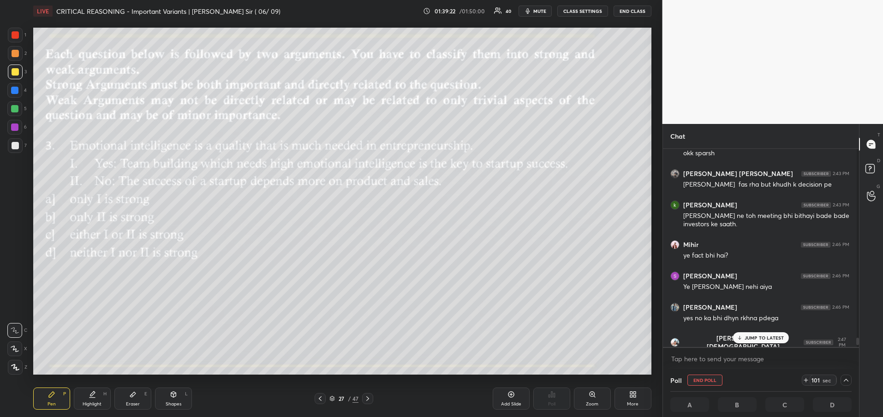
click at [767, 337] on p "JUMP TO LATEST" at bounding box center [764, 338] width 40 height 6
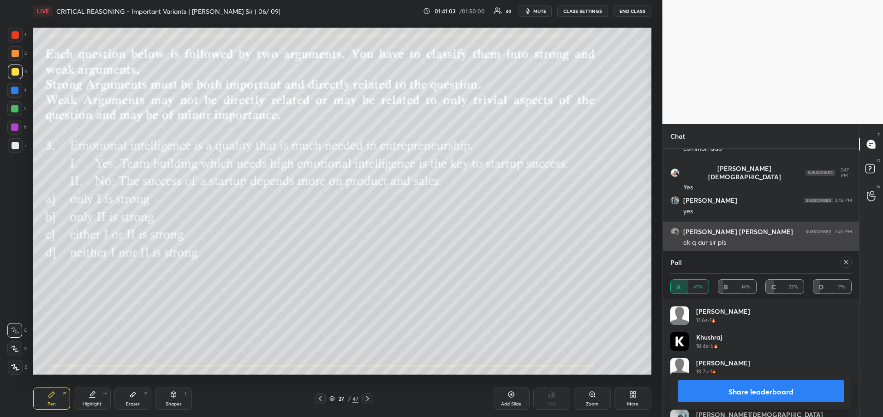
scroll to position [6735, 0]
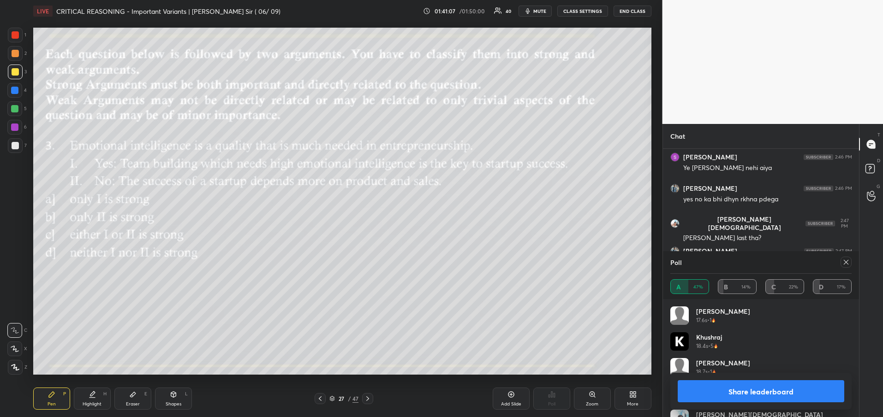
click at [754, 398] on button "Share leaderboard" at bounding box center [760, 391] width 167 height 22
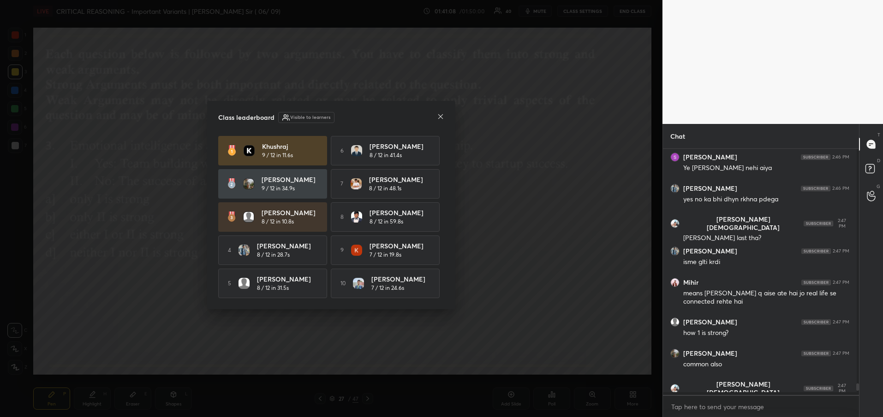
scroll to position [266, 193]
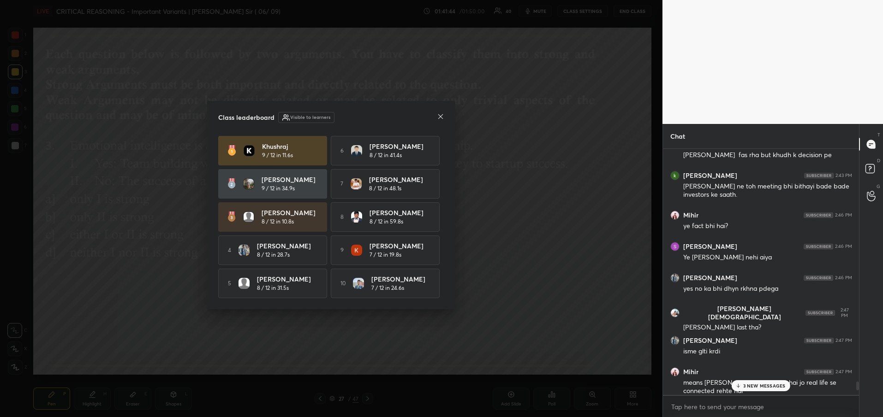
click at [442, 117] on icon at bounding box center [440, 116] width 5 height 5
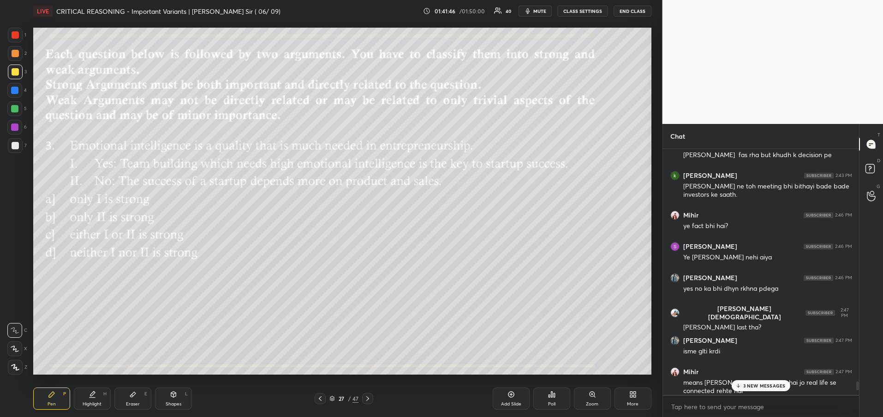
click at [779, 388] on p "3 NEW MESSAGES" at bounding box center [764, 386] width 42 height 6
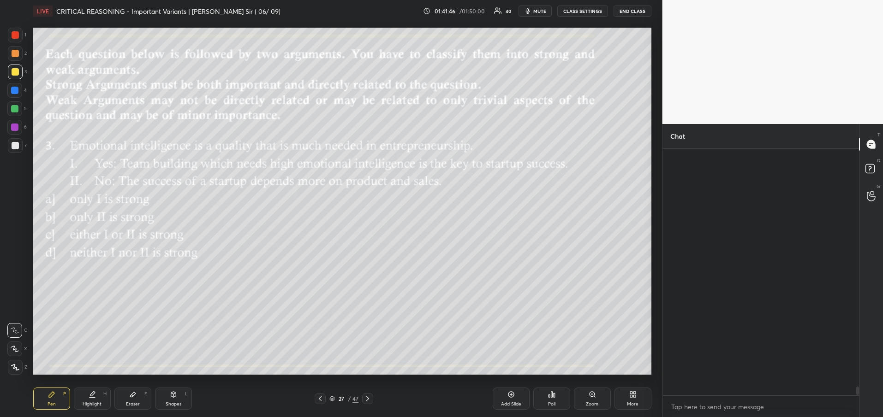
scroll to position [7022, 0]
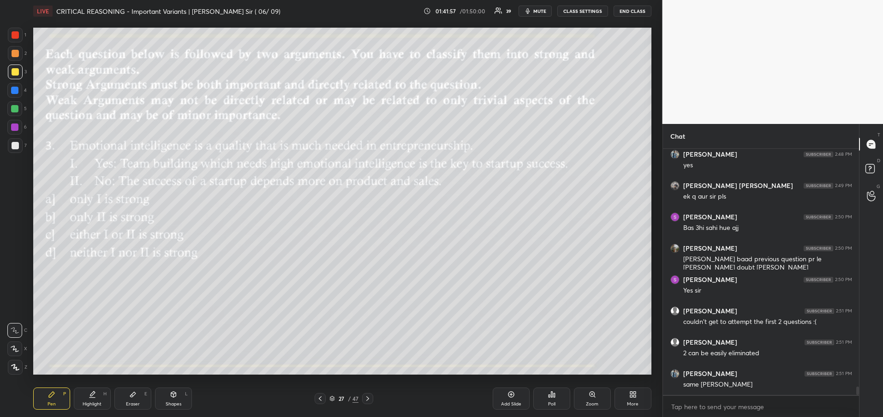
click at [10, 74] on div at bounding box center [15, 72] width 15 height 15
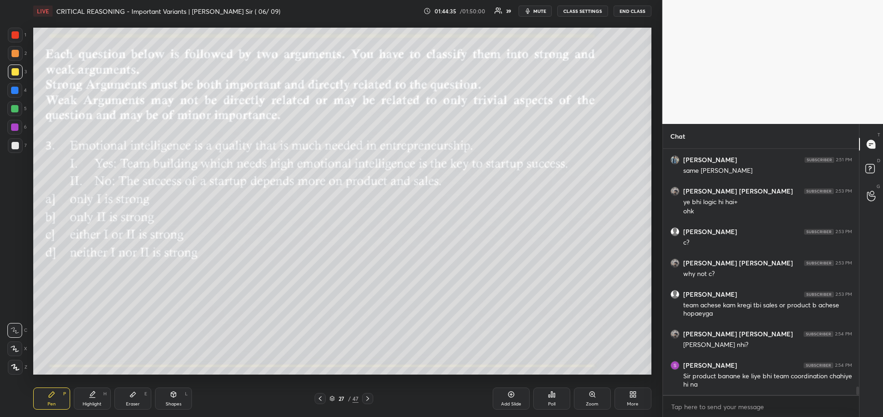
scroll to position [7267, 0]
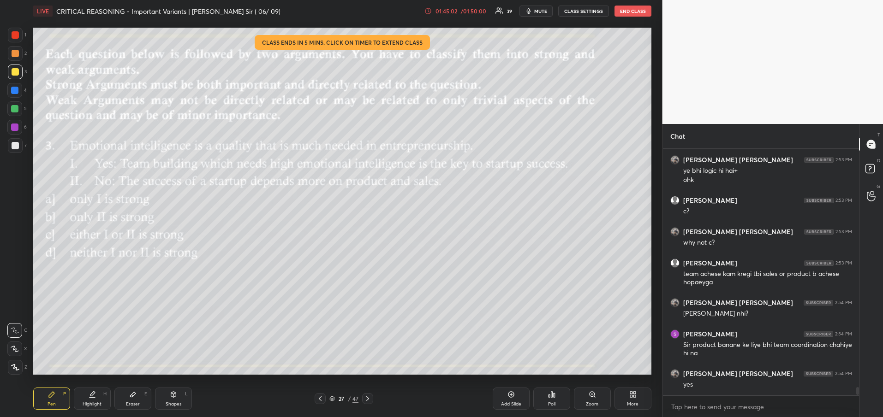
click at [461, 11] on div "/ 01:50:00" at bounding box center [473, 11] width 29 height 6
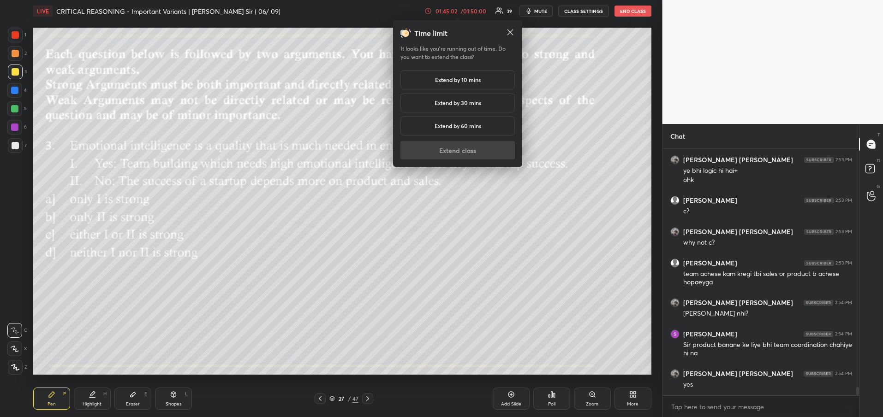
click at [470, 78] on h5 "Extend by 10 mins" at bounding box center [458, 80] width 46 height 8
click at [457, 151] on button "Extend class" at bounding box center [457, 150] width 114 height 18
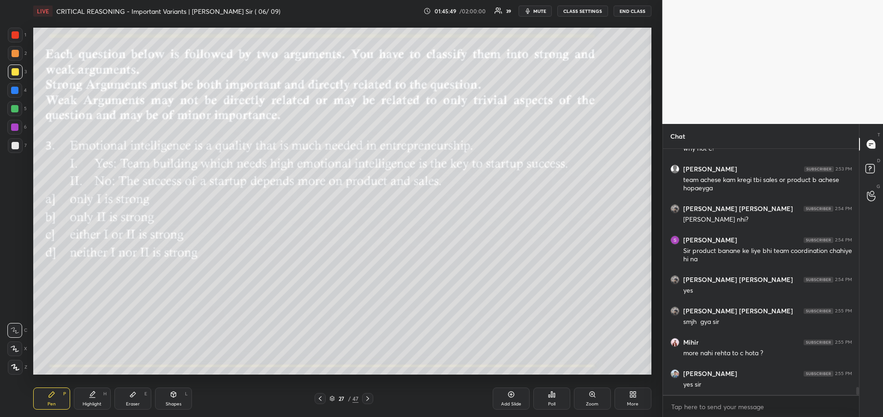
scroll to position [7392, 0]
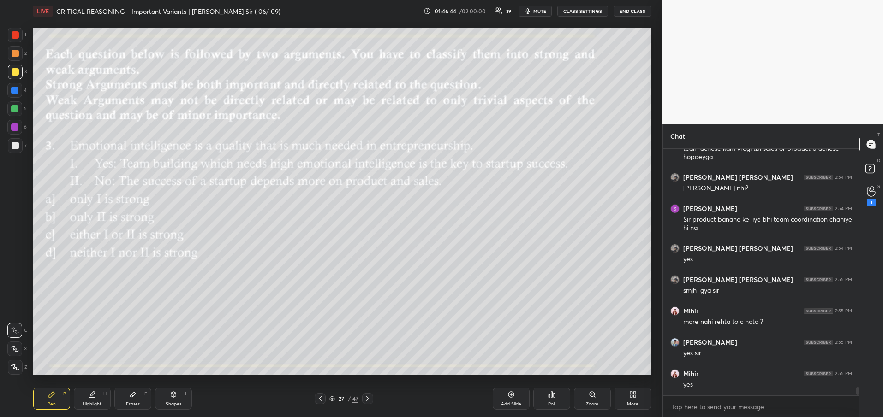
click at [323, 399] on icon at bounding box center [319, 398] width 7 height 7
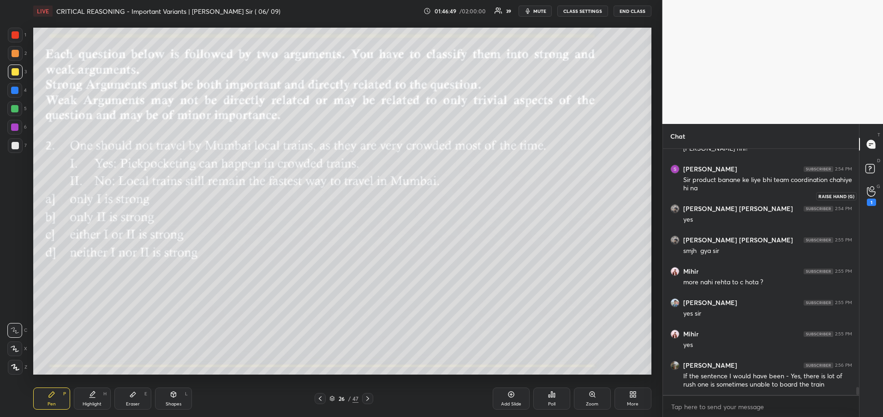
click at [870, 197] on div "1" at bounding box center [870, 196] width 9 height 20
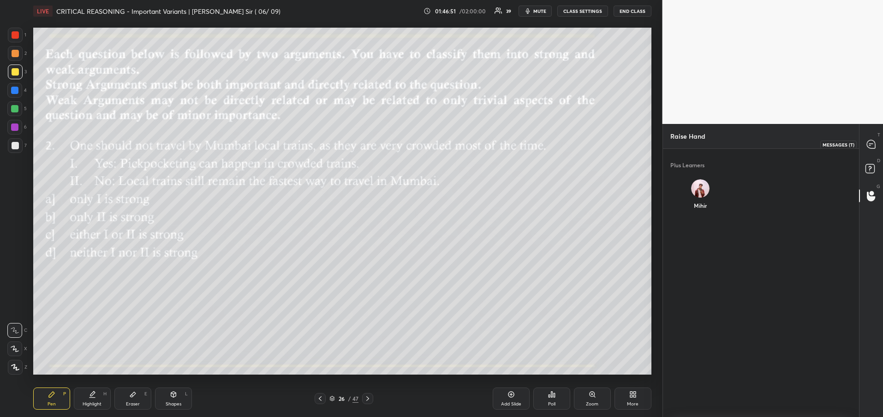
click at [863, 148] on div at bounding box center [871, 144] width 18 height 17
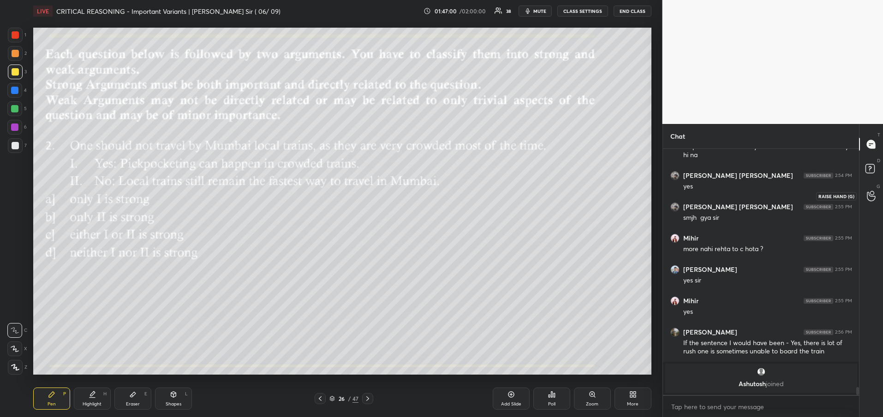
scroll to position [7264, 0]
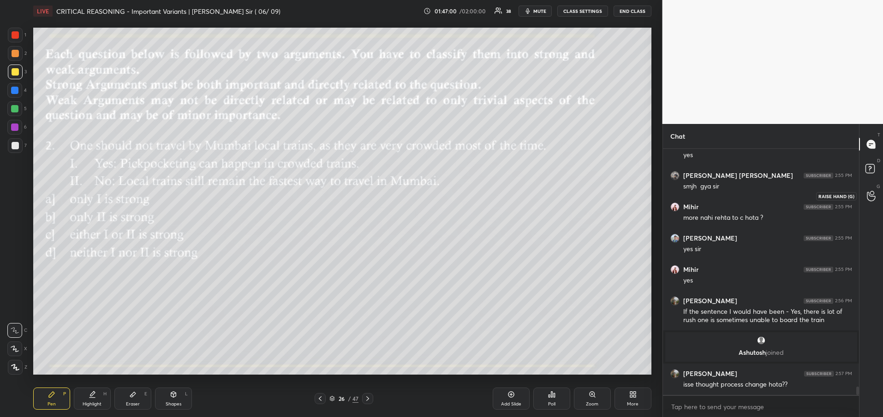
click at [869, 192] on icon at bounding box center [870, 196] width 9 height 11
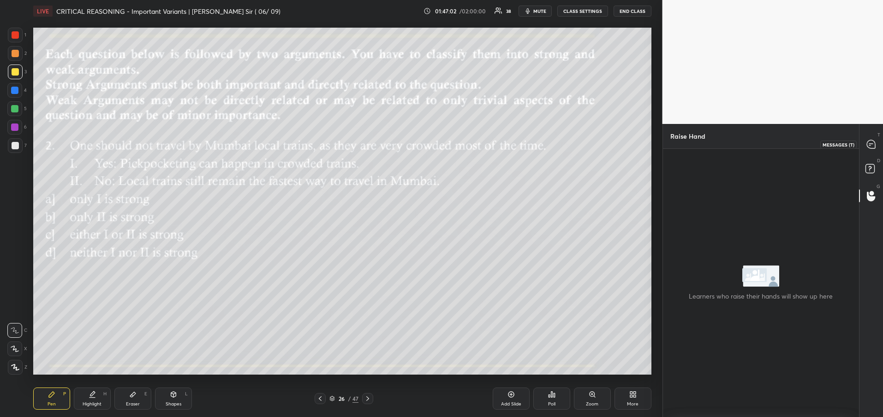
click at [867, 143] on icon at bounding box center [870, 144] width 8 height 8
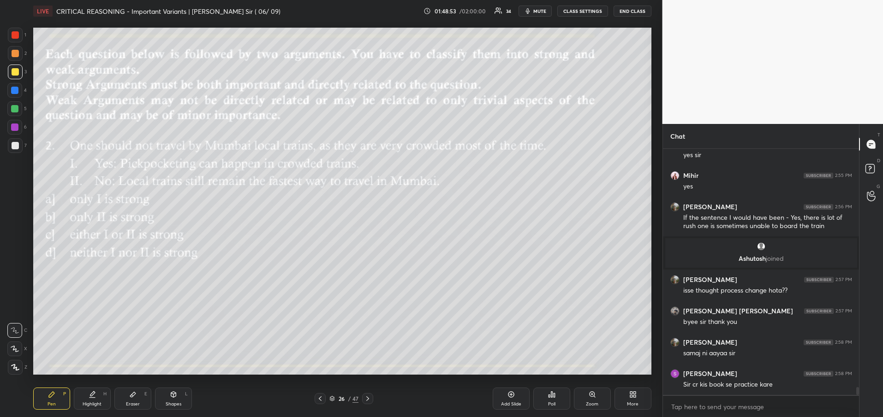
scroll to position [7602, 0]
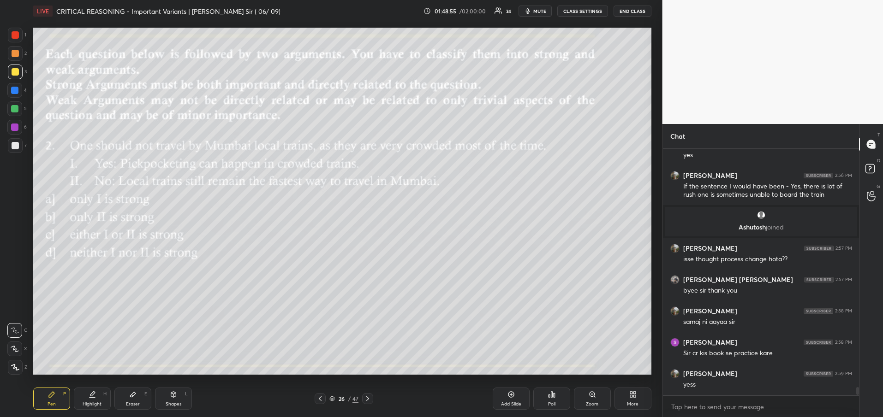
click at [504, 401] on div "Add Slide" at bounding box center [510, 399] width 37 height 22
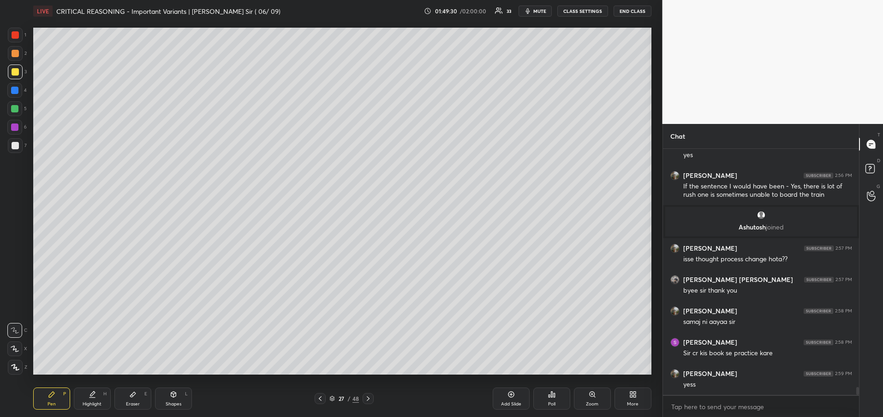
click at [320, 397] on icon at bounding box center [319, 398] width 7 height 7
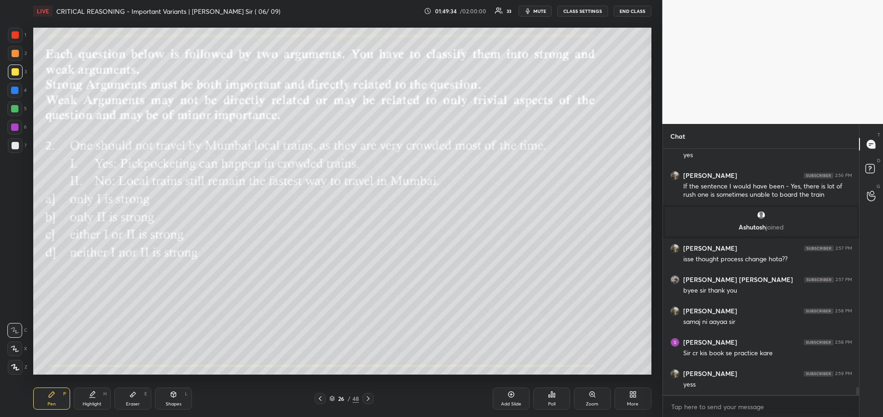
scroll to position [7635, 0]
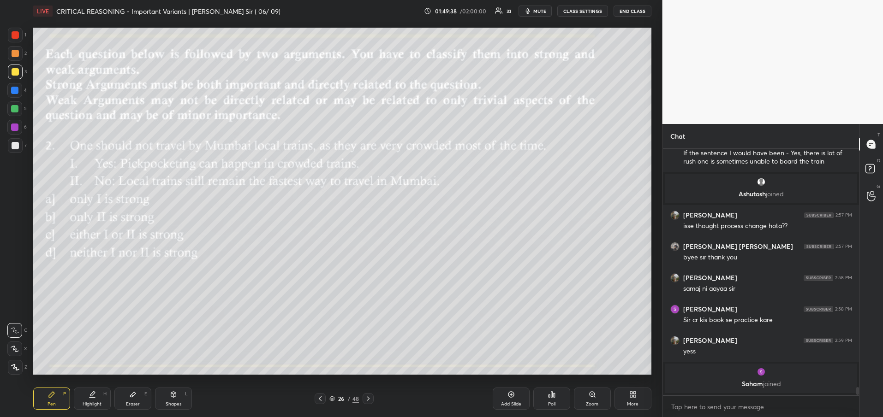
click at [363, 408] on div "Pen P Highlight H Eraser E Shapes L 26 / 48 Add Slide Poll Zoom More" at bounding box center [342, 398] width 618 height 37
click at [365, 405] on div "Pen P Highlight H Eraser E Shapes L 26 / 48 Add Slide Poll Zoom More" at bounding box center [342, 398] width 618 height 37
click at [369, 399] on icon at bounding box center [368, 399] width 3 height 5
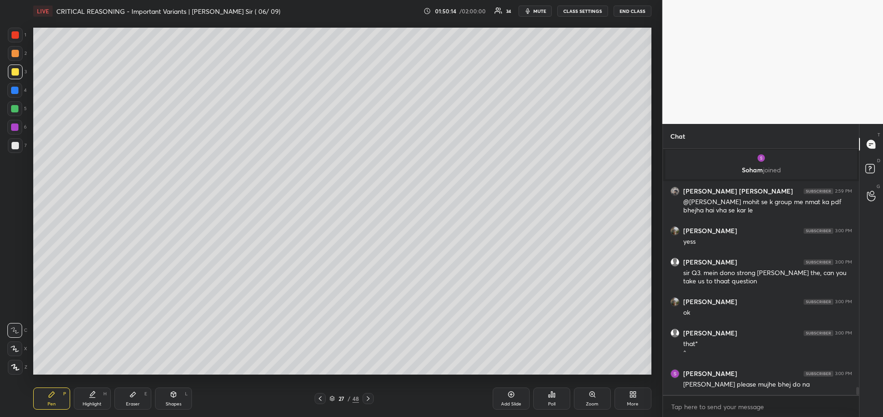
scroll to position [7627, 0]
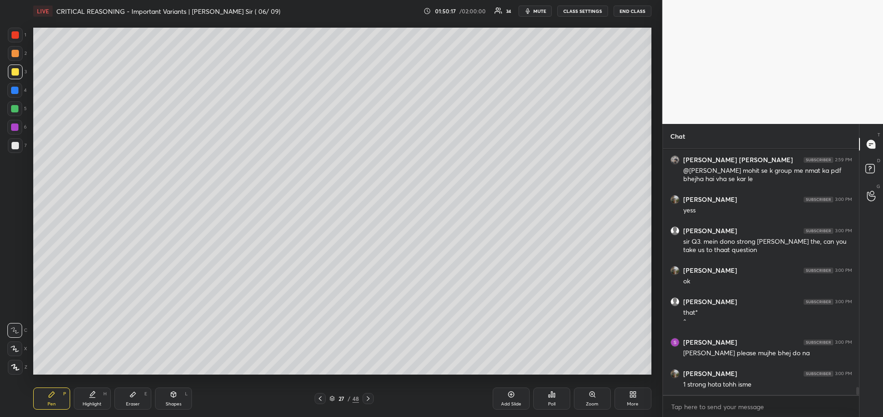
click at [320, 400] on icon at bounding box center [319, 398] width 7 height 7
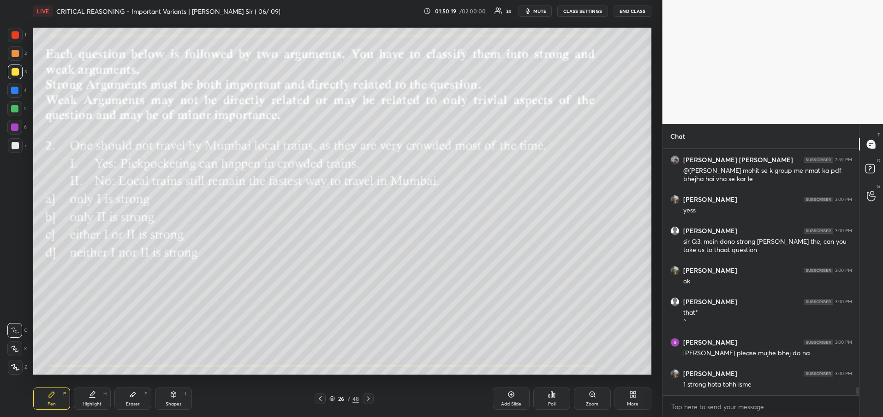
click at [372, 400] on div at bounding box center [367, 398] width 11 height 11
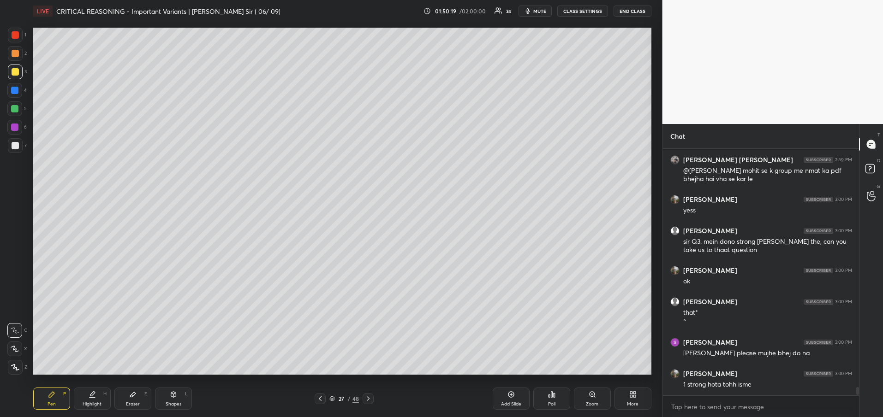
click at [372, 400] on div at bounding box center [367, 398] width 11 height 11
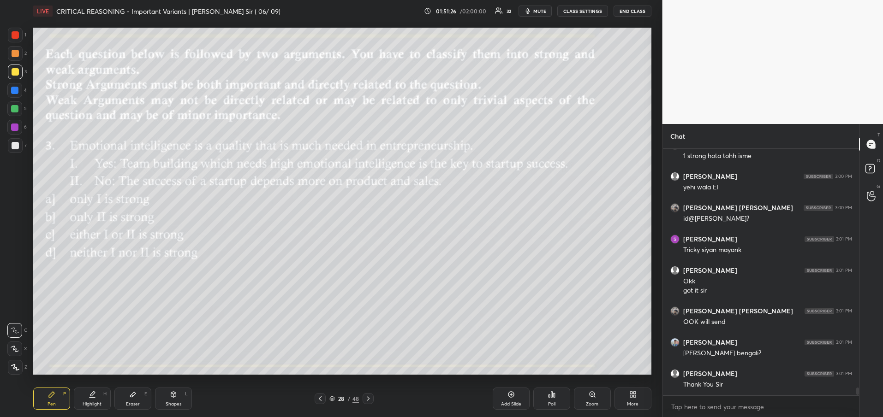
scroll to position [7887, 0]
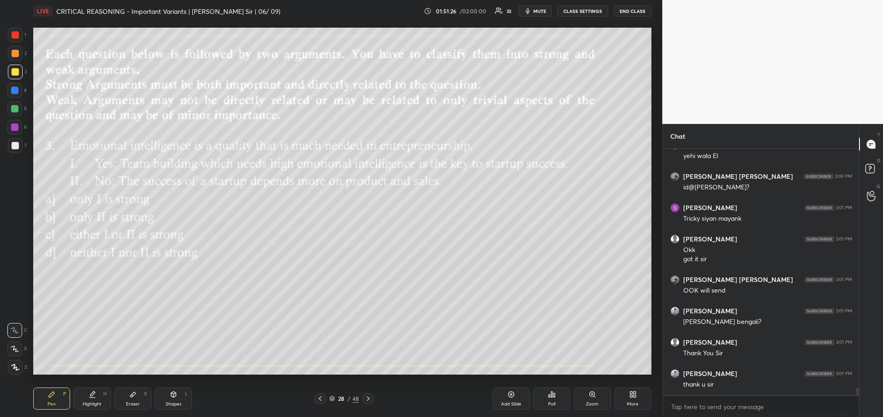
click at [640, 11] on button "END CLASS" at bounding box center [632, 11] width 38 height 11
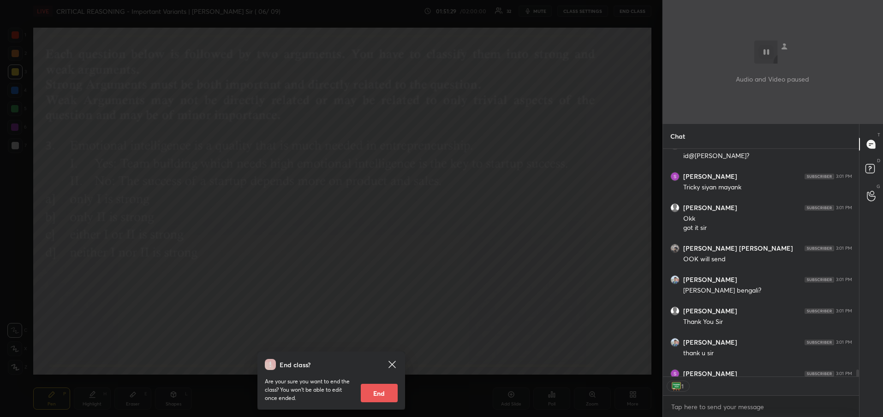
scroll to position [7968, 0]
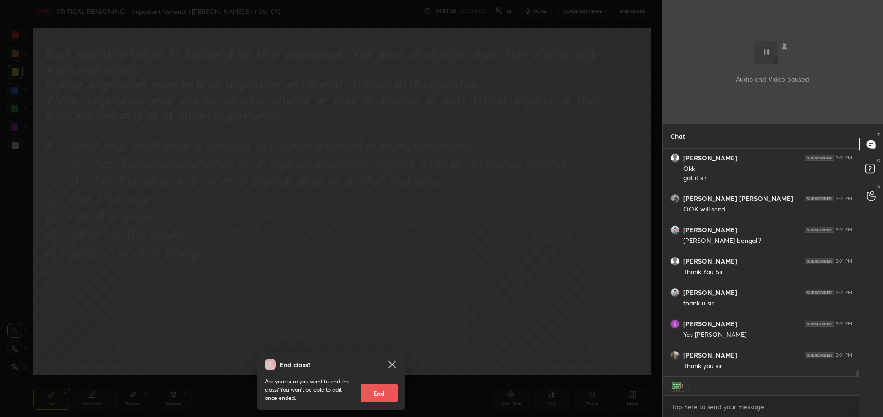
click at [381, 389] on button "End" at bounding box center [379, 393] width 37 height 18
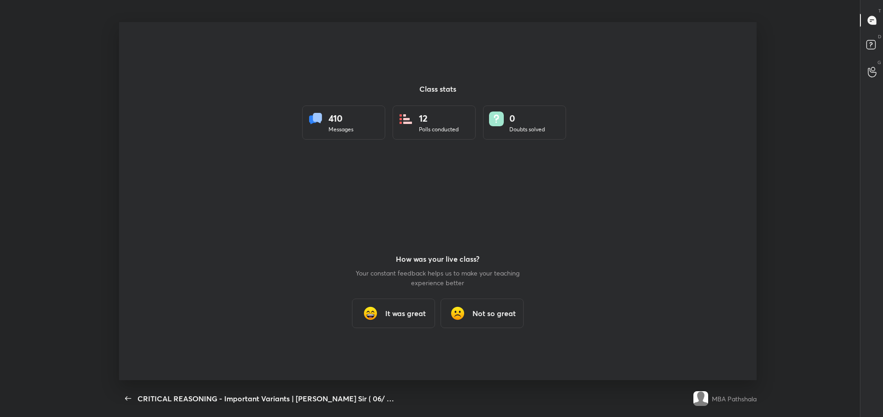
scroll to position [0, 0]
type textarea "x"
